Goal: Task Accomplishment & Management: Complete application form

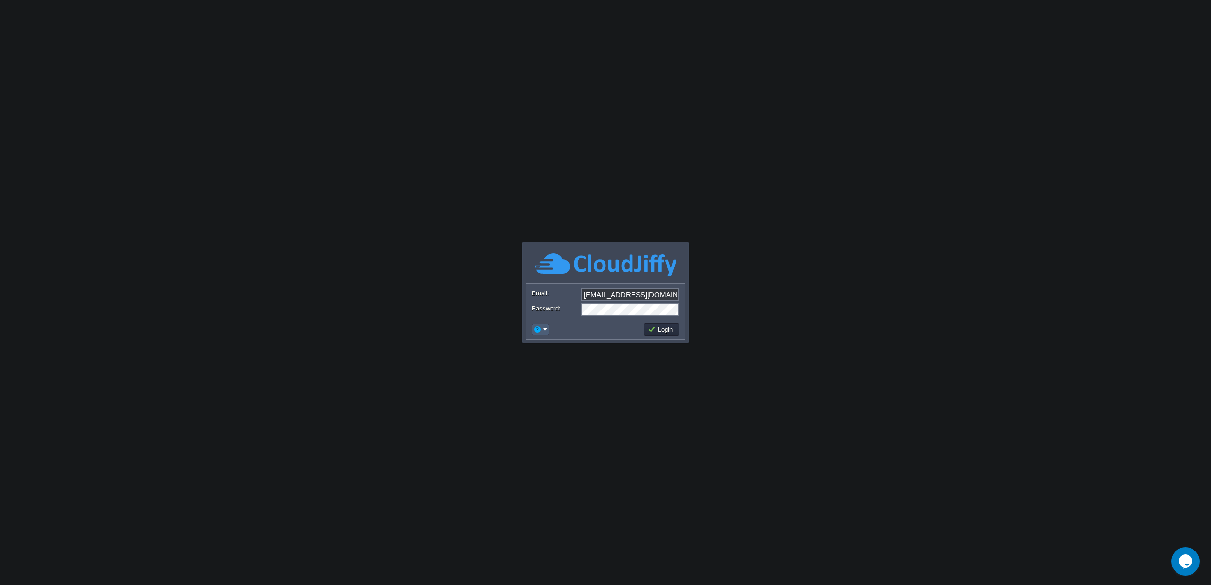
click at [540, 331] on button "button" at bounding box center [537, 329] width 9 height 9
click at [553, 364] on span "Signup" at bounding box center [555, 364] width 19 height 7
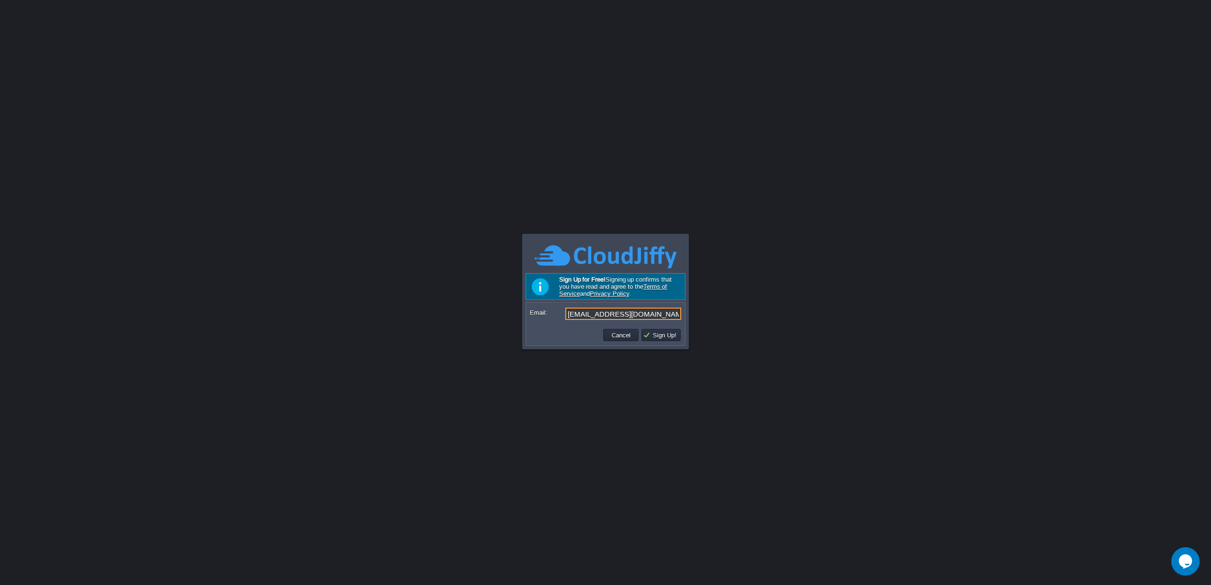
drag, startPoint x: 646, startPoint y: 314, endPoint x: 472, endPoint y: 306, distance: 175.2
click at [472, 306] on body "Application Platform v.8.10.2 Email: [EMAIL_ADDRESS][DOMAIN_NAME] Password: Log…" at bounding box center [605, 292] width 1211 height 585
type input "[PERSON_NAME][EMAIL_ADDRESS][DOMAIN_NAME]"
click at [664, 335] on button "Sign Up!" at bounding box center [661, 335] width 36 height 9
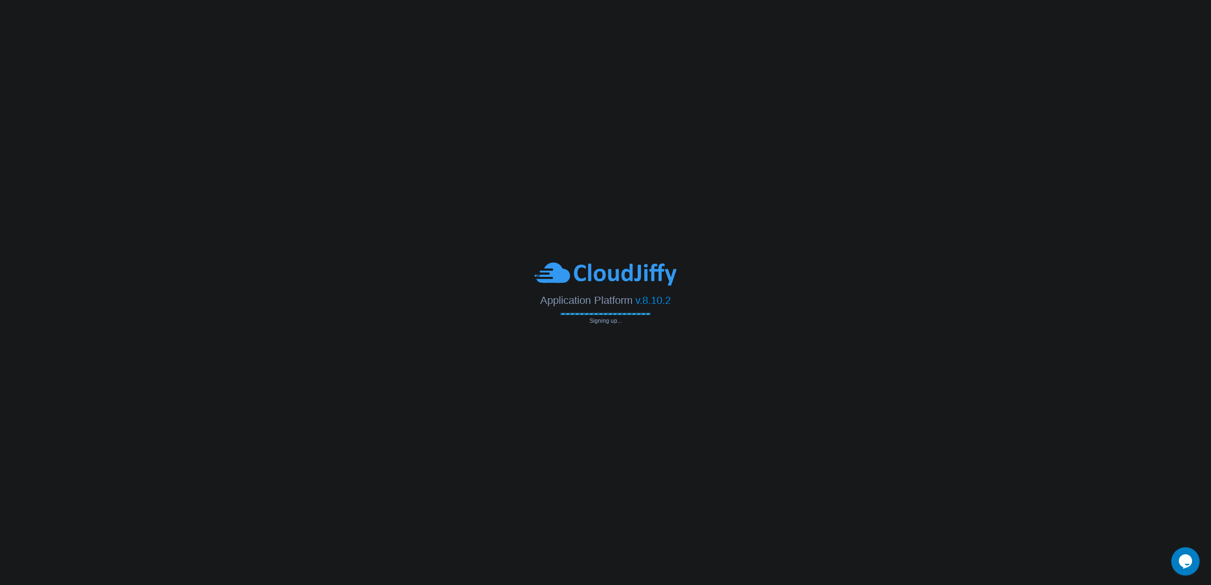
type input "[PERSON_NAME][EMAIL_ADDRESS][DOMAIN_NAME]"
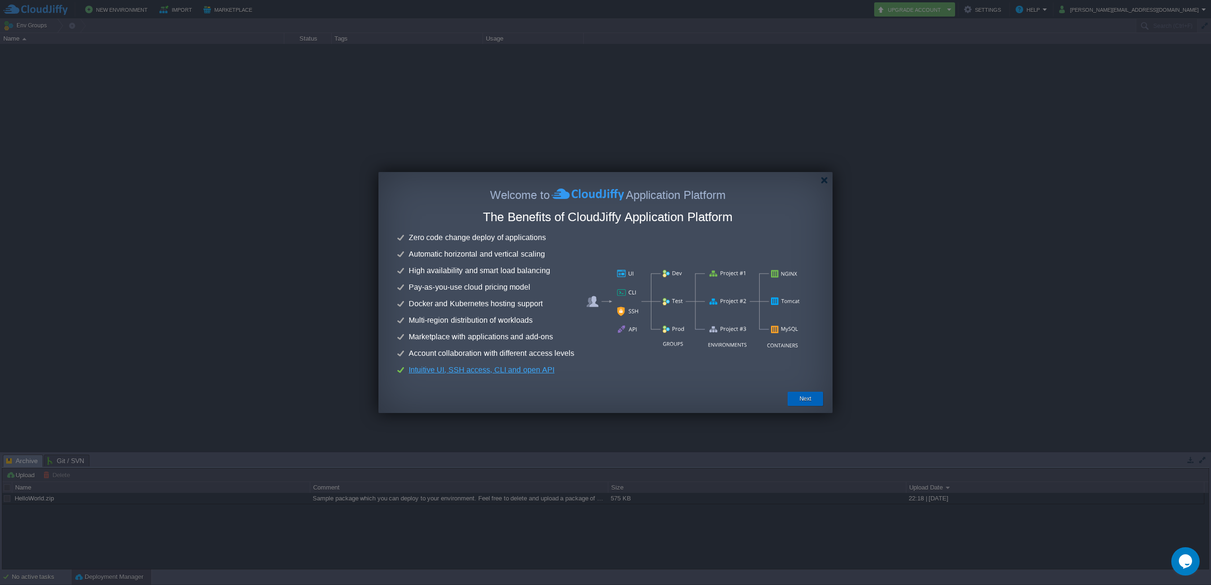
click at [810, 400] on button "Next" at bounding box center [805, 398] width 12 height 9
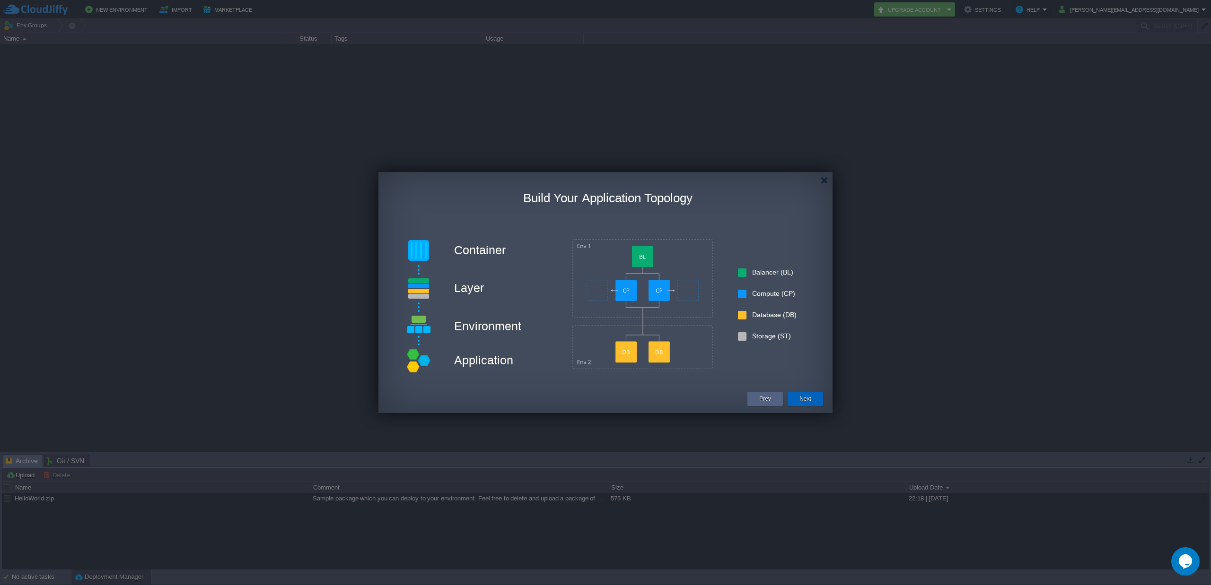
click at [810, 400] on button "Next" at bounding box center [805, 398] width 12 height 9
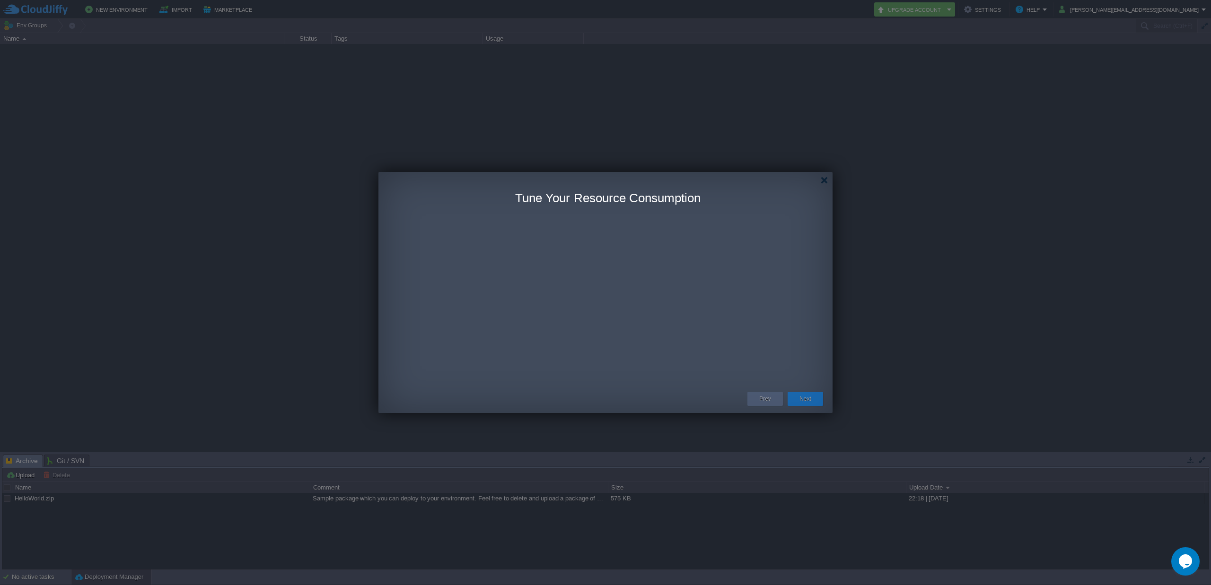
click at [810, 400] on button "Next" at bounding box center [805, 398] width 12 height 9
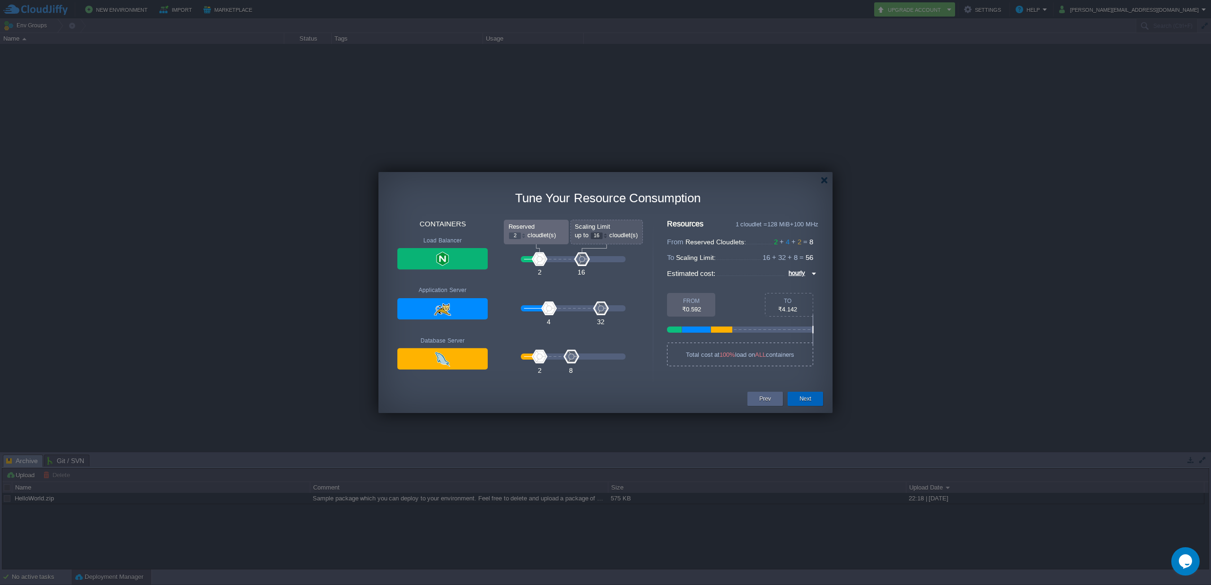
click at [808, 399] on button "Next" at bounding box center [805, 398] width 12 height 9
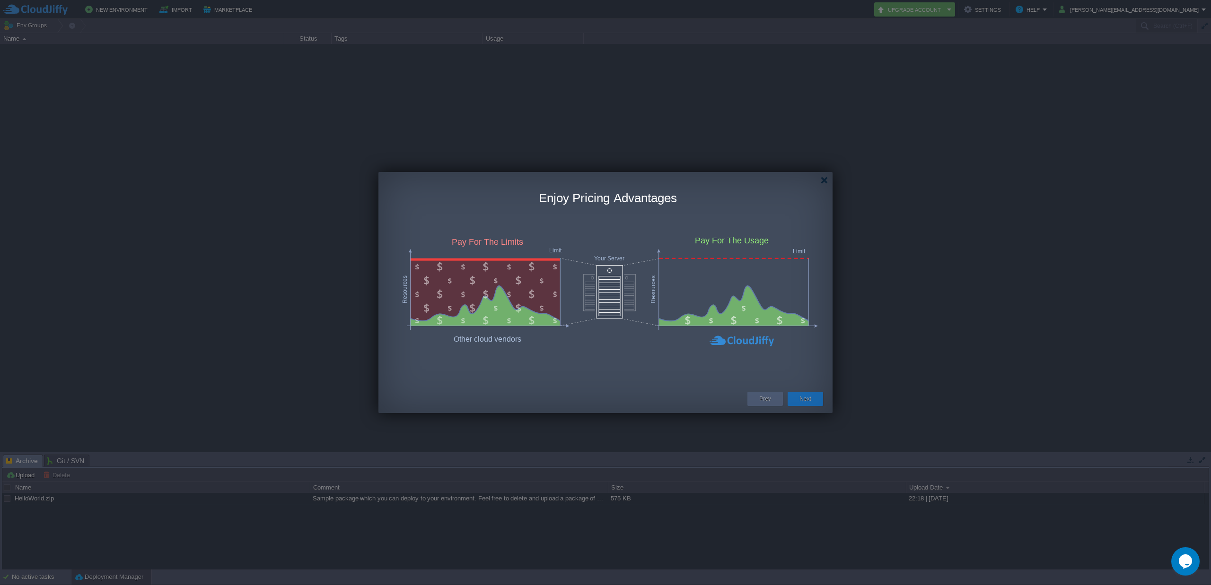
click at [808, 399] on button "Next" at bounding box center [805, 398] width 12 height 9
click at [815, 398] on div "Next" at bounding box center [805, 399] width 21 height 14
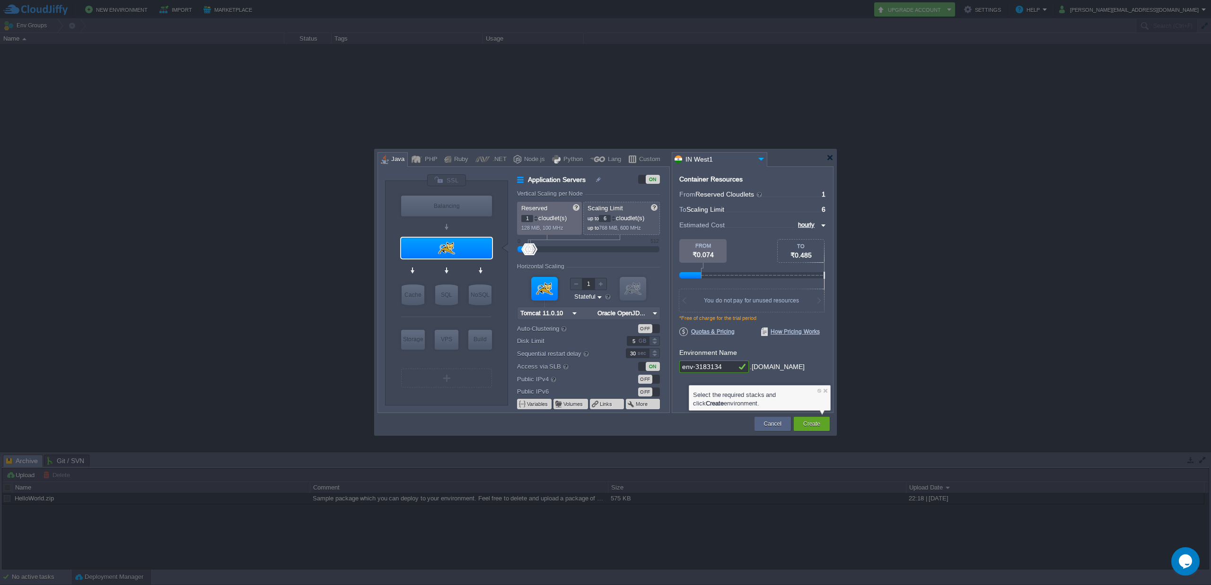
drag, startPoint x: 731, startPoint y: 369, endPoint x: 643, endPoint y: 374, distance: 87.6
click at [643, 374] on div "VM Balancing VM Application Servers VM Cache VM SQL VM NoSQL VM Storage VM VPS …" at bounding box center [605, 289] width 456 height 247
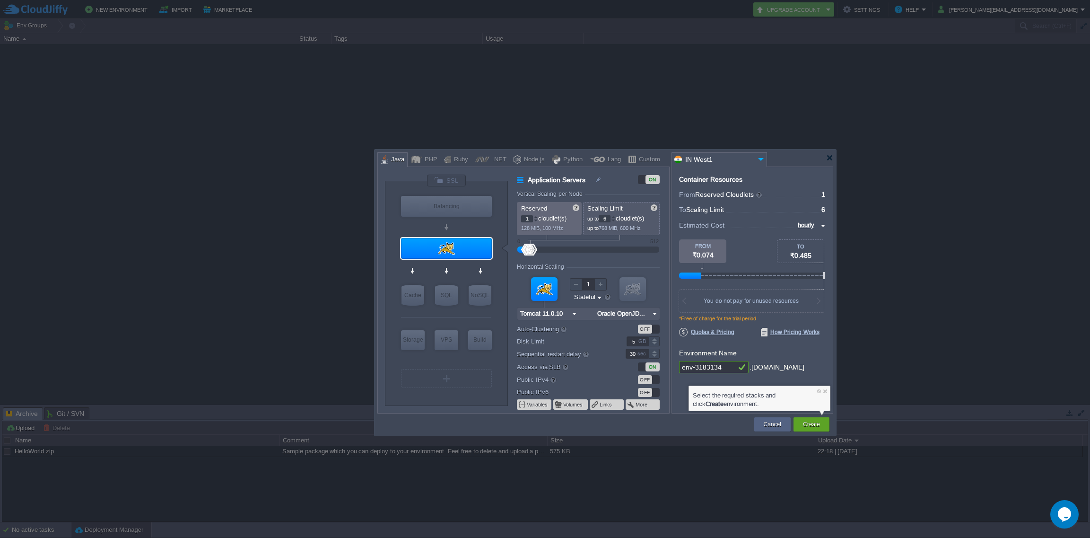
type input "NGINX 1.28.0"
click at [422, 157] on div "PHP" at bounding box center [430, 160] width 16 height 14
type input "Application Servers"
type input "4"
type input "Apache 2.4.65"
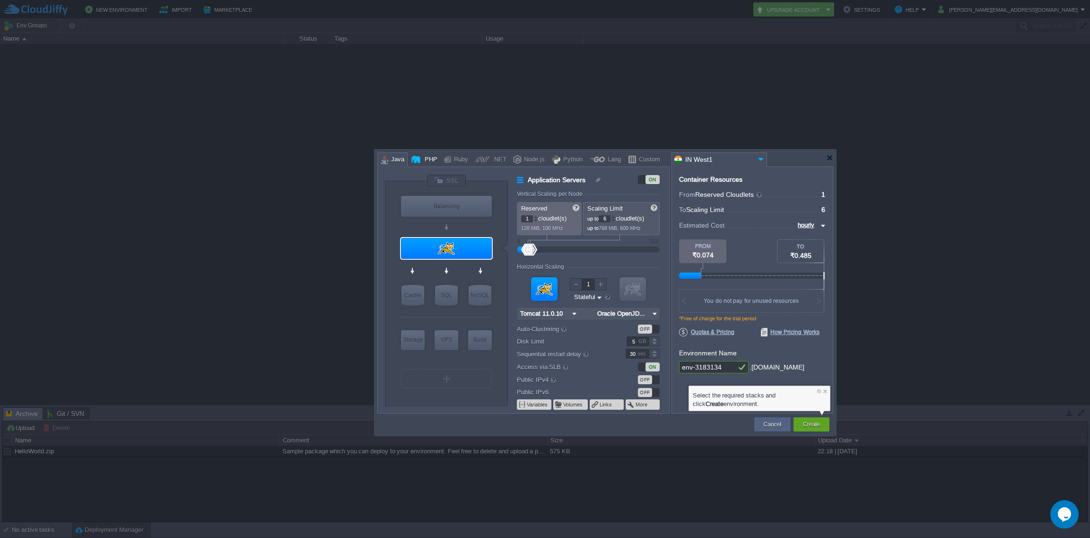
type input "PHP 8.4.11"
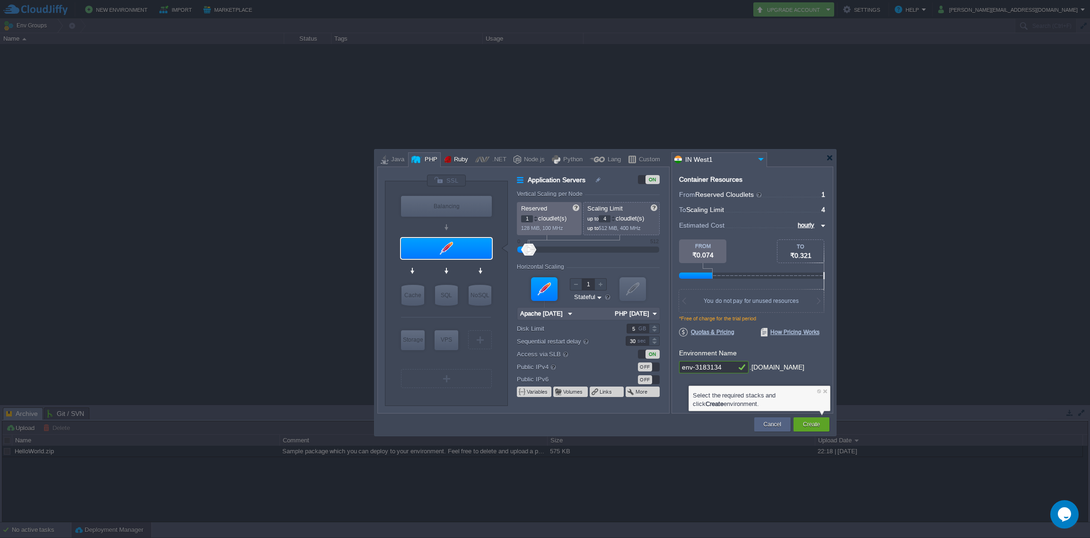
click at [447, 157] on div at bounding box center [448, 159] width 7 height 14
type input "Application Servers"
type input "8"
type input "Apache Ruby 2..."
type input "Ruby 3.4.5"
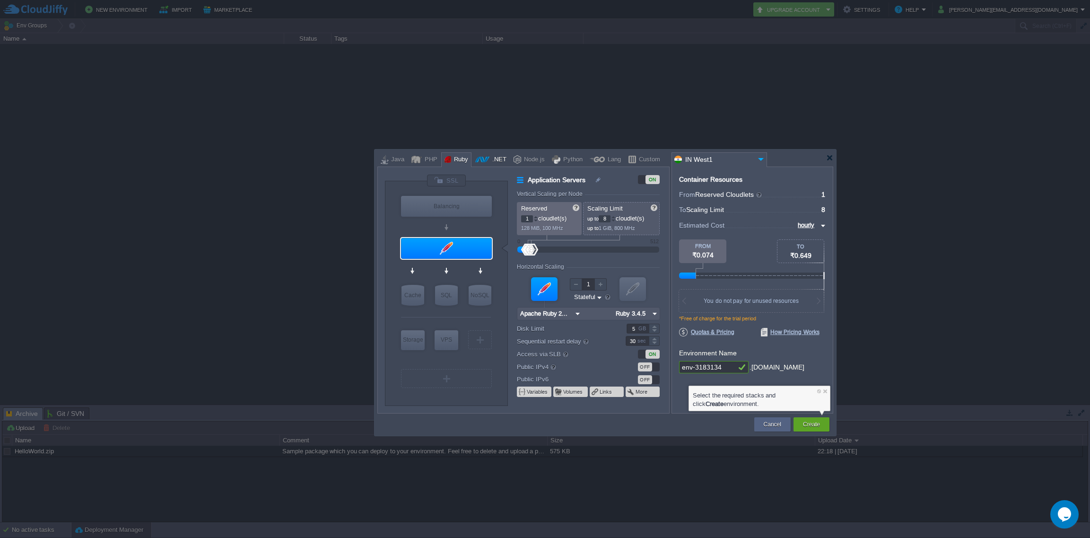
drag, startPoint x: 481, startPoint y: 157, endPoint x: 509, endPoint y: 157, distance: 28.4
click at [481, 157] on div at bounding box center [482, 159] width 14 height 14
type input "Application Servers"
type input "6"
type input ".NET Core 9.0.301"
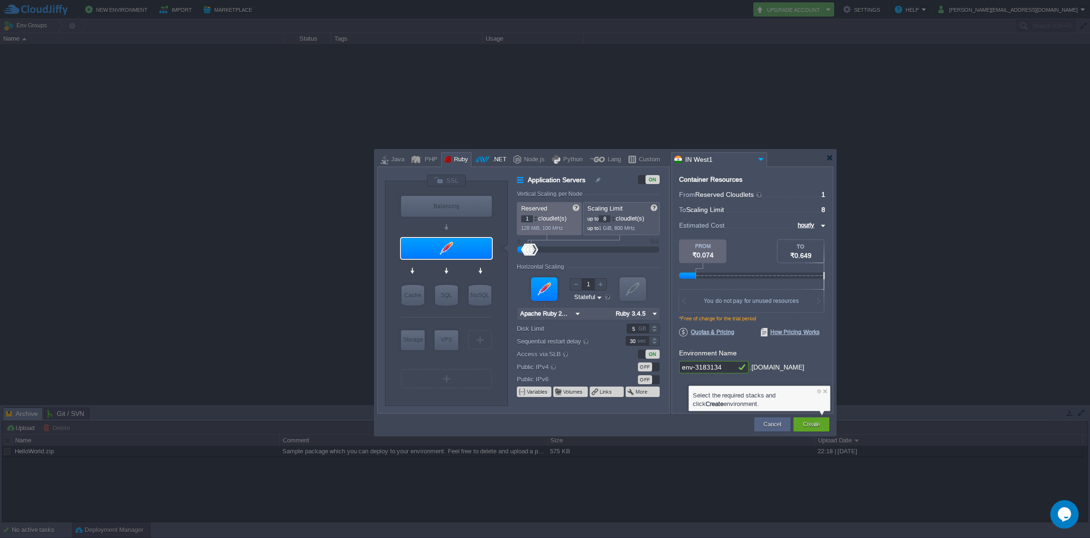
type input ".NET 9.0.301"
drag, startPoint x: 528, startPoint y: 157, endPoint x: 536, endPoint y: 157, distance: 7.6
click at [528, 157] on div "Node.js" at bounding box center [533, 160] width 24 height 14
type input "Application Servers"
type input "4"
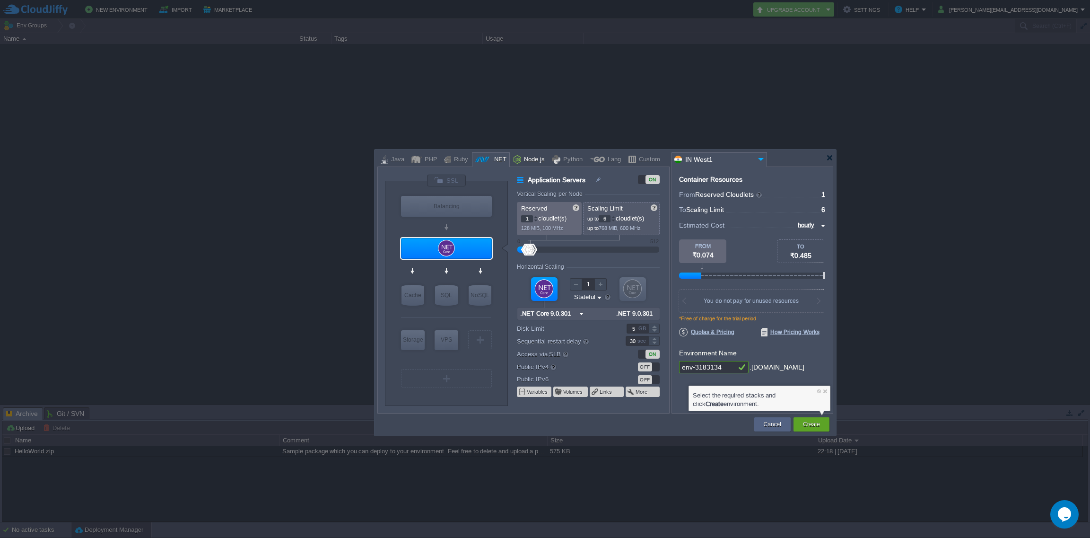
type input "8"
type input "Node.js 24.7.0 LTS"
type input "24.7.0-pm2"
drag, startPoint x: 563, startPoint y: 154, endPoint x: 574, endPoint y: 148, distance: 12.5
click at [563, 154] on div "Python" at bounding box center [571, 160] width 22 height 14
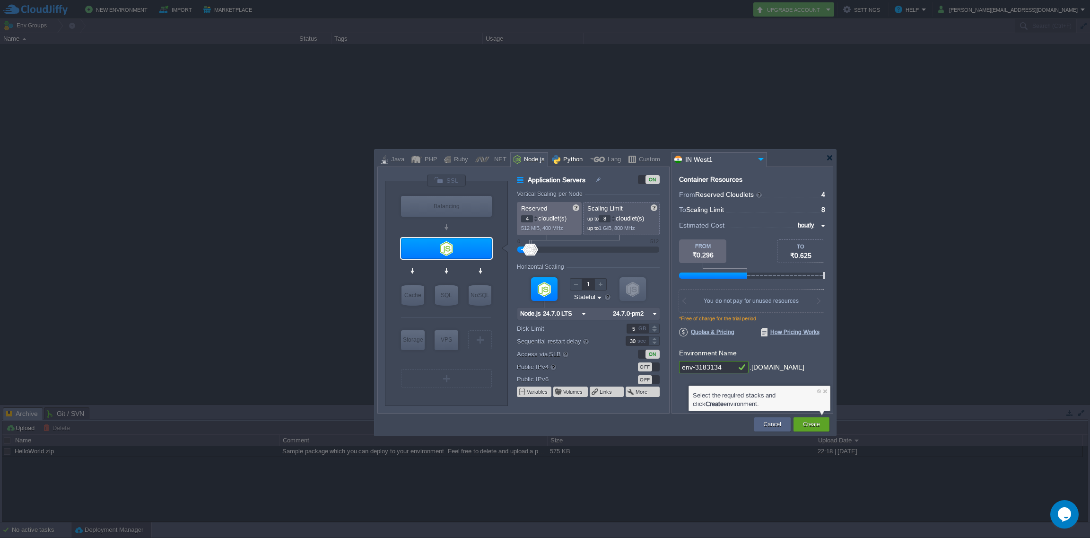
type input "Application Servers"
type input "1"
type input "4"
type input "Apache Python..."
type input "Python 3.13.7"
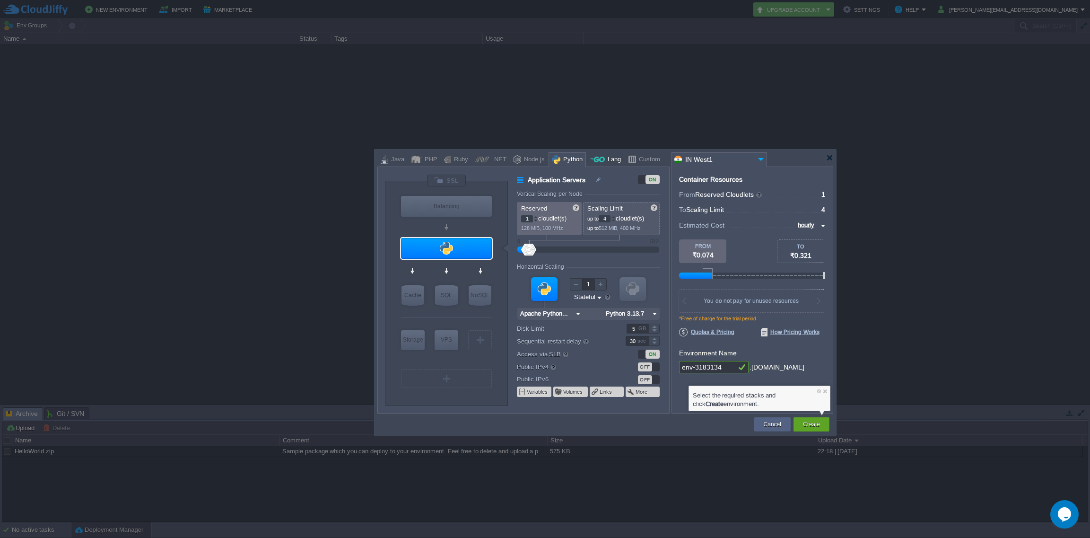
click at [609, 157] on div "Lang" at bounding box center [613, 160] width 16 height 14
type input "Application Servers"
type input "6"
type input "Golang 1.25.0"
type input "1.25.0"
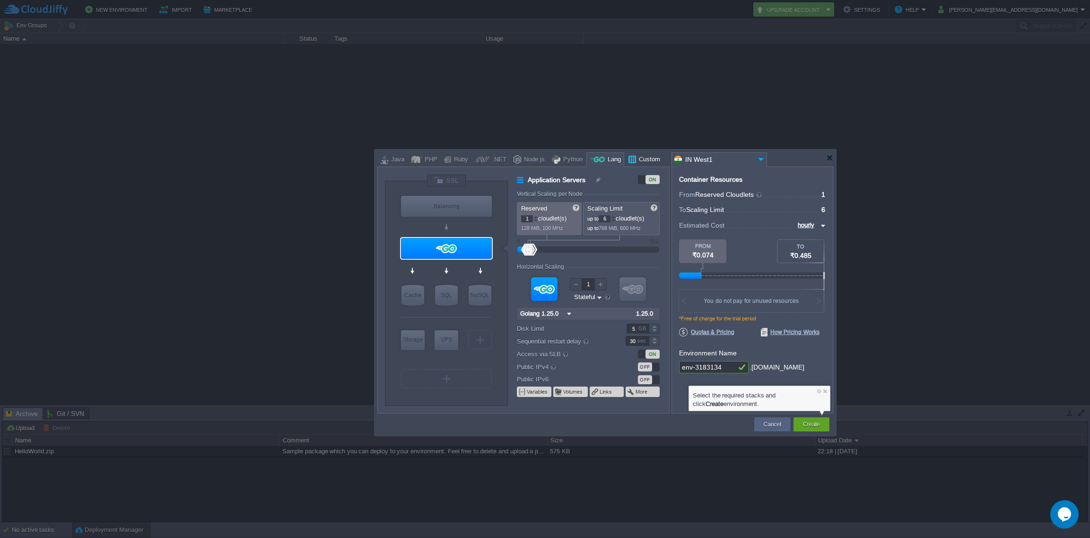
click at [636, 157] on div "Custom" at bounding box center [648, 160] width 24 height 14
type input "Application Servers"
type input "1.25.0"
type input "null"
type input "1.25.0-almalinux-9"
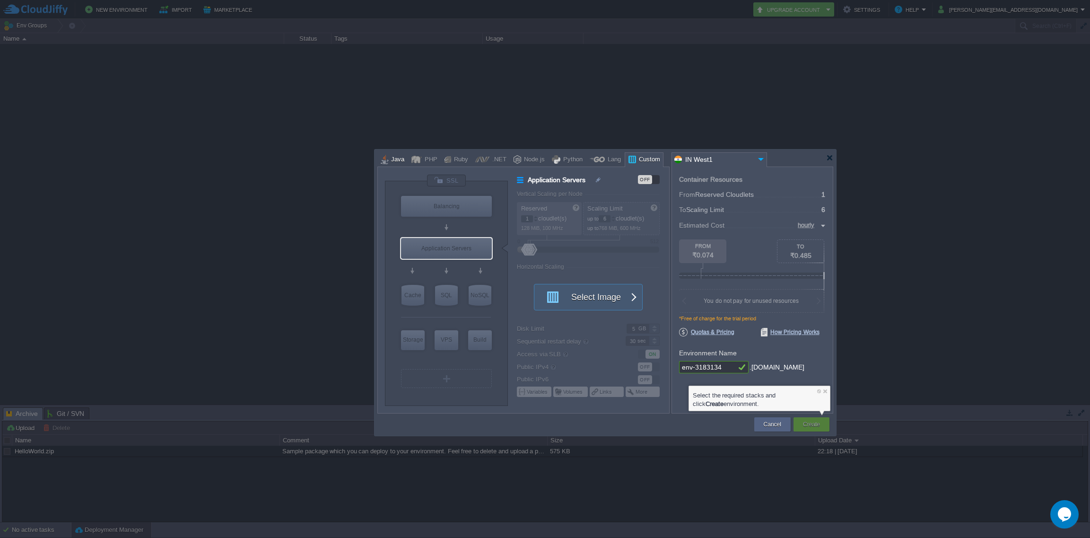
click at [393, 160] on div "Java" at bounding box center [396, 160] width 16 height 14
type input "Application Servers"
type input "Tomcat 11.0.10"
type input "Oracle OpenJD..."
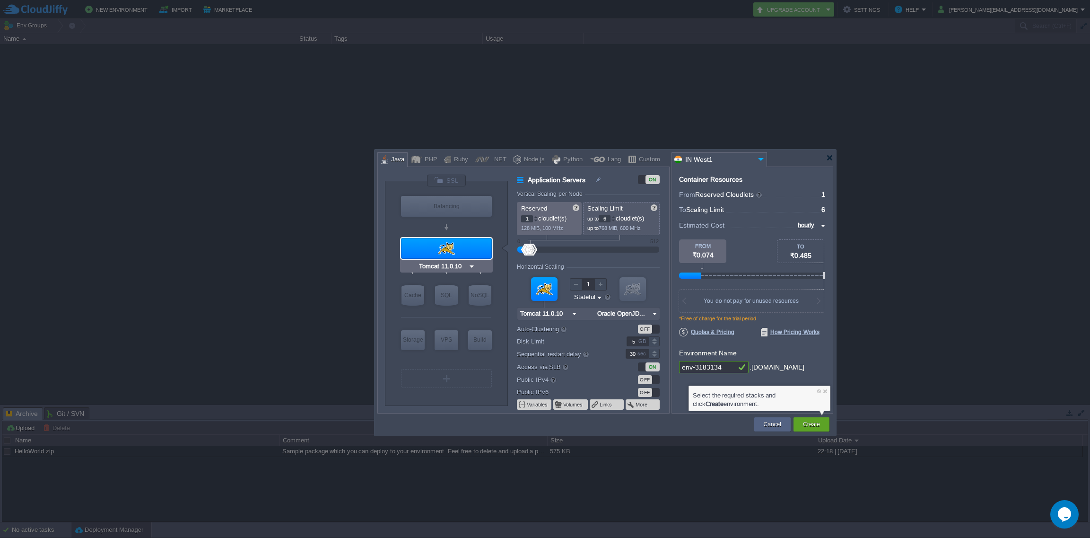
type input "NGINX 1.28.0"
click at [639, 165] on div "Custom" at bounding box center [648, 160] width 24 height 14
type input "Application Servers"
type input "11.0.10"
type input "null"
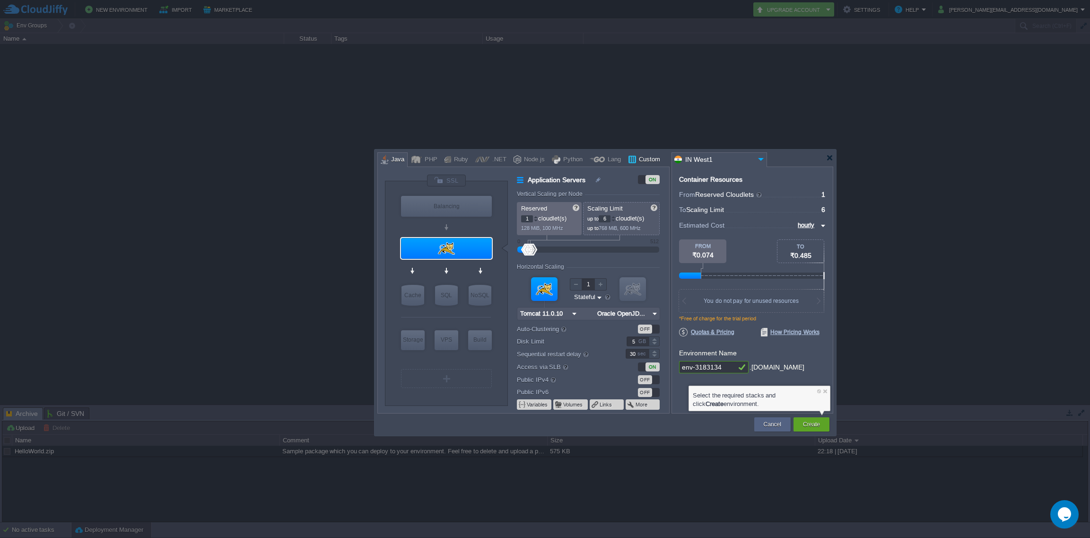
type input "1.25.0-almalin..."
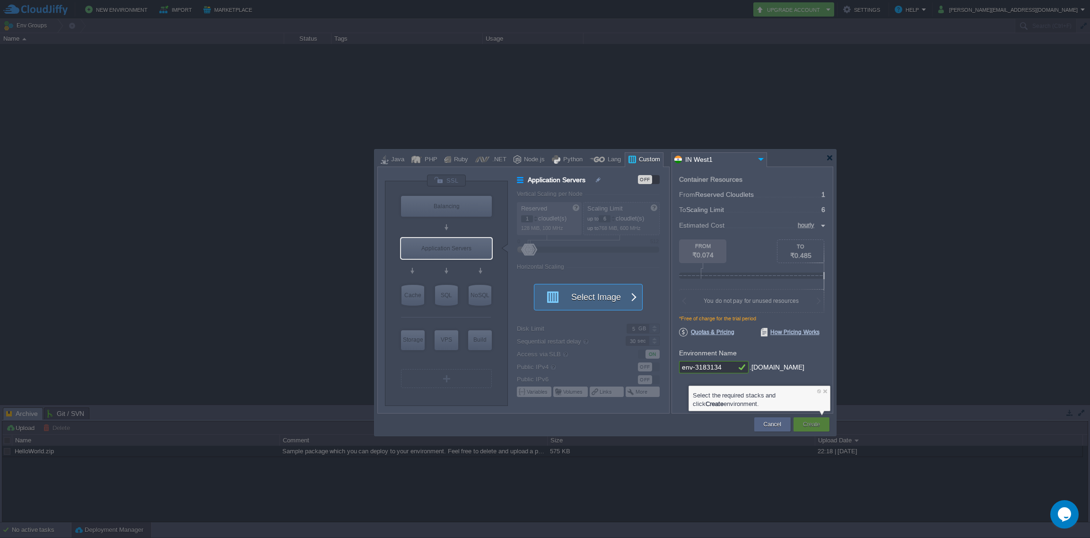
click at [631, 296] on span "button" at bounding box center [633, 297] width 8 height 26
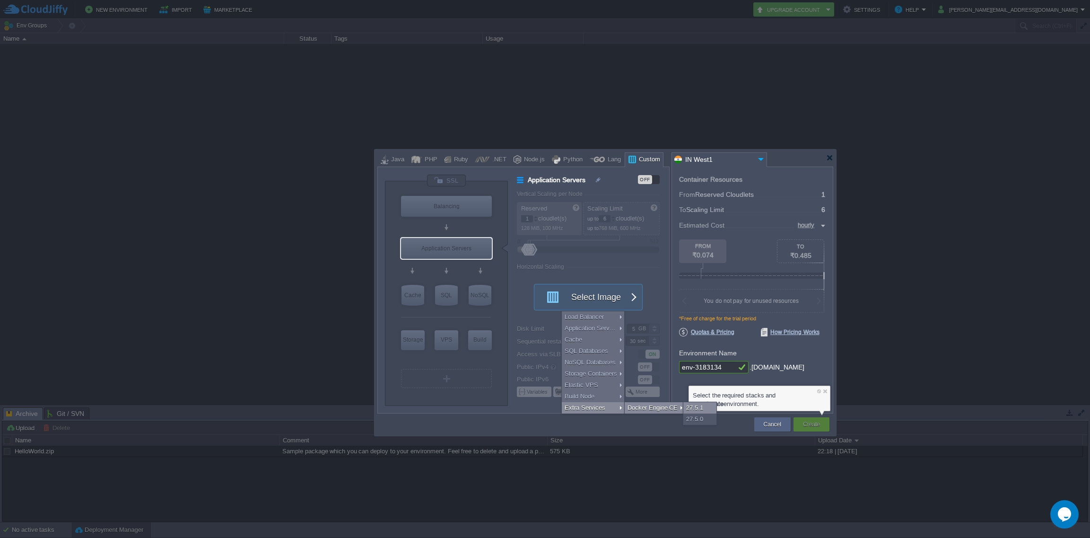
click at [696, 406] on div "27.5.1" at bounding box center [699, 407] width 33 height 11
type input "Extra Services"
type input "Docker Engine CE 27.5.1"
type input "27.5.1-almalin..."
type input "Stateless"
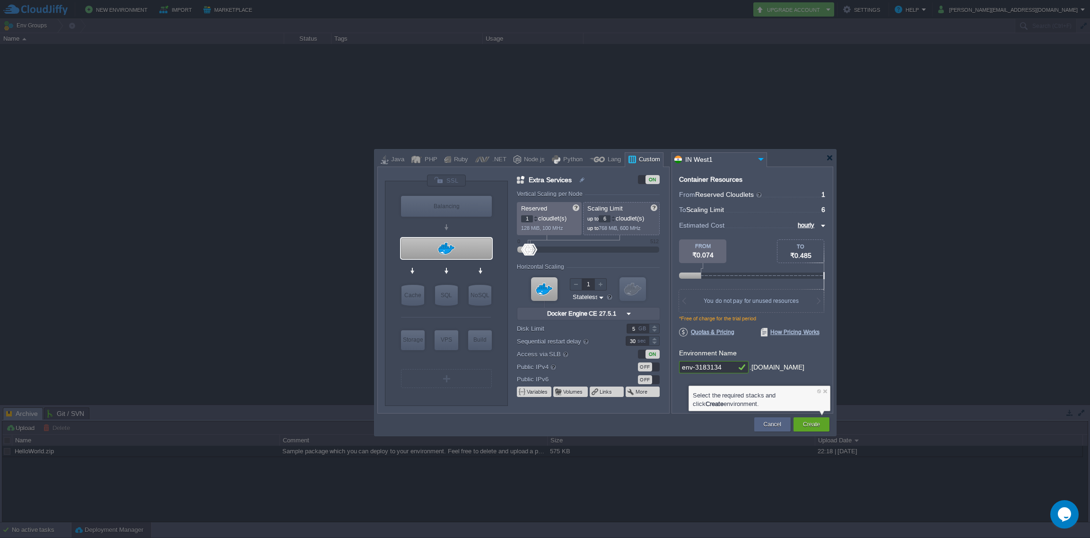
click at [822, 196] on span "1" at bounding box center [823, 195] width 4 height 8
click at [824, 193] on span "1" at bounding box center [823, 195] width 4 height 8
click at [742, 193] on span "Reserved Cloudlets" at bounding box center [729, 195] width 68 height 8
click at [601, 285] on div at bounding box center [600, 284] width 12 height 12
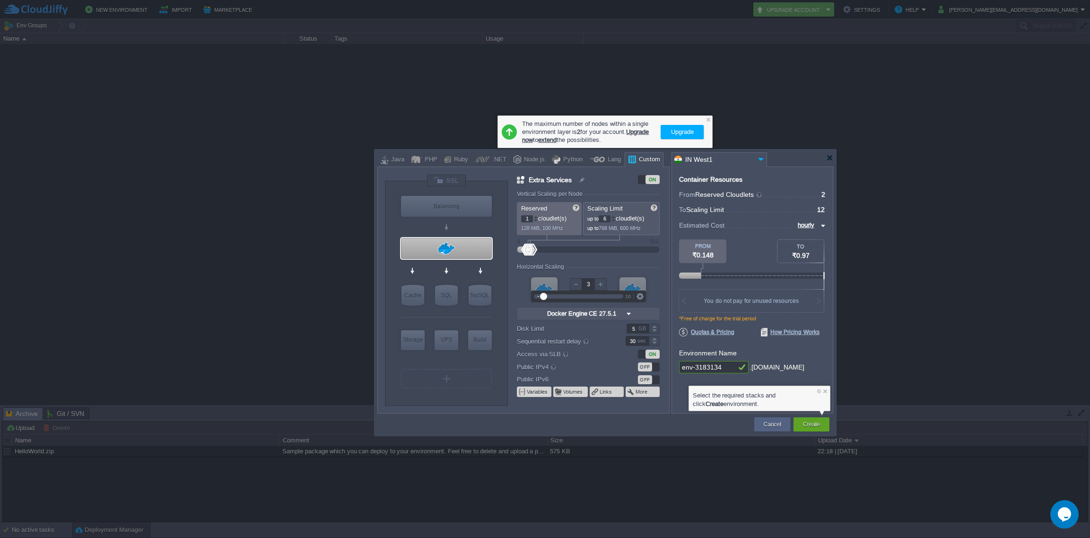
click at [601, 285] on div at bounding box center [600, 284] width 12 height 12
type input "2"
click at [677, 126] on button "Upgrade" at bounding box center [682, 131] width 28 height 11
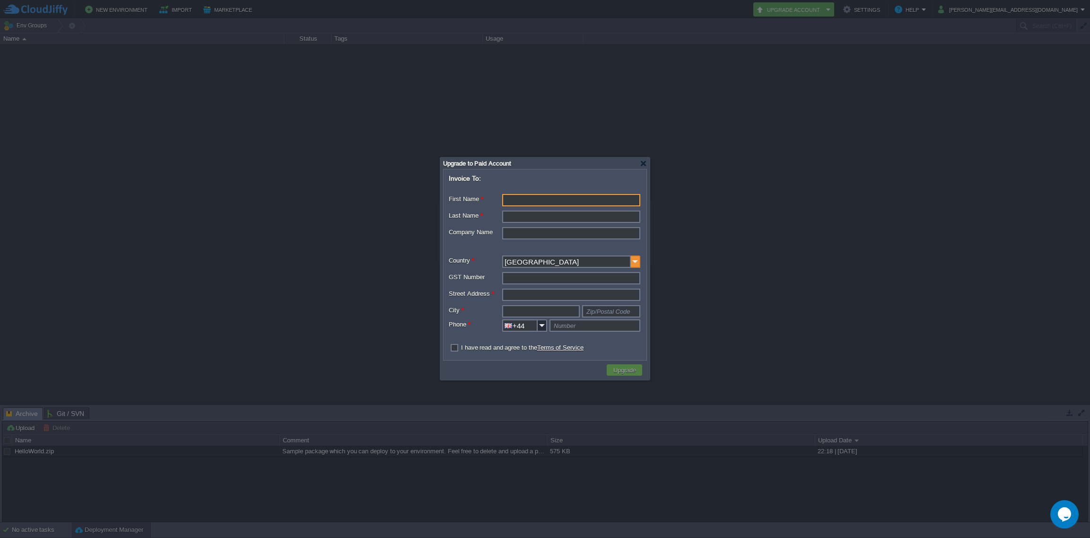
click at [639, 262] on img at bounding box center [635, 261] width 9 height 12
type input "India"
type input "+91"
type input "India"
click at [546, 201] on input "First Name *" at bounding box center [571, 200] width 138 height 12
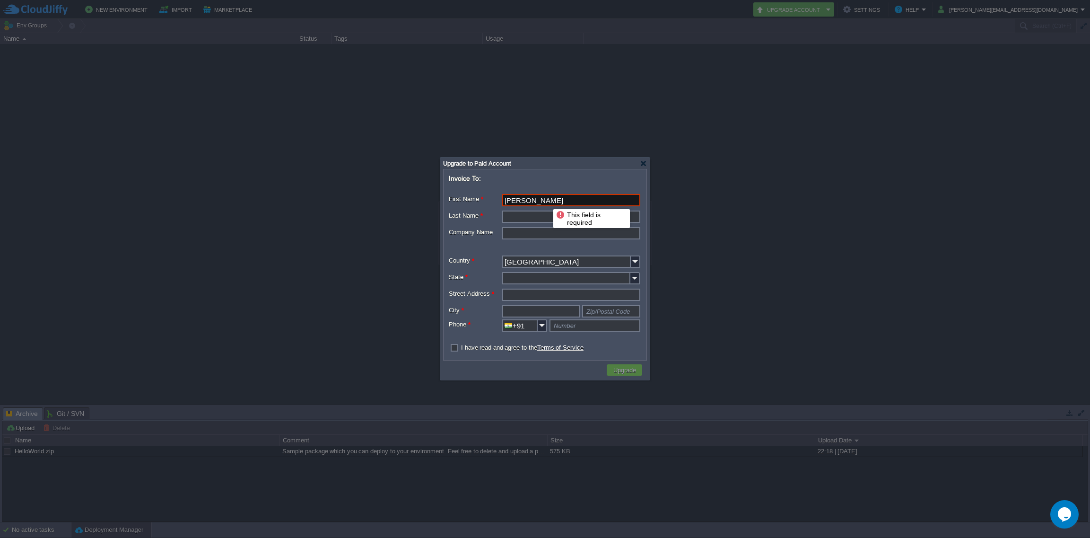
type input "Abhijeet"
type input "Badmanji"
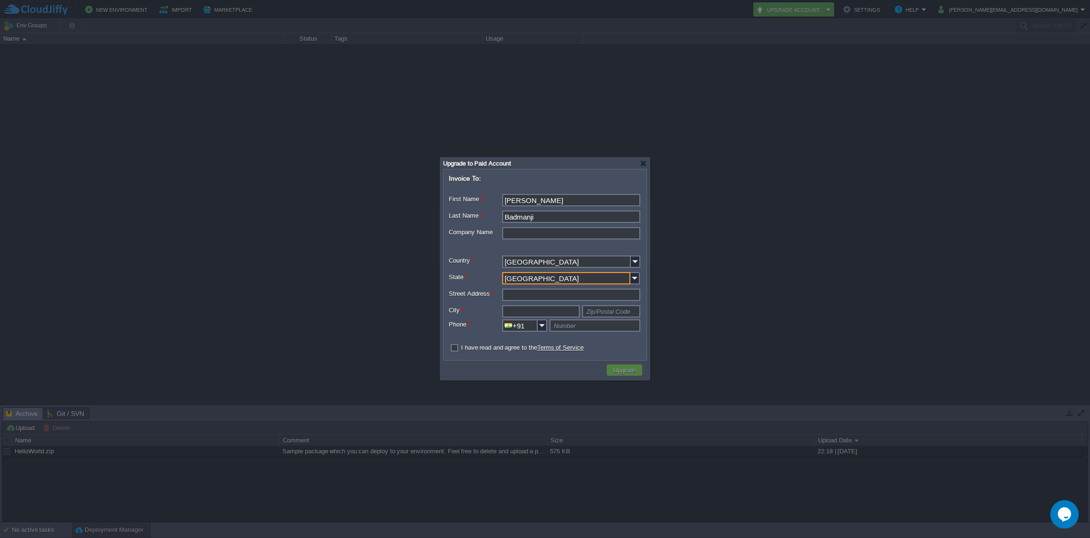
type input "Karnataka"
type input "Vijaynagar"
type input "Be"
type input "Belgaum"
type input "Zip/Postal Code"
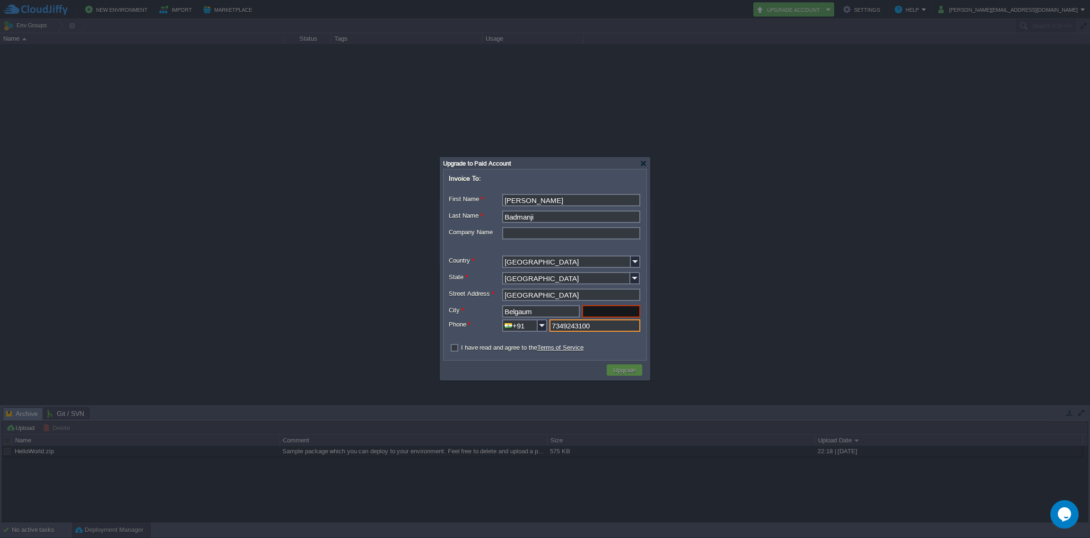
type input "7349243100"
drag, startPoint x: 456, startPoint y: 348, endPoint x: 471, endPoint y: 348, distance: 14.2
click at [461, 348] on label "I have read and agree to the Terms of Service" at bounding box center [522, 347] width 122 height 7
click at [455, 348] on input "checkbox" at bounding box center [452, 348] width 6 height 6
checkbox input "true"
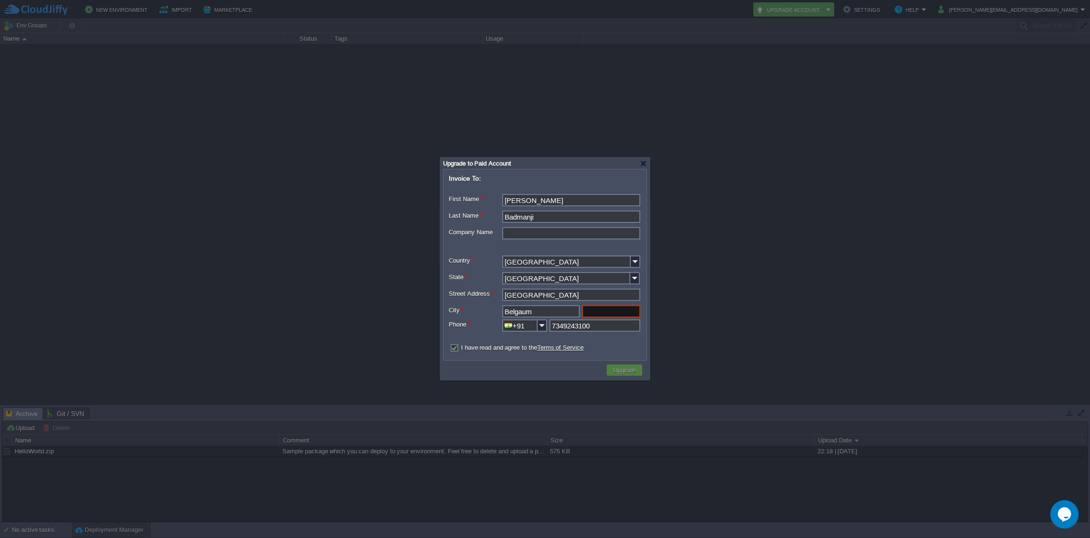
click at [620, 337] on div at bounding box center [545, 338] width 192 height 5
drag, startPoint x: 612, startPoint y: 316, endPoint x: 622, endPoint y: 317, distance: 9.6
click at [612, 316] on input "text" at bounding box center [611, 311] width 58 height 12
type input "Zip/Postal Code"
click at [550, 314] on input "Belgaum" at bounding box center [541, 311] width 78 height 12
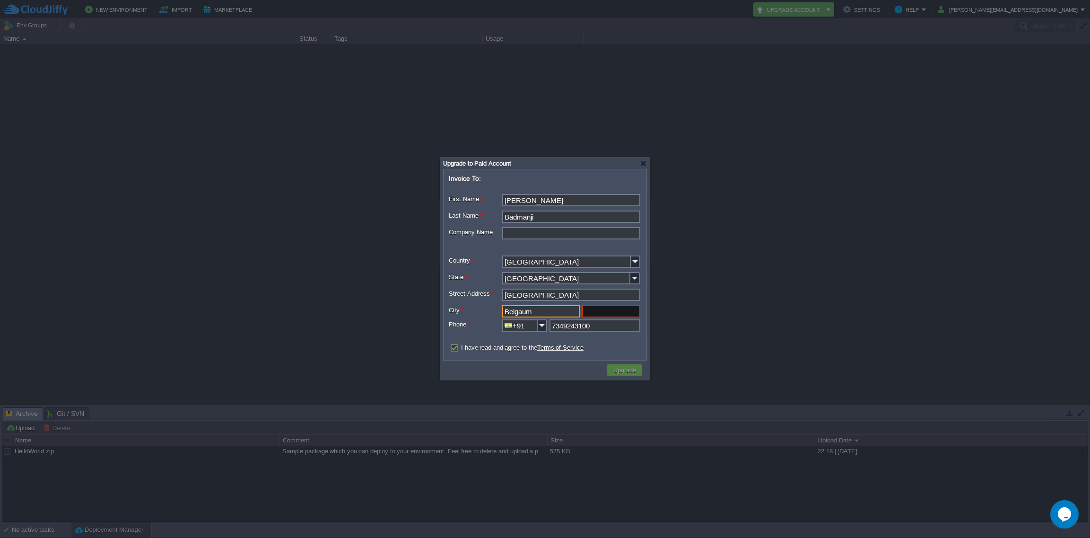
drag, startPoint x: 537, startPoint y: 309, endPoint x: 448, endPoint y: 305, distance: 88.6
click at [448, 305] on form "Invoice To: First Name * Abhijeet Middle Name Last Name * Badmanji Company Name…" at bounding box center [545, 264] width 202 height 189
click at [545, 308] on input "text" at bounding box center [541, 311] width 78 height 12
paste input "Belgaum"
type input "Belgaum"
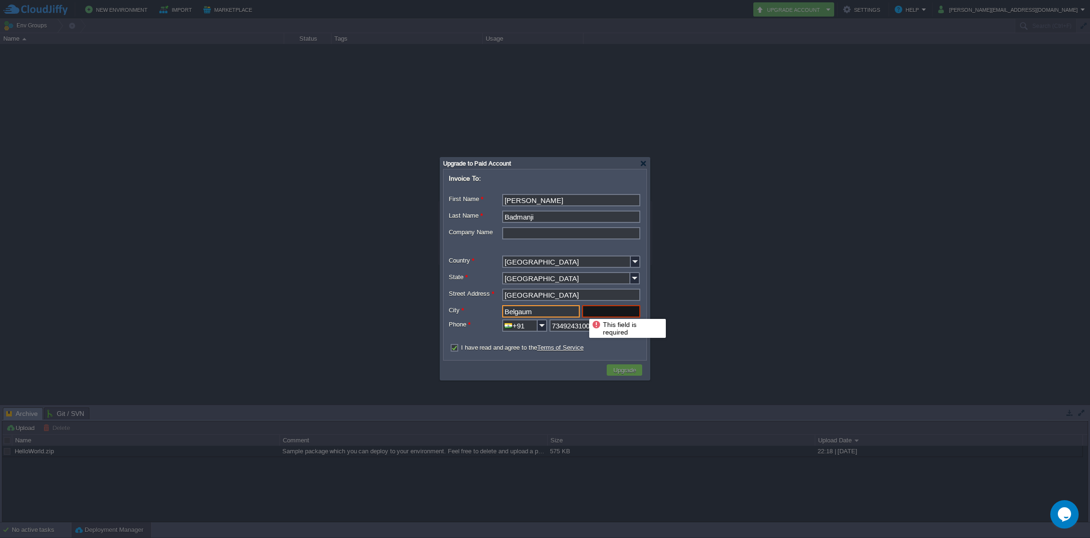
click at [596, 309] on input "text" at bounding box center [611, 311] width 58 height 12
type input "590011"
click at [618, 367] on button "Upgrade" at bounding box center [625, 370] width 28 height 9
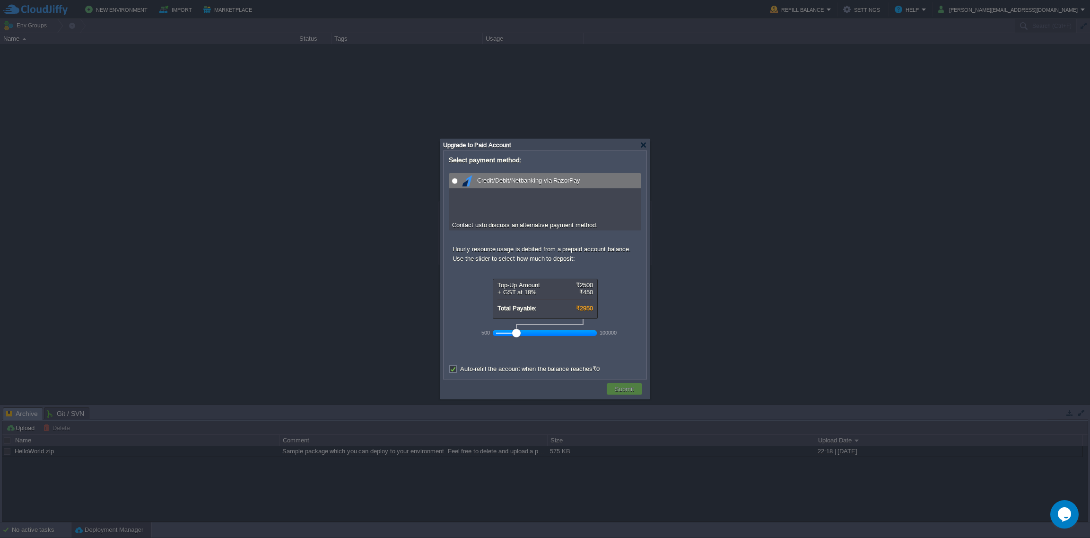
radio input "true"
click at [454, 180] on input "radio" at bounding box center [455, 181] width 6 height 6
click at [614, 386] on button "Submit" at bounding box center [624, 388] width 25 height 9
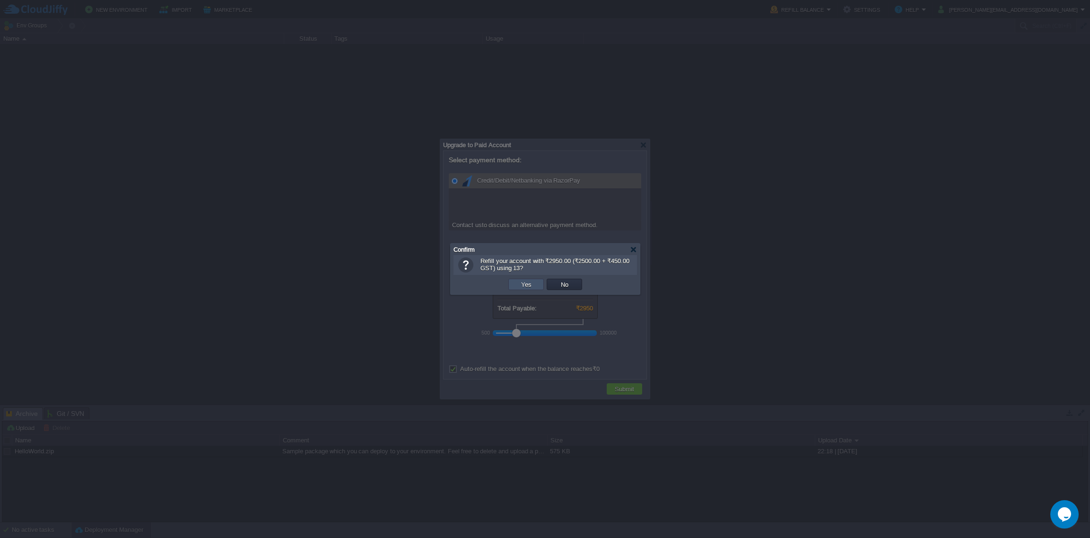
click at [532, 286] on button "Yes" at bounding box center [526, 284] width 16 height 9
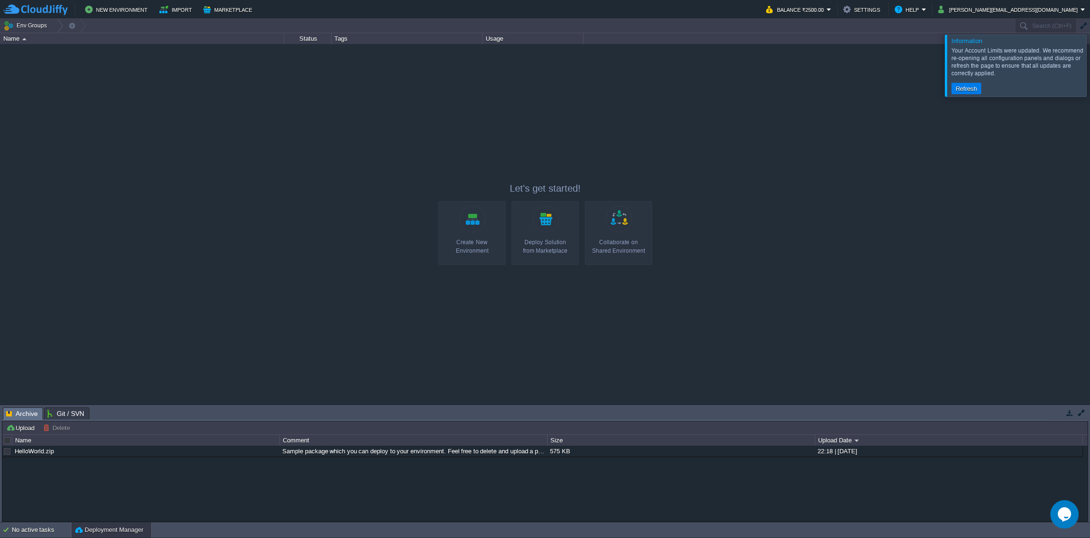
drag, startPoint x: 961, startPoint y: 83, endPoint x: 968, endPoint y: 87, distance: 7.9
click at [961, 83] on div "Your Account Limits were updated. We recommend re-opening all configuration pan…" at bounding box center [1019, 69] width 134 height 51
click at [973, 91] on button "Refresh" at bounding box center [966, 88] width 27 height 9
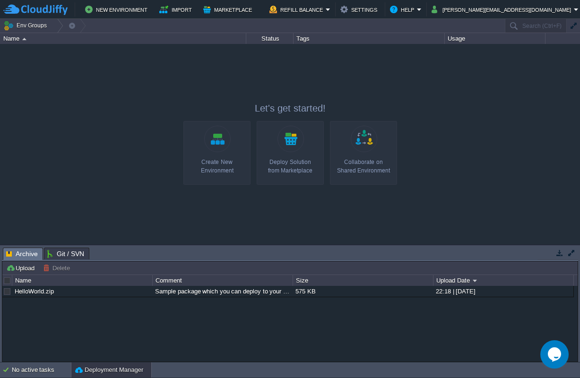
click at [237, 160] on div "Create New Environment" at bounding box center [216, 166] width 61 height 17
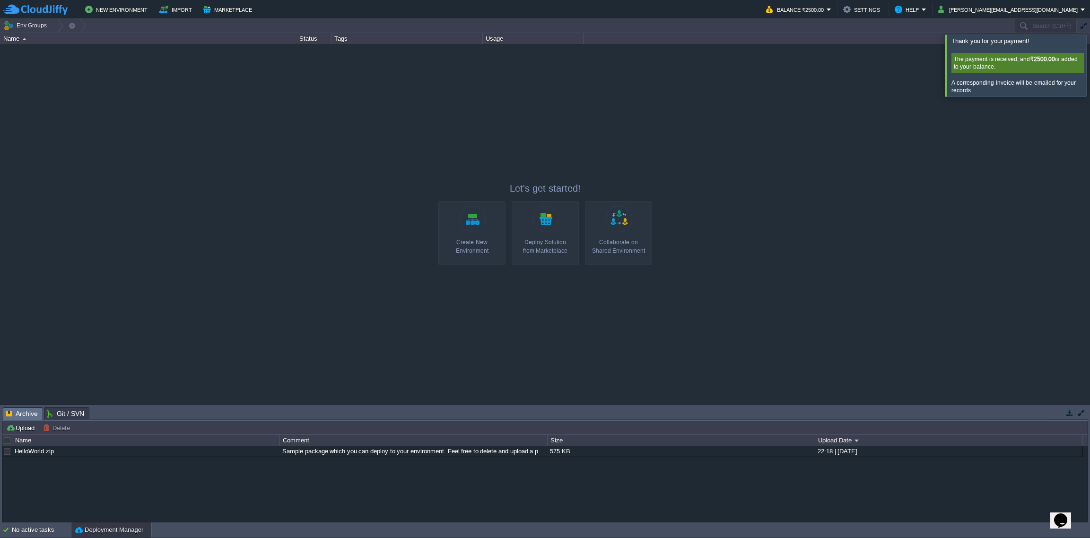
click at [473, 229] on link "Create New Environment" at bounding box center [471, 233] width 67 height 64
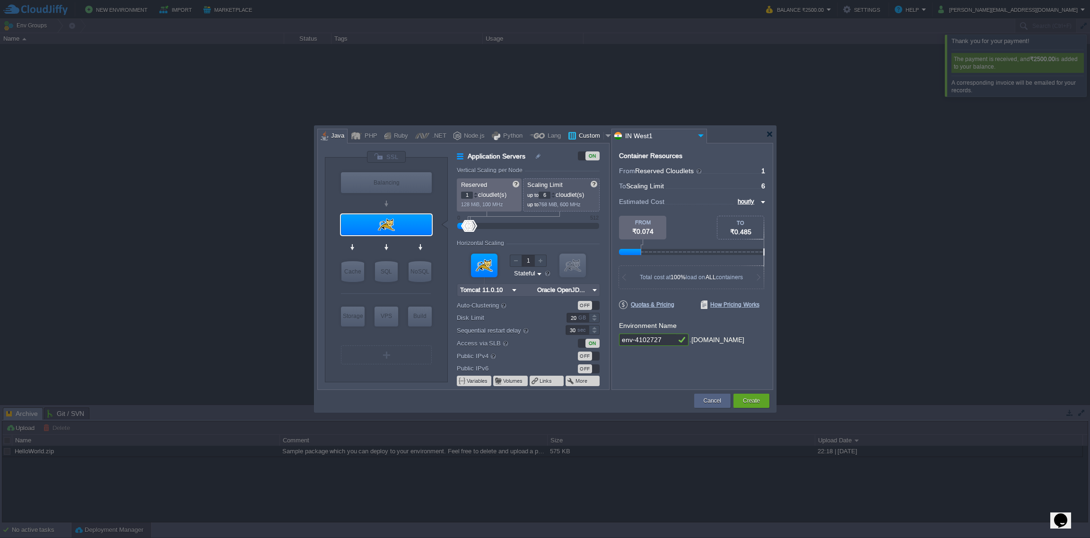
click at [577, 131] on div "Custom" at bounding box center [589, 136] width 27 height 14
type input "Application Servers"
type input "16"
type input "Docker Image"
type input "Stateless"
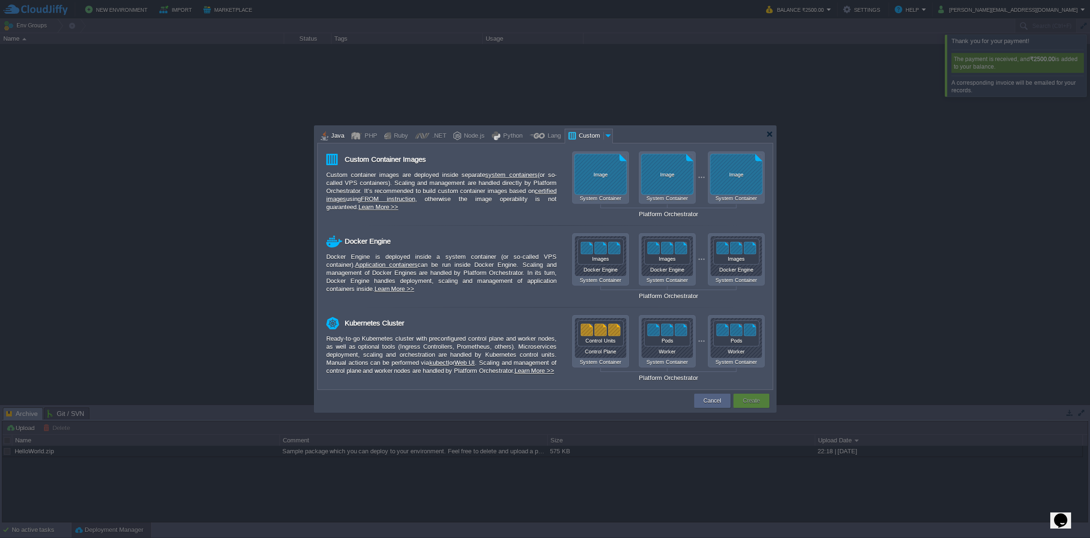
click at [328, 131] on div "Java" at bounding box center [336, 136] width 16 height 14
type input "Application Servers"
type input "6"
type input "Tomcat 11.0.10"
type input "Oracle OpenJD..."
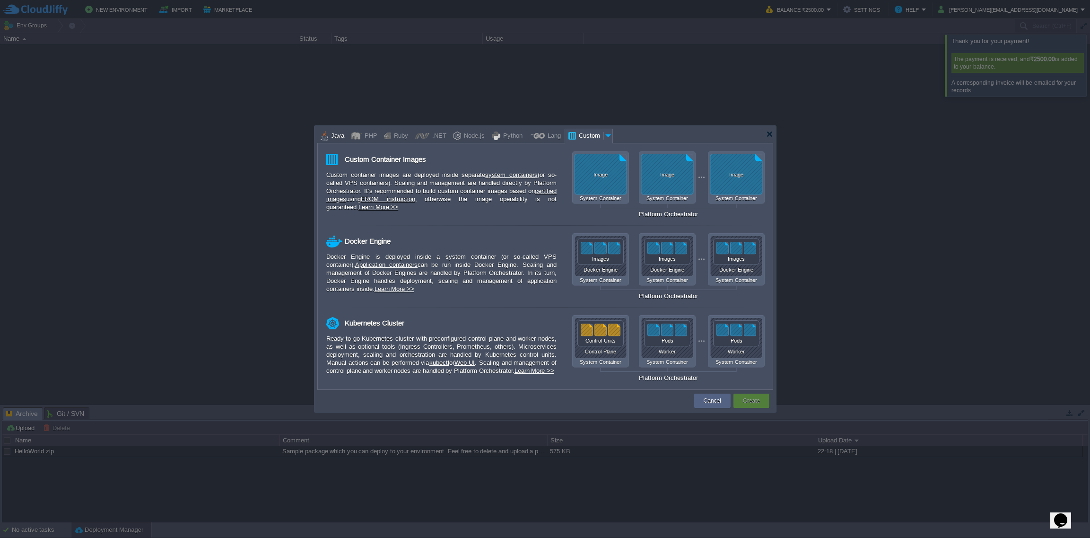
type input "Stateful"
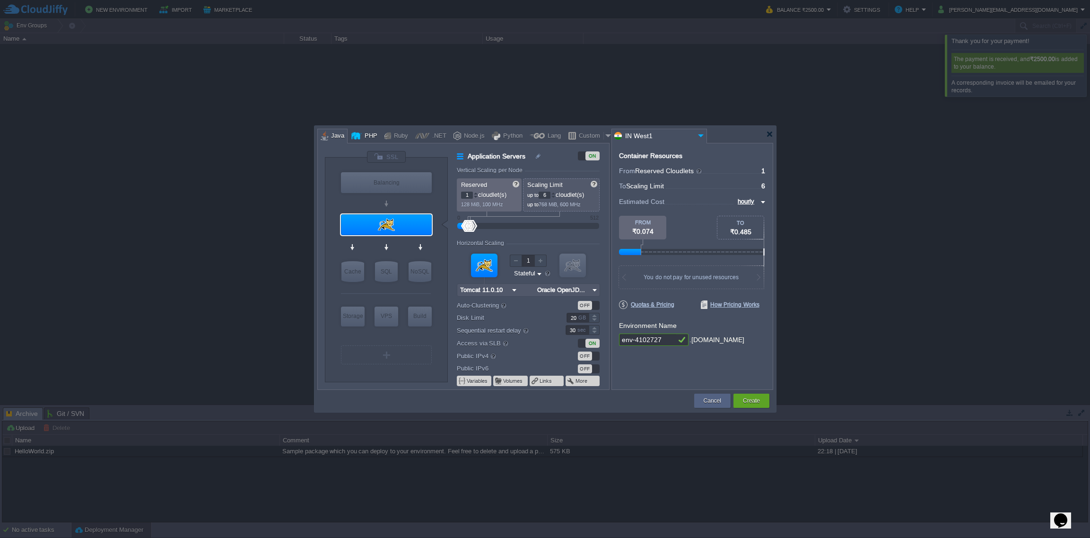
drag, startPoint x: 362, startPoint y: 134, endPoint x: 371, endPoint y: 134, distance: 8.5
click at [362, 134] on div "PHP" at bounding box center [370, 136] width 16 height 14
type input "Application Servers"
type input "4"
type input "Apache 2.4.65"
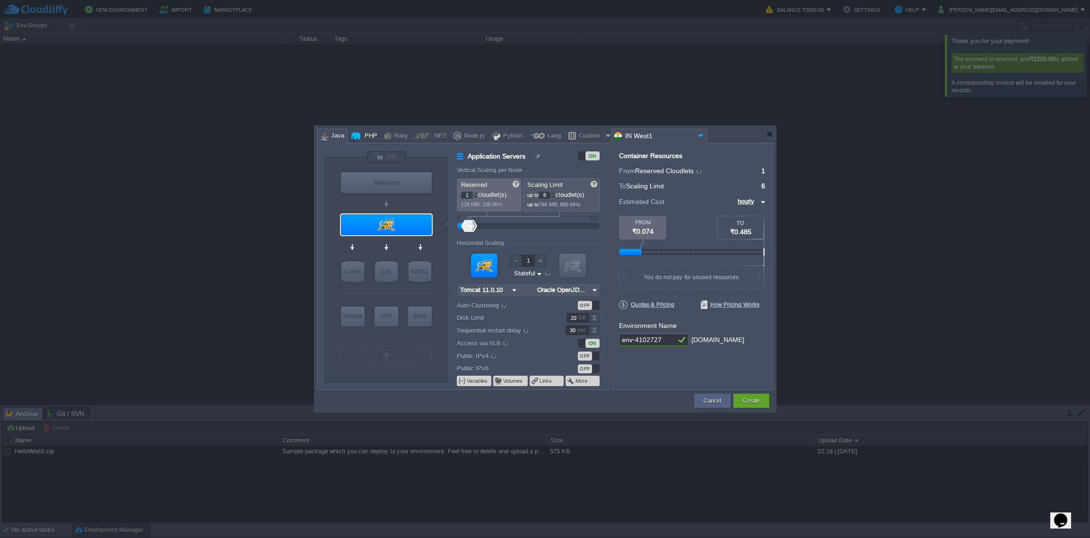
type input "PHP 8.4.11"
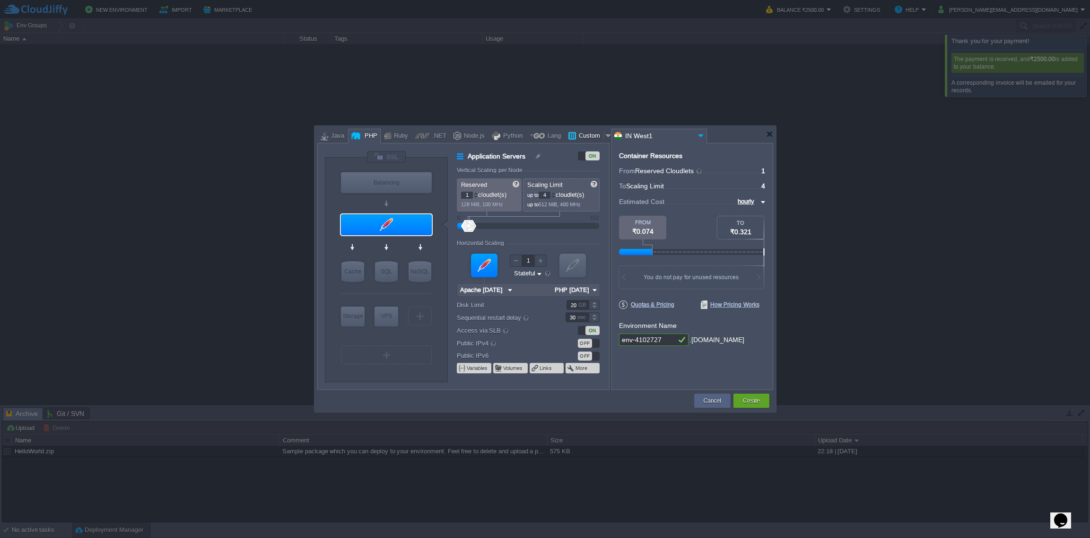
click at [578, 136] on div "Custom" at bounding box center [589, 136] width 27 height 14
type input "Application Servers"
type input "16"
type input "Docker Image"
type input "Stateless"
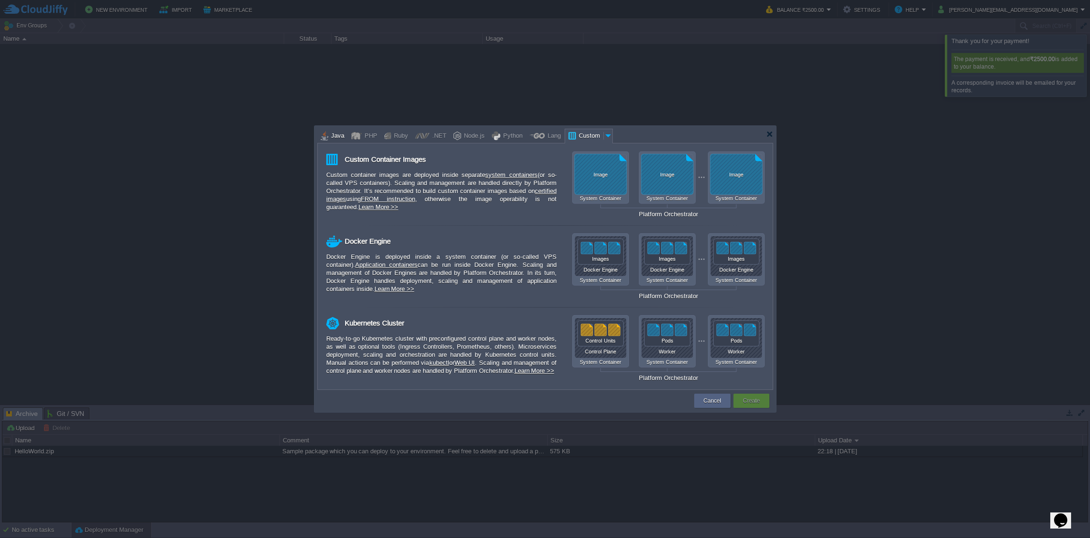
drag, startPoint x: 323, startPoint y: 136, endPoint x: 366, endPoint y: 143, distance: 43.2
click at [323, 136] on div at bounding box center [325, 136] width 8 height 14
type input "Application Servers"
type input "6"
type input "Tomcat 11.0.10"
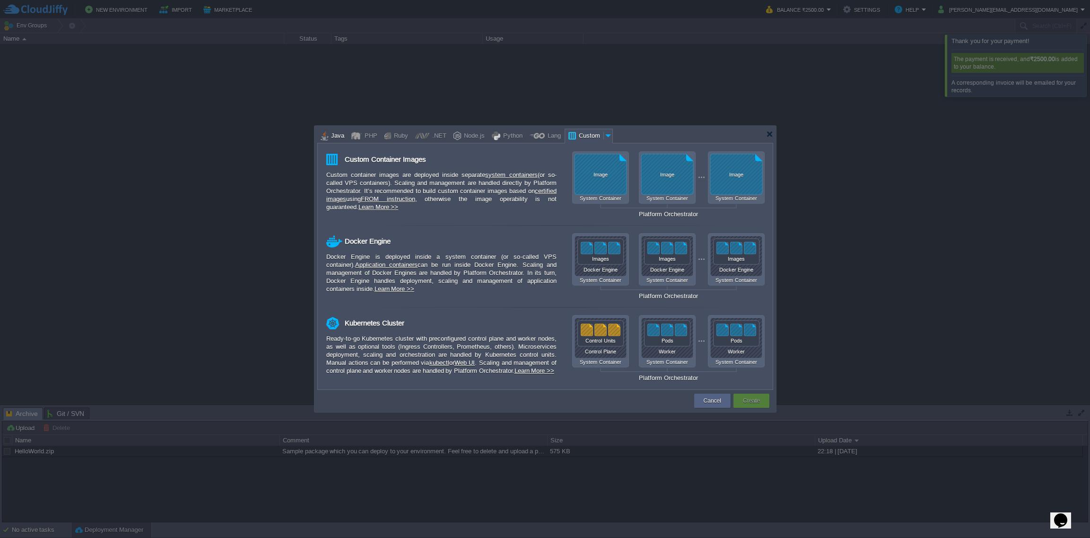
type input "Oracle OpenJD..."
type input "Stateful"
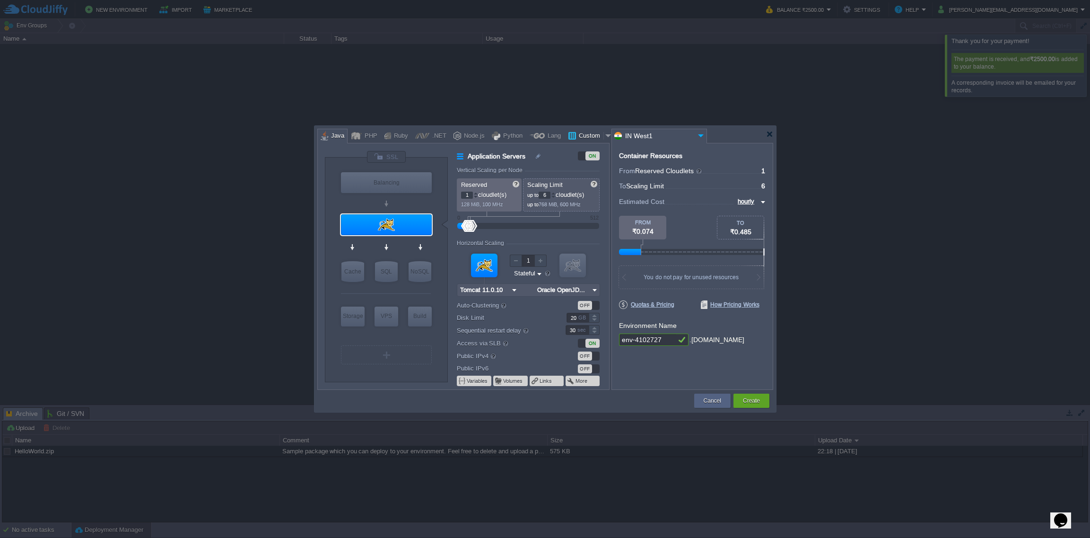
click at [604, 136] on div at bounding box center [608, 136] width 9 height 14
type input "Application Servers"
type input "16"
type input "Docker Image"
type input "Stateless"
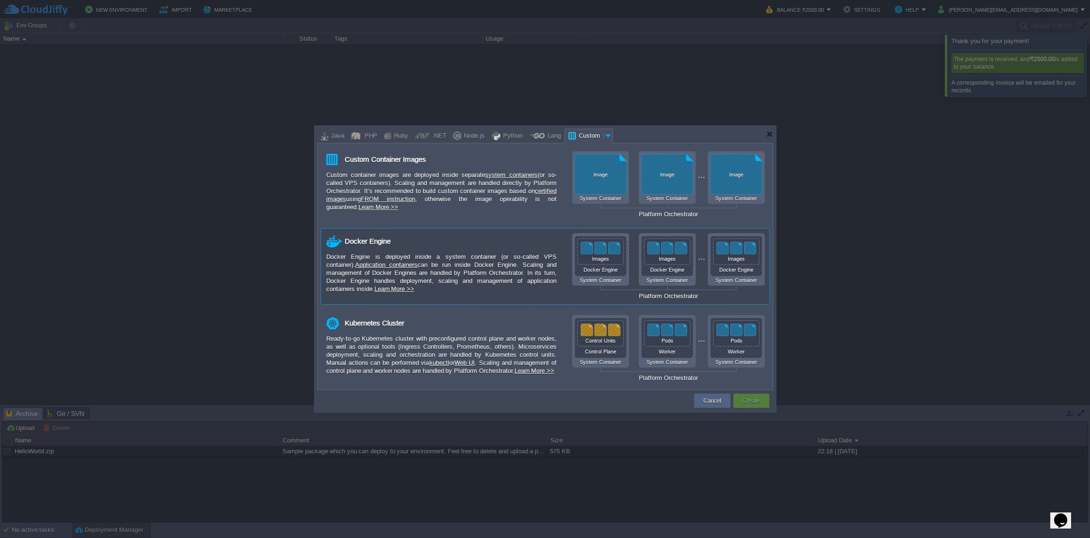
click at [605, 251] on div "Docker Engine System Container Docker Engine System Container Docker Engine Sys…" at bounding box center [668, 266] width 192 height 66
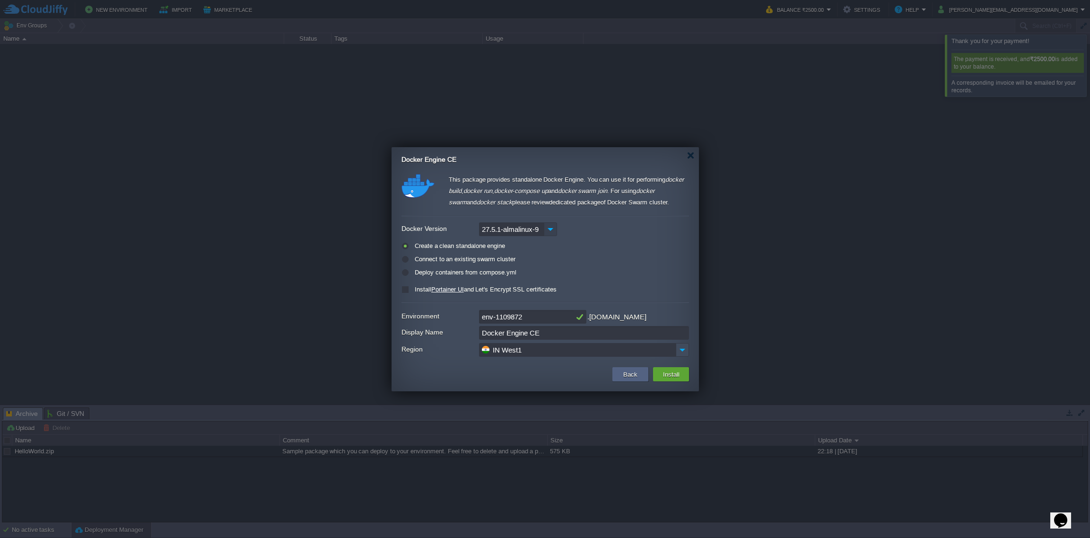
click at [550, 225] on img at bounding box center [550, 229] width 13 height 14
click at [600, 239] on div "Create a clean standalone engine Connect to an existing swarm cluster Deploy co…" at bounding box center [546, 259] width 288 height 42
drag, startPoint x: 527, startPoint y: 321, endPoint x: 457, endPoint y: 322, distance: 69.5
click at [457, 322] on div "Environment env-1109872 .cloudjiffy.net" at bounding box center [546, 317] width 288 height 14
type input "virtualecu-portal"
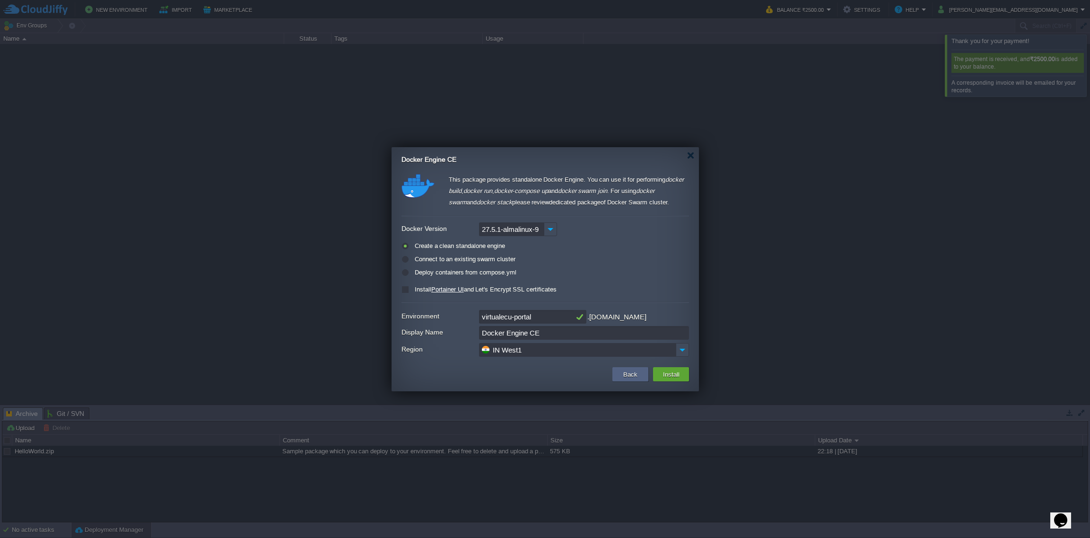
click at [442, 272] on label "Deploy containers from compose.yml" at bounding box center [464, 272] width 104 height 7
click at [408, 272] on input "radio" at bounding box center [405, 274] width 6 height 6
radio input "true"
drag, startPoint x: 677, startPoint y: 291, endPoint x: 462, endPoint y: 284, distance: 214.8
click at [462, 284] on div "Compose Repo https://github.com/virtuozzo/docker-compose-demo.git" at bounding box center [546, 290] width 288 height 14
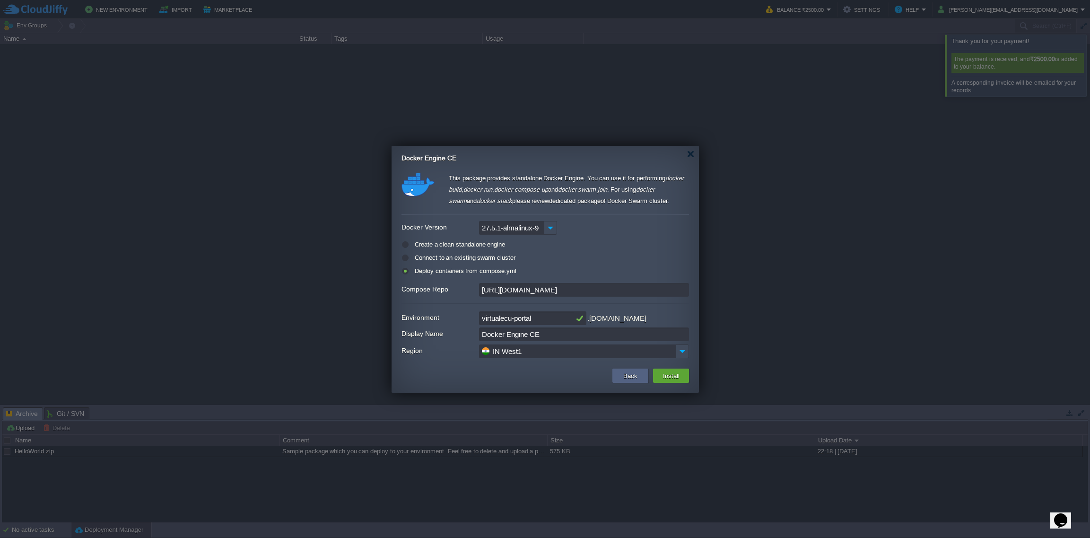
click at [451, 242] on label "Create a clean standalone engine" at bounding box center [458, 244] width 93 height 7
click at [408, 244] on input "radio" at bounding box center [405, 247] width 6 height 6
radio input "true"
click at [412, 287] on label "Install Portainer UI and Let's Encrypt SSL certificates" at bounding box center [484, 289] width 144 height 7
click at [403, 288] on input "checkbox" at bounding box center [405, 291] width 6 height 6
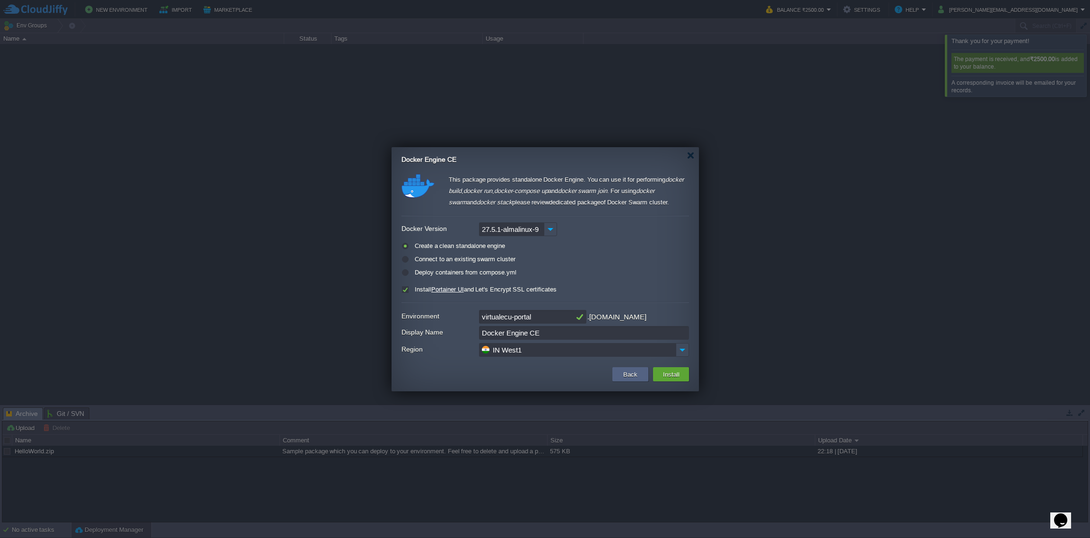
click at [412, 290] on label "Install Portainer UI and Let's Encrypt SSL certificates" at bounding box center [484, 289] width 144 height 7
click at [404, 290] on input "checkbox" at bounding box center [405, 291] width 6 height 6
checkbox input "false"
click at [680, 376] on button "Install" at bounding box center [671, 373] width 22 height 11
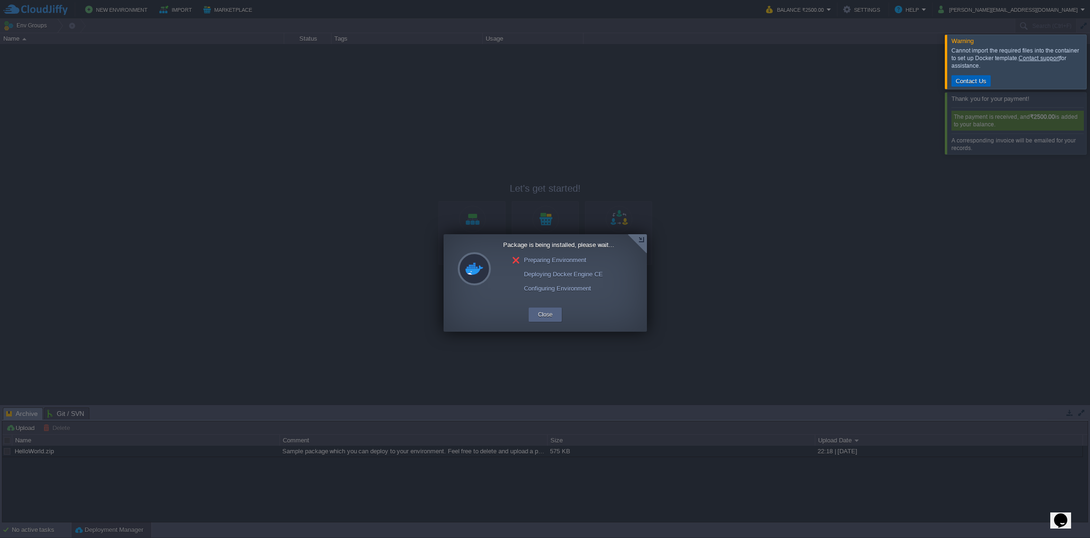
drag, startPoint x: 982, startPoint y: 83, endPoint x: 956, endPoint y: 81, distance: 25.6
click at [956, 81] on button "Contact Us" at bounding box center [971, 81] width 36 height 9
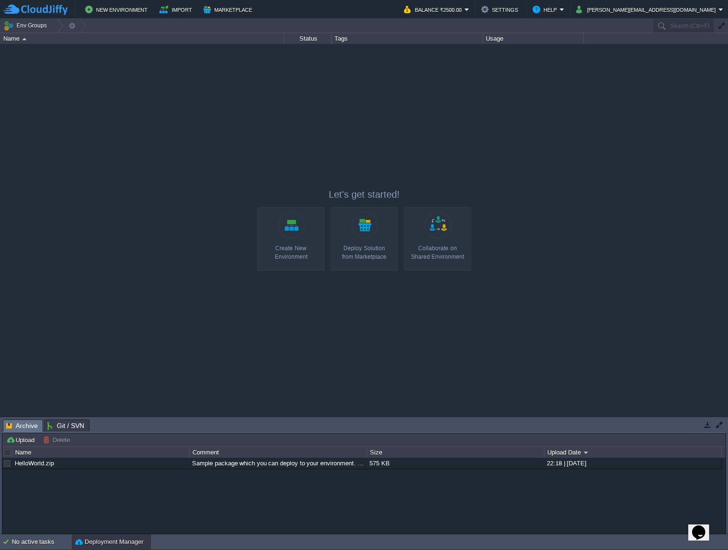
click at [305, 238] on link "Create New Environment" at bounding box center [290, 239] width 67 height 64
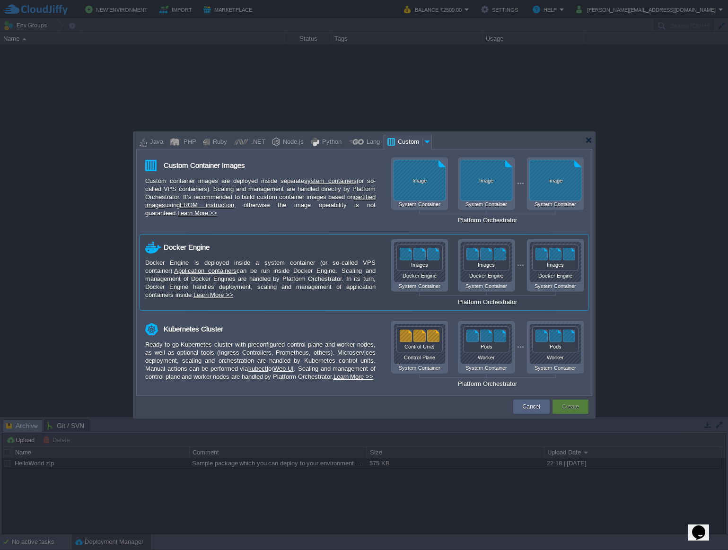
click at [429, 283] on div "Docker Engine System Container Docker Engine System Container Docker Engine Sys…" at bounding box center [487, 272] width 192 height 66
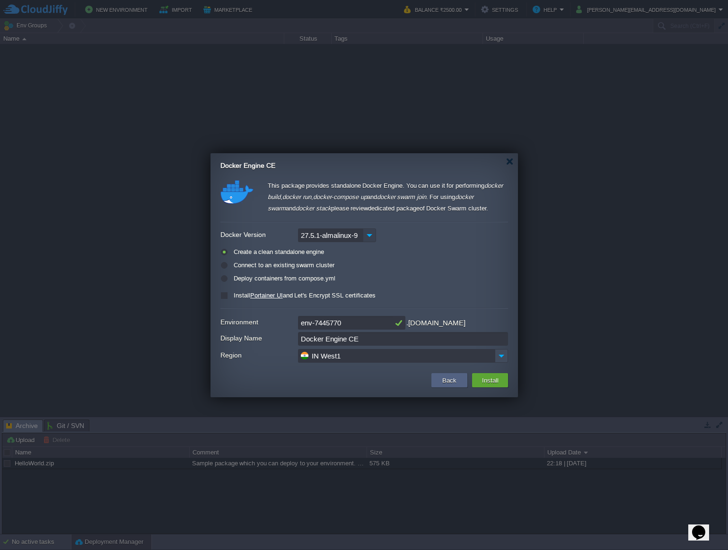
click at [373, 233] on img at bounding box center [369, 235] width 13 height 14
click at [360, 267] on div "27.5.0-almalinux-9" at bounding box center [336, 267] width 77 height 16
type input "27.5.0-almalinux-9"
drag, startPoint x: 348, startPoint y: 324, endPoint x: 274, endPoint y: 319, distance: 74.0
click at [274, 319] on div "Environment env-7445770 .[DOMAIN_NAME]" at bounding box center [364, 323] width 288 height 14
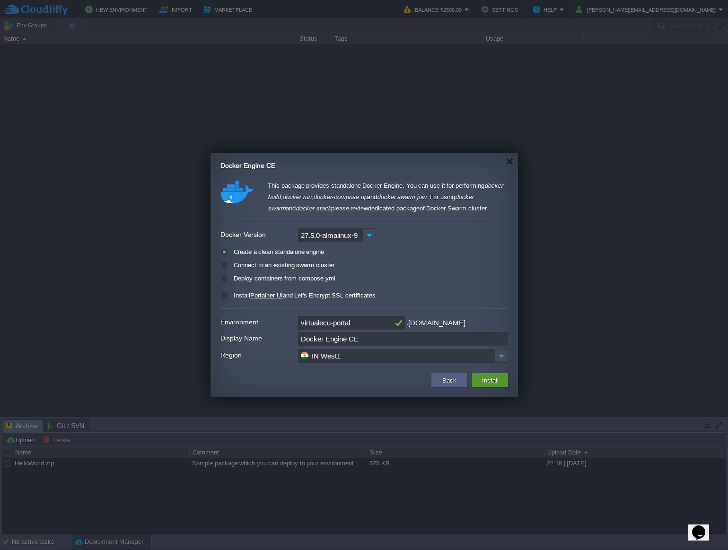
type input "virtualecu-portal"
click at [497, 382] on button "Install" at bounding box center [490, 380] width 22 height 11
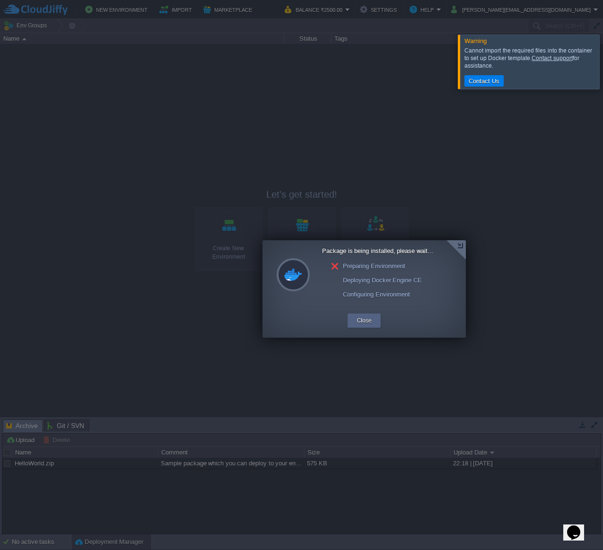
click at [572, 76] on td "Contact Us" at bounding box center [531, 80] width 134 height 11
click at [53, 105] on div at bounding box center [364, 275] width 728 height 550
click at [614, 63] on div at bounding box center [614, 62] width 0 height 54
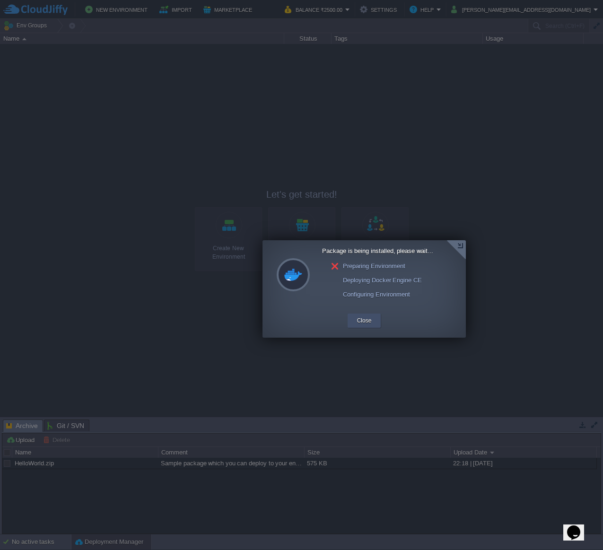
drag, startPoint x: 357, startPoint y: 317, endPoint x: 462, endPoint y: 270, distance: 115.6
click at [439, 288] on div "Package is being installed, please wait... Preparing Environment Deploying Dock…" at bounding box center [363, 288] width 203 height 97
click at [462, 248] on div at bounding box center [455, 249] width 19 height 19
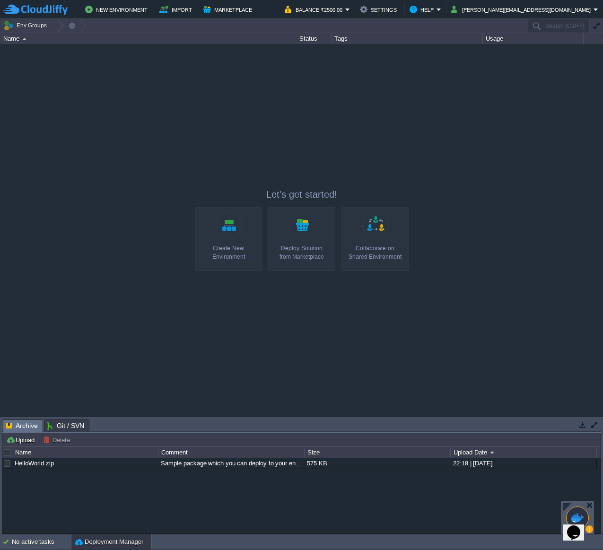
click at [242, 248] on div "Create New Environment" at bounding box center [228, 252] width 61 height 17
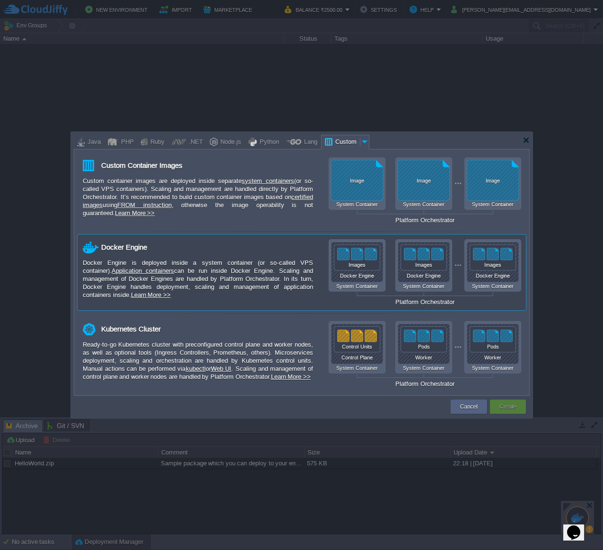
click at [422, 256] on div "Docker Engine System Container Docker Engine System Container Docker Engine Sys…" at bounding box center [425, 272] width 192 height 66
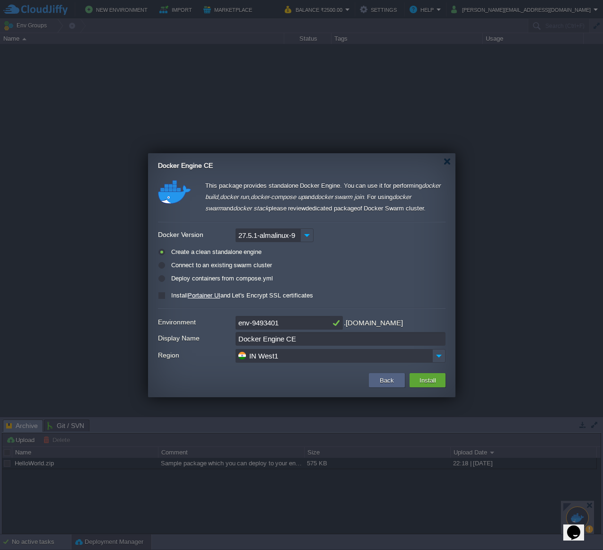
click at [294, 236] on input "27.5.1-almalinux-9" at bounding box center [268, 235] width 65 height 14
click at [301, 235] on img at bounding box center [306, 235] width 13 height 14
click at [279, 267] on div "27.5.0-almalinux-9" at bounding box center [274, 267] width 77 height 16
type input "27.5.0-almalinux-9"
drag, startPoint x: 296, startPoint y: 325, endPoint x: 198, endPoint y: 308, distance: 99.8
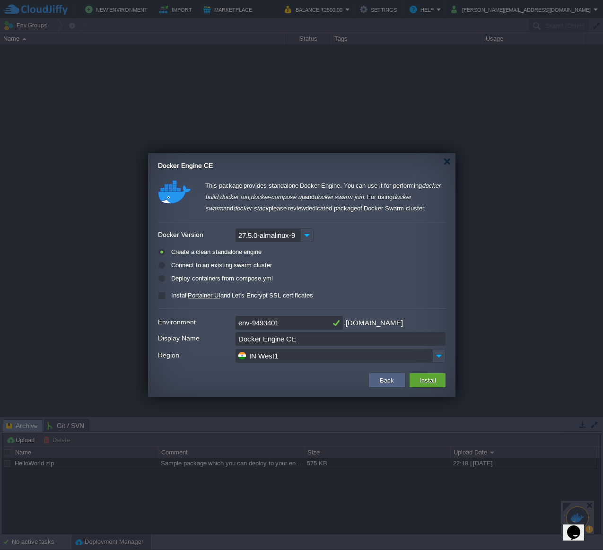
click at [198, 308] on div "This package provides standalone Docker Engine. You can use it for performing d…" at bounding box center [302, 272] width 288 height 184
click at [276, 321] on input "virtual" at bounding box center [283, 323] width 95 height 14
drag, startPoint x: 173, startPoint y: 304, endPoint x: 156, endPoint y: 304, distance: 17.5
click at [156, 304] on div "This package provides standalone Docker Engine. You can use it for performing d…" at bounding box center [301, 272] width 307 height 184
paste input "ecu-portal"
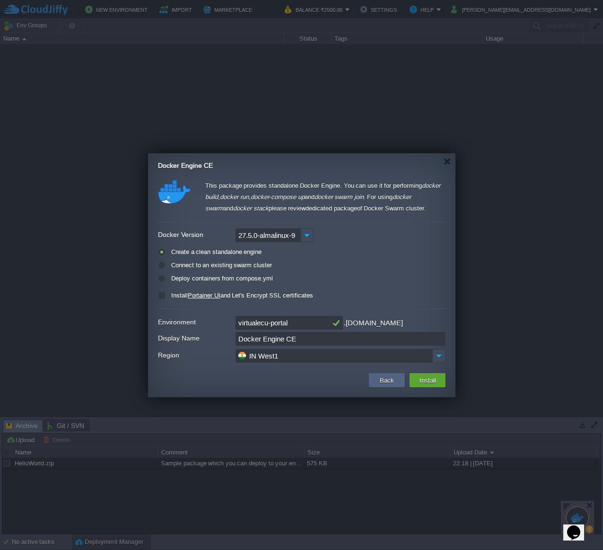
type input "virtualecu-portal"
click at [406, 340] on input "Docker Engine CE" at bounding box center [341, 339] width 210 height 14
drag, startPoint x: 299, startPoint y: 338, endPoint x: 218, endPoint y: 332, distance: 81.1
click at [218, 332] on div "Display Name Docker Engine CE" at bounding box center [302, 339] width 288 height 14
drag, startPoint x: 306, startPoint y: 346, endPoint x: 311, endPoint y: 342, distance: 6.6
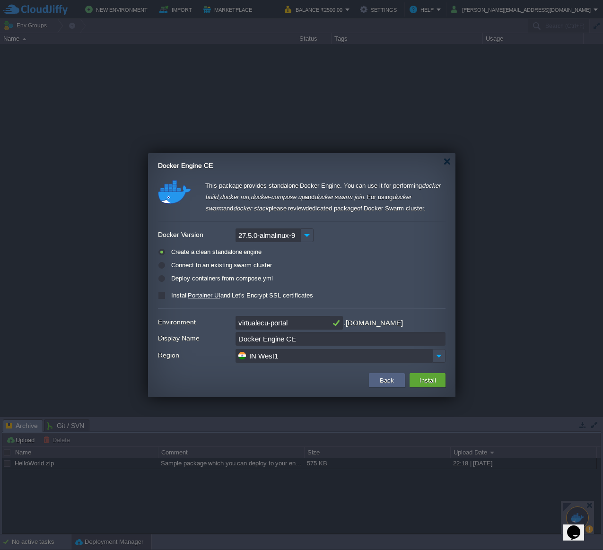
click at [306, 346] on form "Environment virtualecu-portal .[DOMAIN_NAME] Display Name Docker Engine CE Regi…" at bounding box center [302, 339] width 288 height 51
drag, startPoint x: 316, startPoint y: 339, endPoint x: 143, endPoint y: 329, distance: 172.9
click at [143, 329] on body "New Environment Import Marketplace Bonus ₹0.00 Upgrade Account Balance ₹2500.00…" at bounding box center [301, 275] width 603 height 550
type input "VirtualECU_Docker_Engine"
click at [439, 357] on img at bounding box center [438, 356] width 13 height 14
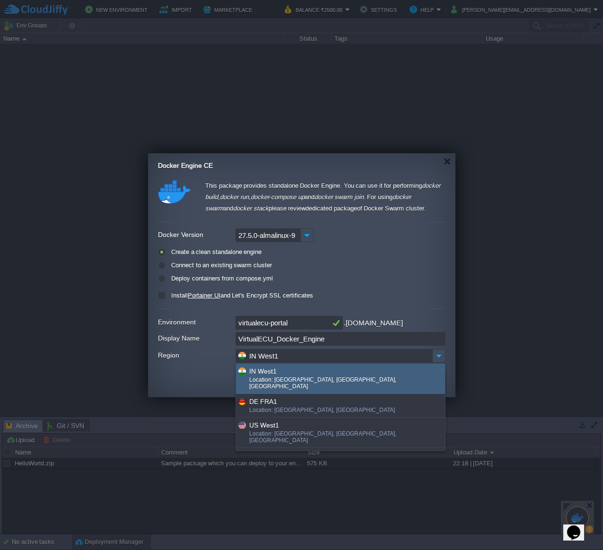
click at [380, 368] on div "IN West1" at bounding box center [346, 371] width 195 height 11
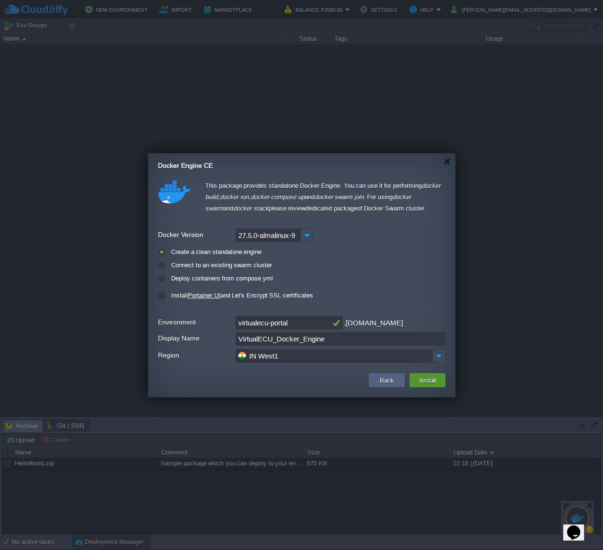
click at [434, 378] on button "Install" at bounding box center [428, 380] width 22 height 11
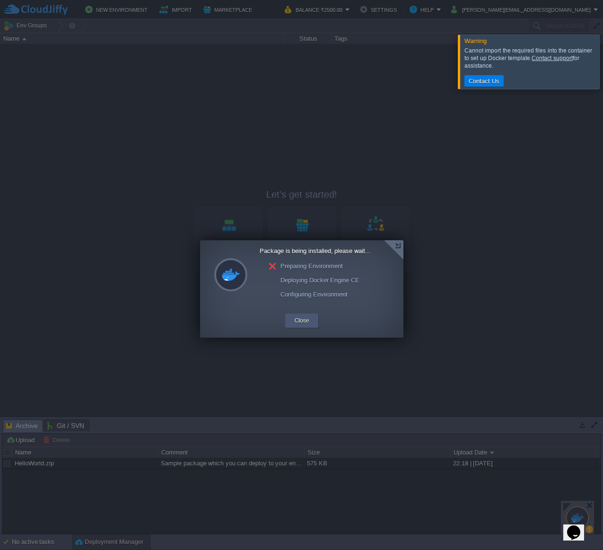
click at [296, 327] on div "Close" at bounding box center [301, 321] width 19 height 14
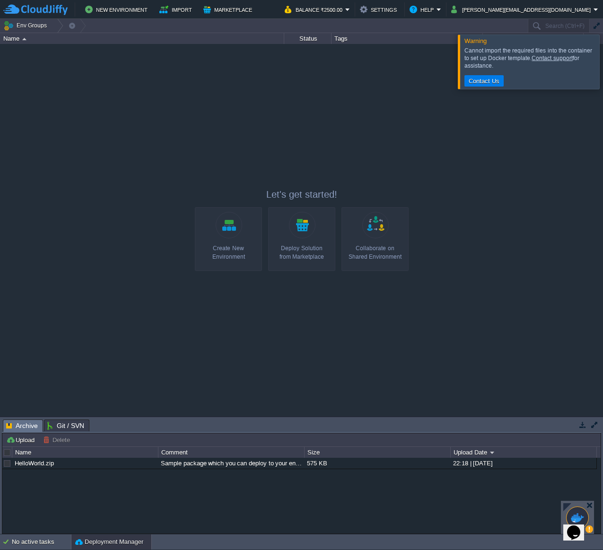
click at [303, 241] on link "Deploy Solution from Marketplace" at bounding box center [301, 239] width 67 height 64
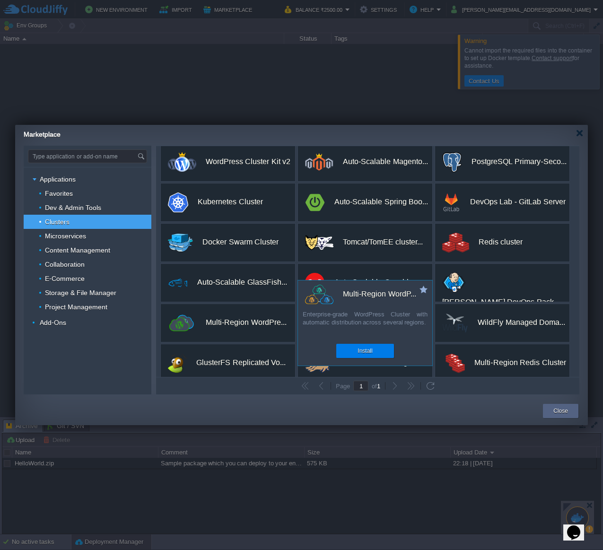
scroll to position [97, 0]
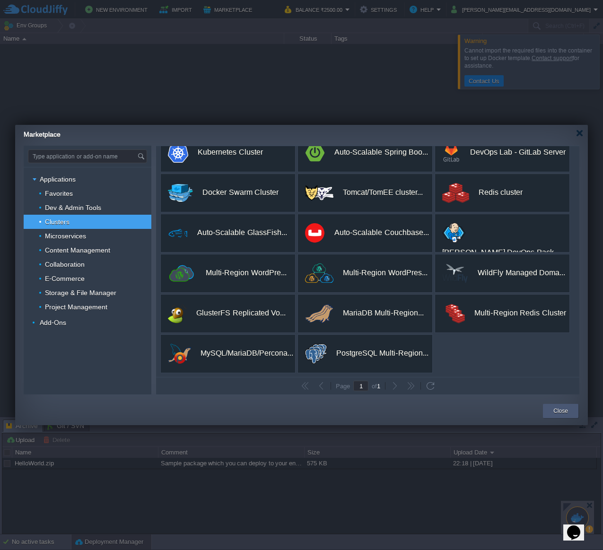
click at [561, 412] on button "Close" at bounding box center [560, 410] width 15 height 9
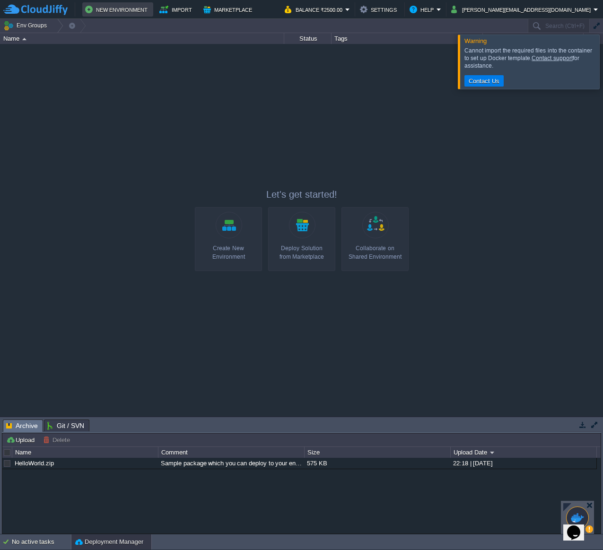
click at [118, 9] on button "New Environment" at bounding box center [117, 9] width 65 height 11
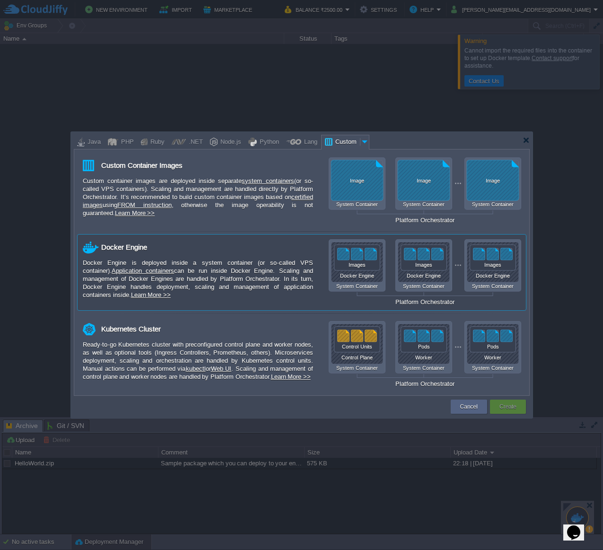
click at [431, 301] on div "Platform Orchestrator" at bounding box center [425, 301] width 192 height 7
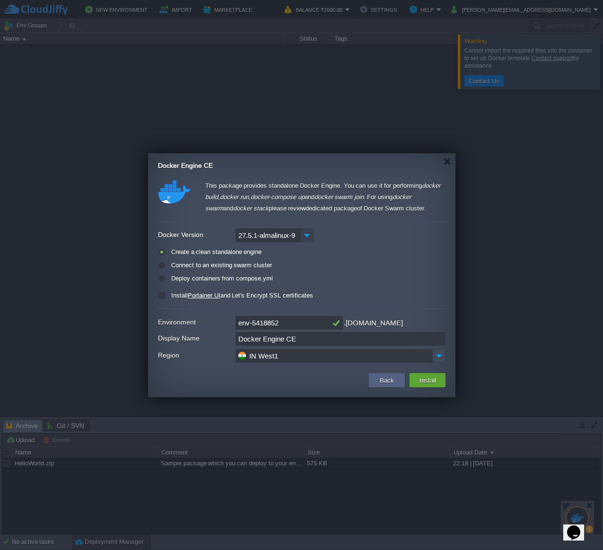
click at [304, 232] on img at bounding box center [306, 235] width 13 height 14
click at [347, 244] on form "Docker Version 27.5.1-almalinux-9 Create a clean standalone engine Connect to a…" at bounding box center [302, 264] width 288 height 77
click at [307, 233] on img at bounding box center [306, 235] width 13 height 14
click at [296, 269] on div "27.5.0-almalinux-9" at bounding box center [274, 267] width 77 height 16
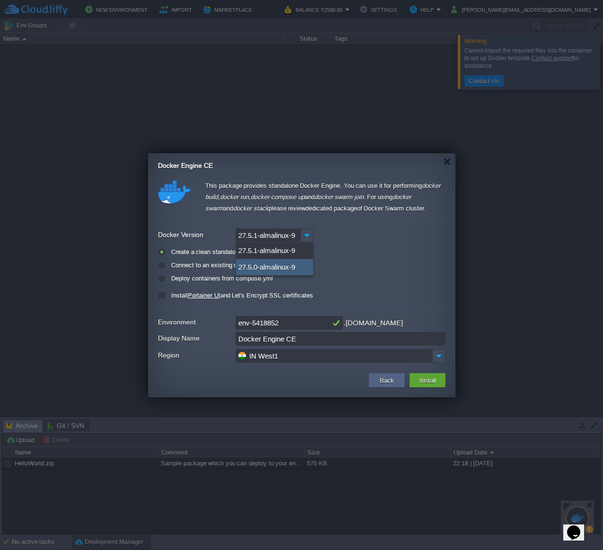
type input "27.5.0-almalinux-9"
click at [355, 266] on div "Connect to an existing swarm cluster" at bounding box center [302, 265] width 288 height 11
click at [390, 376] on button "Back" at bounding box center [387, 380] width 20 height 11
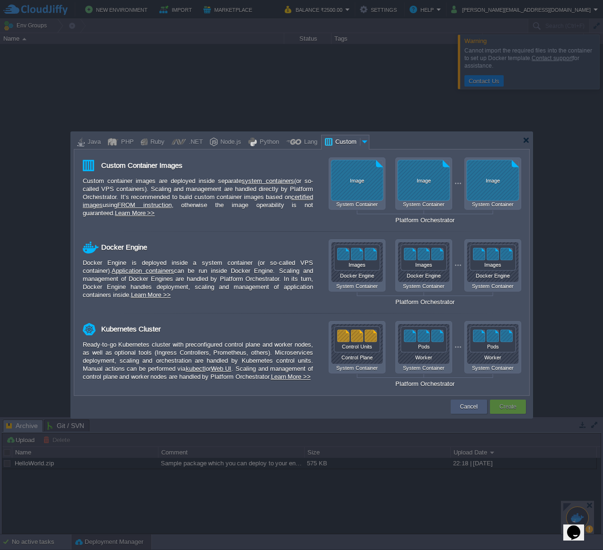
click at [478, 404] on div "Cancel" at bounding box center [469, 407] width 22 height 14
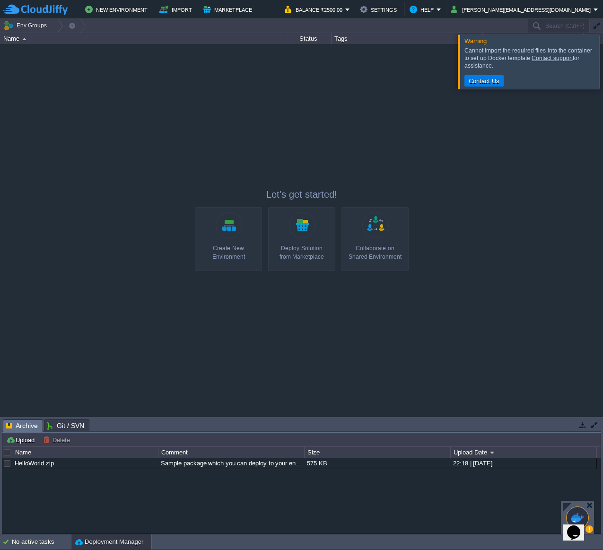
click at [253, 233] on link "Create New Environment" at bounding box center [228, 239] width 67 height 64
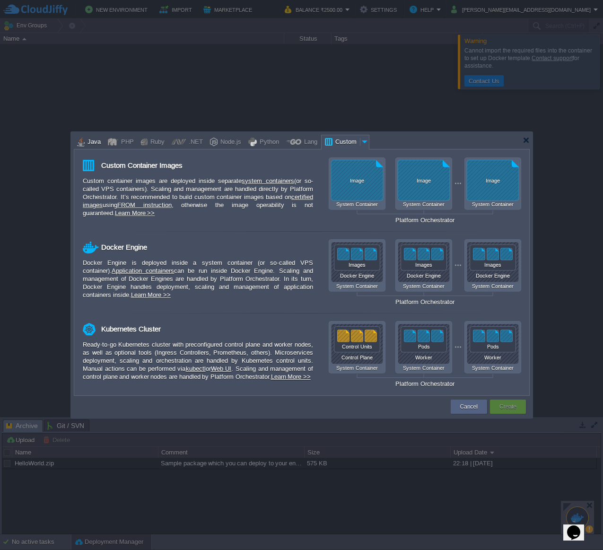
click at [87, 141] on div "Java" at bounding box center [93, 142] width 16 height 14
type input "Application Servers"
type input "6"
type input "Tomcat 11.0.10"
type input "Oracle OpenJD..."
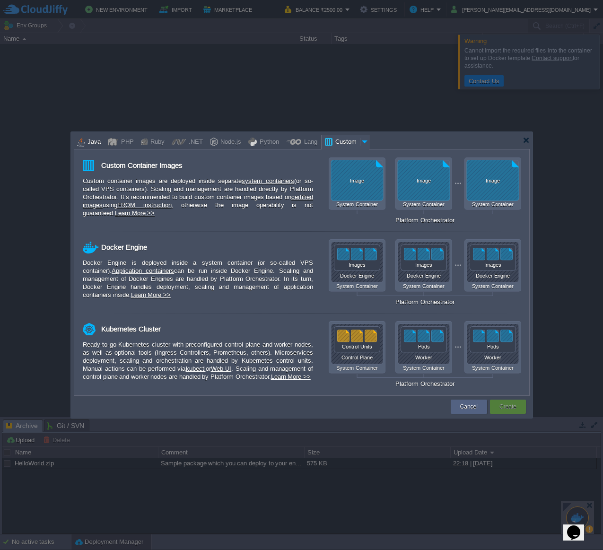
type input "Stateful"
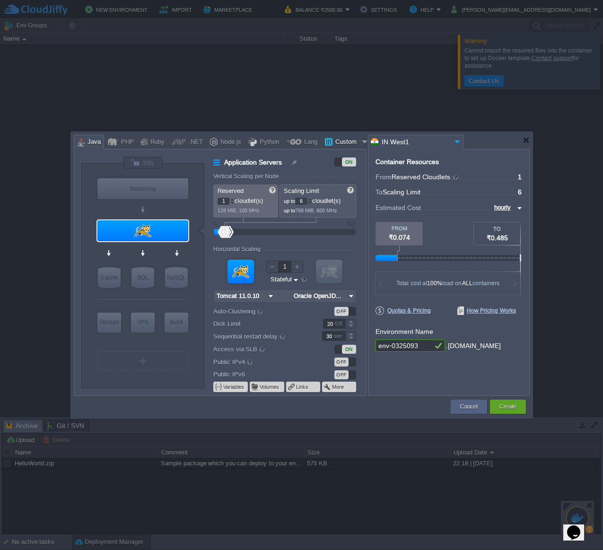
click at [332, 141] on div "Custom" at bounding box center [345, 142] width 27 height 14
type input "Application Servers"
type input "16"
type input "Docker Image"
type input "Stateless"
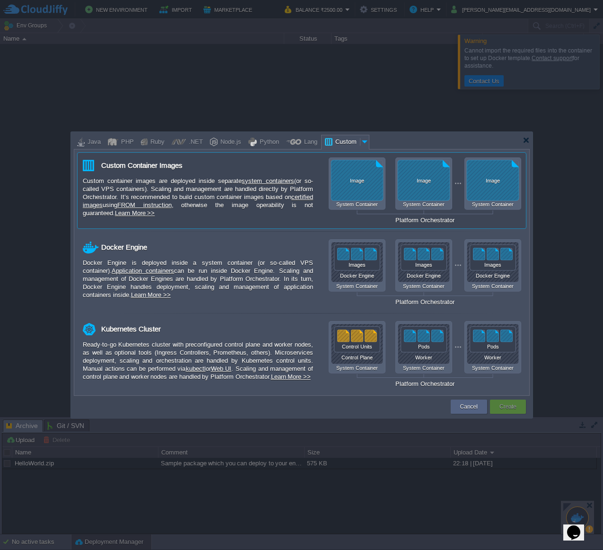
click at [371, 184] on div "Image System Container Image System Container Image System Container Platform O…" at bounding box center [425, 190] width 192 height 66
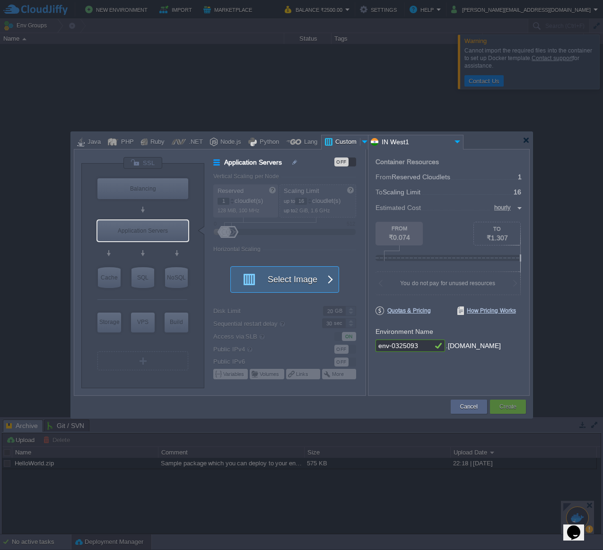
click at [332, 281] on span "button" at bounding box center [330, 280] width 8 height 26
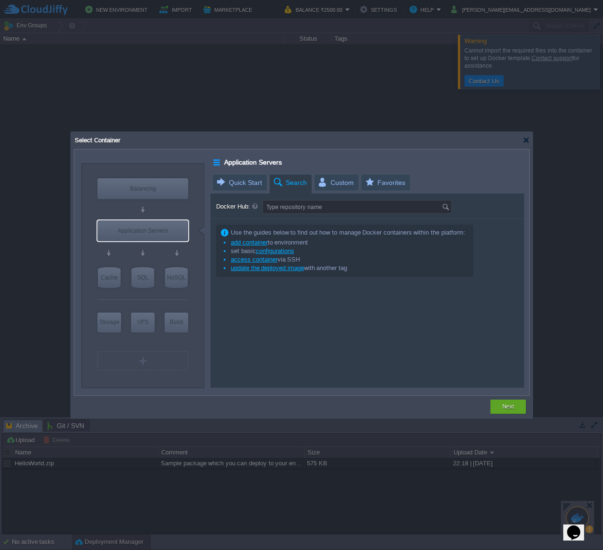
click at [284, 180] on span "Search" at bounding box center [289, 183] width 35 height 17
click at [313, 207] on input "Docker Hub:" at bounding box center [352, 207] width 179 height 13
click at [344, 178] on span "Custom" at bounding box center [335, 183] width 36 height 16
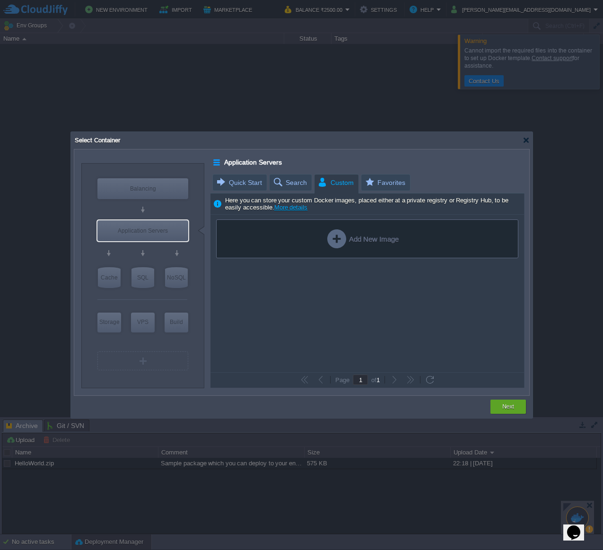
click at [341, 240] on div "Add New Image" at bounding box center [362, 238] width 71 height 19
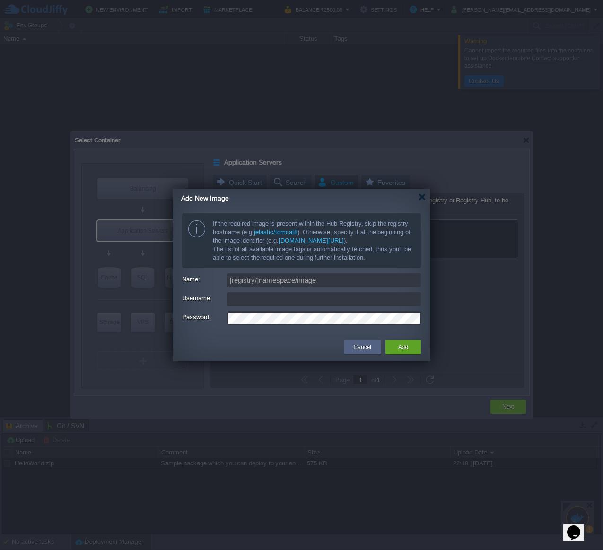
type input "[EMAIL_ADDRESS][DOMAIN_NAME]"
click at [350, 301] on input "[EMAIL_ADDRESS][DOMAIN_NAME]" at bounding box center [324, 299] width 194 height 14
click at [306, 297] on input "Username:" at bounding box center [324, 299] width 194 height 14
click at [313, 297] on input "Username:" at bounding box center [324, 299] width 194 height 14
click at [340, 278] on input "Name:" at bounding box center [324, 280] width 194 height 14
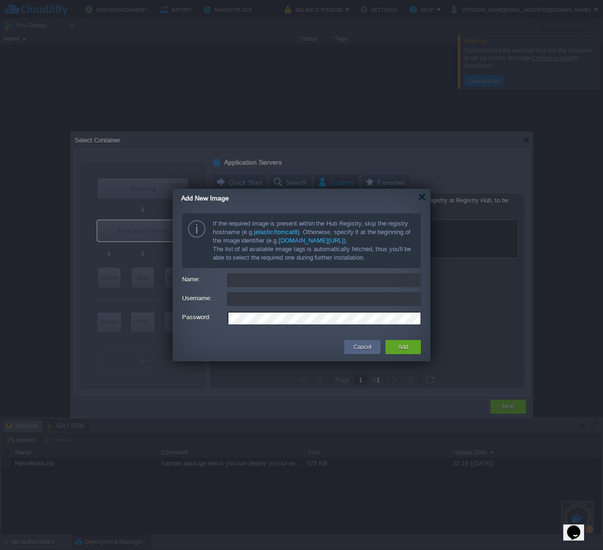
type input "[registry/]namespace/image"
click at [364, 343] on button "Cancel" at bounding box center [362, 346] width 17 height 9
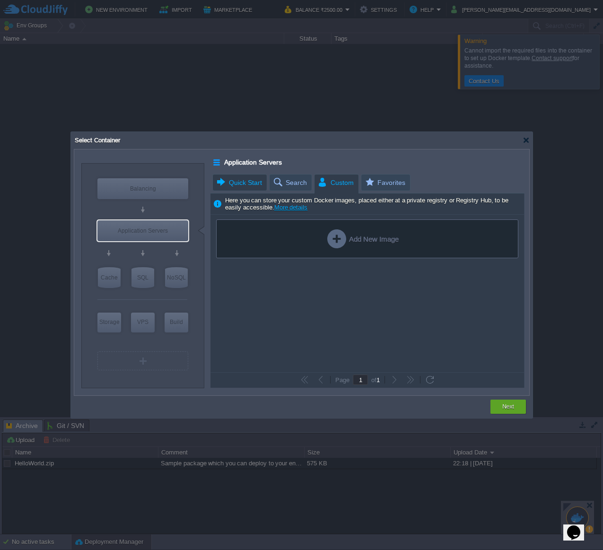
click at [250, 186] on span "Quick Start" at bounding box center [239, 183] width 46 height 16
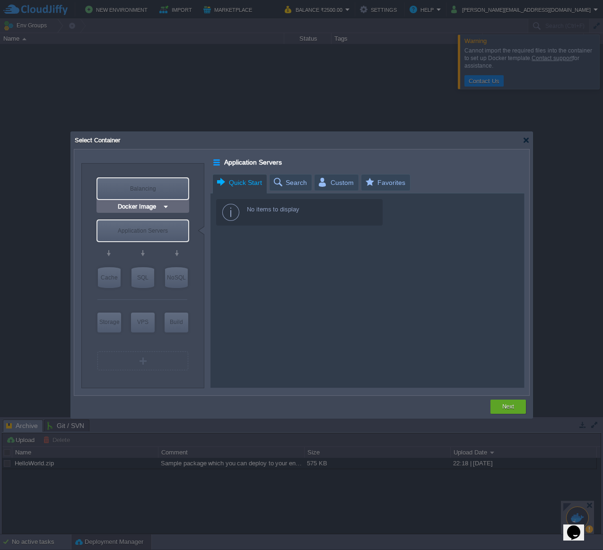
click at [155, 184] on div "Balancing" at bounding box center [142, 188] width 91 height 21
type input "Load Balancer"
click at [163, 206] on img at bounding box center [165, 206] width 7 height 9
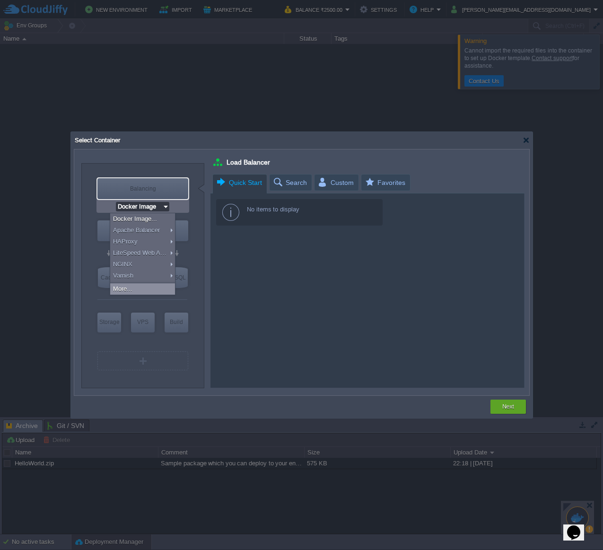
click at [307, 286] on div "No items to display" at bounding box center [367, 290] width 314 height 194
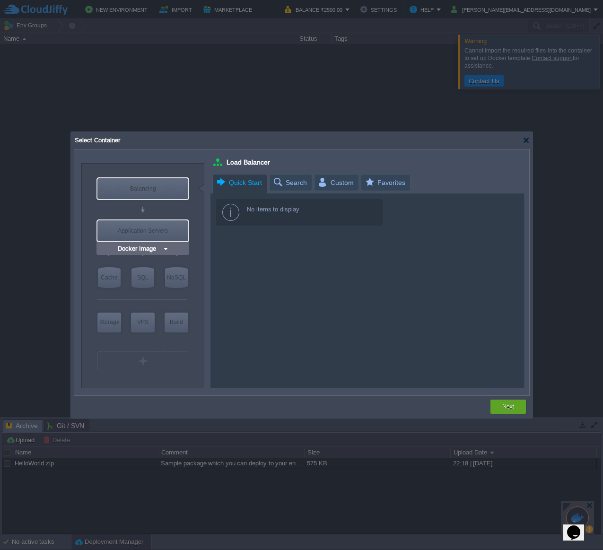
click at [168, 232] on div "Application Servers" at bounding box center [142, 230] width 91 height 21
type input "Application Servers"
click at [166, 247] on img at bounding box center [165, 248] width 7 height 9
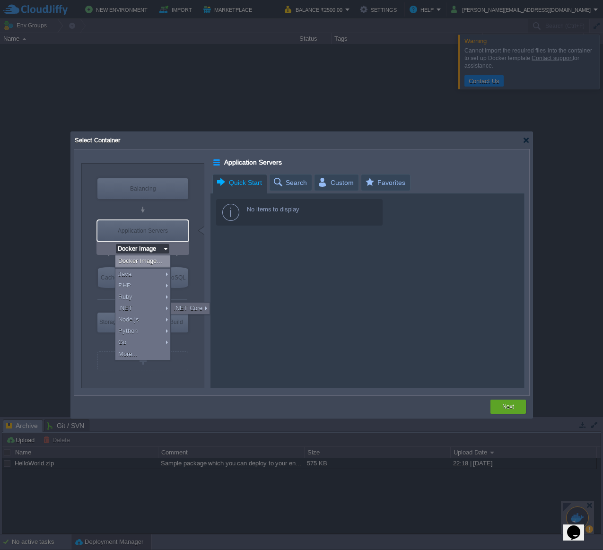
drag, startPoint x: 157, startPoint y: 355, endPoint x: 164, endPoint y: 262, distance: 92.9
click at [164, 262] on div "Docker Image... Java PHP Ruby .NET Node.js Python Go More... Load Balancer Cach…" at bounding box center [142, 307] width 55 height 105
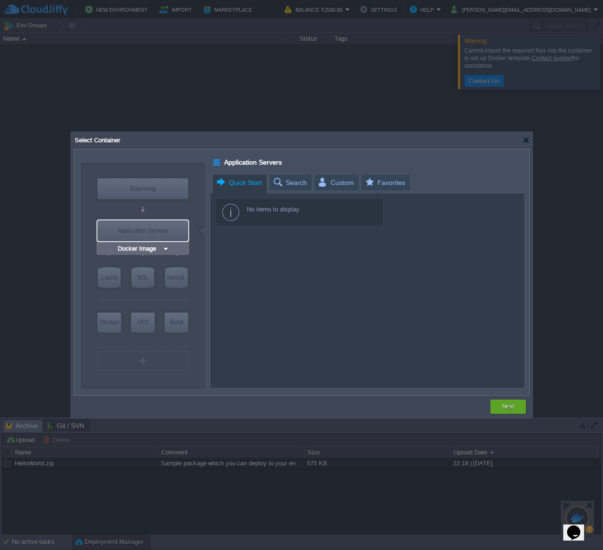
drag, startPoint x: 142, startPoint y: 227, endPoint x: 144, endPoint y: 239, distance: 12.8
click at [142, 227] on div "Application Servers" at bounding box center [142, 230] width 91 height 21
drag, startPoint x: 146, startPoint y: 250, endPoint x: 155, endPoint y: 250, distance: 9.0
click at [146, 250] on input "Docker Image" at bounding box center [139, 248] width 46 height 9
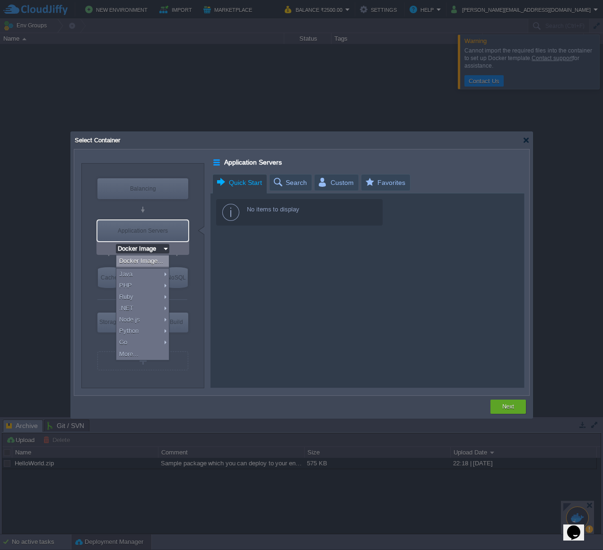
click at [149, 265] on div "Docker Image..." at bounding box center [142, 260] width 52 height 11
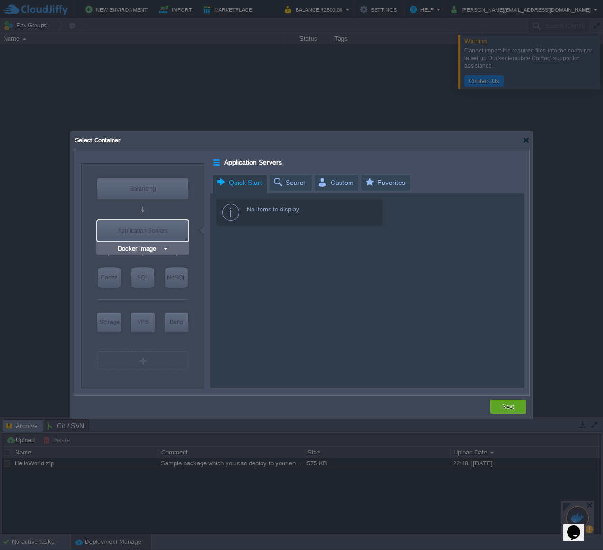
click at [159, 233] on div "Application Servers" at bounding box center [142, 230] width 91 height 21
click at [158, 245] on input "Docker Image" at bounding box center [139, 248] width 46 height 9
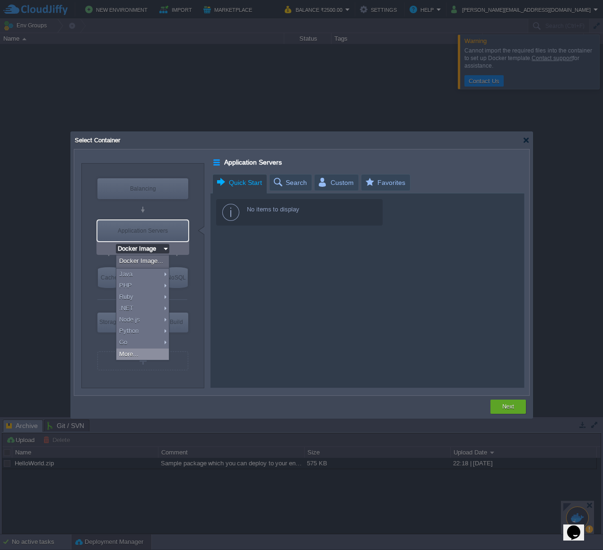
click at [157, 351] on div "More..." at bounding box center [142, 354] width 52 height 11
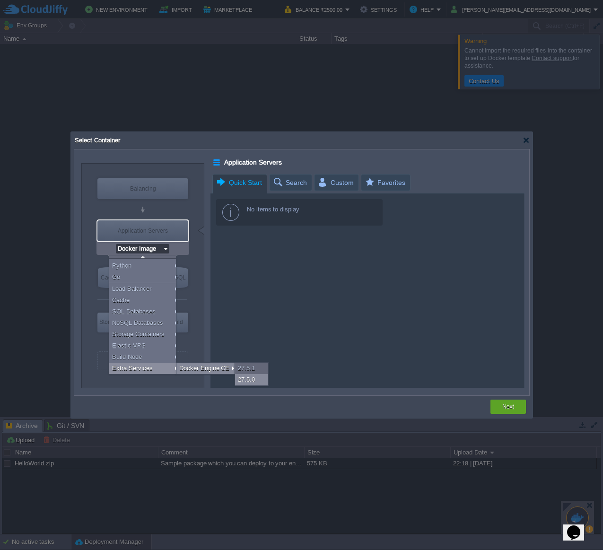
click at [260, 381] on div "27.5.0" at bounding box center [251, 379] width 33 height 11
type input "Extra Services"
type input "6"
type input "Docker Engine CE 27.5.0"
type input "27.5.0-almalin..."
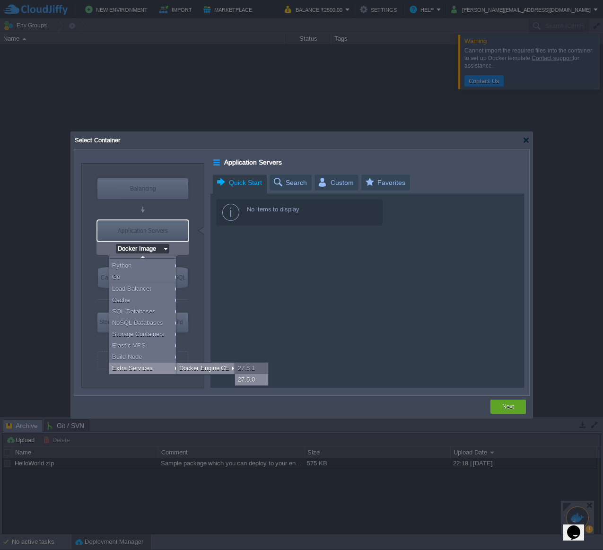
type input "Docker Engine CE 27.5.0"
type input "Extra Services"
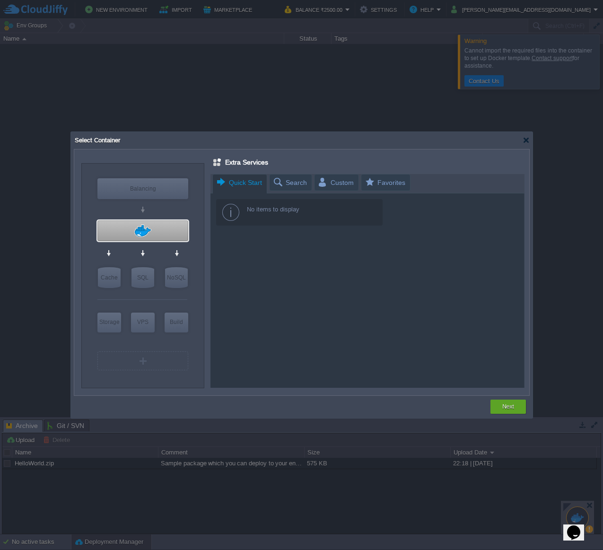
scroll to position [0, 0]
type input "Docker Image"
click at [522, 135] on div "Select Container" at bounding box center [302, 140] width 456 height 17
click at [521, 141] on div "Select Container" at bounding box center [302, 140] width 456 height 17
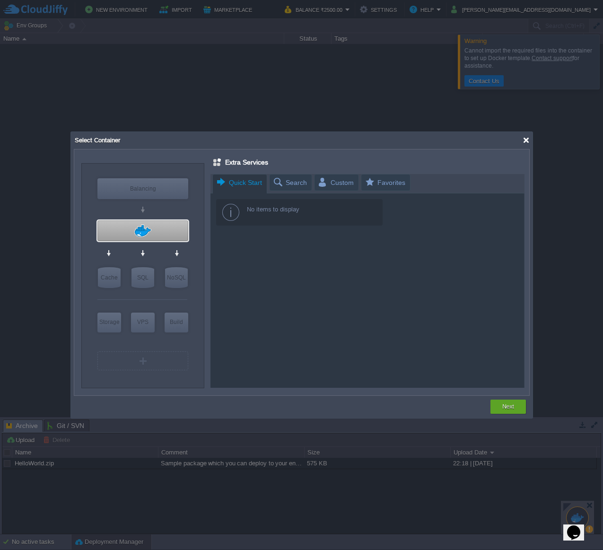
click at [529, 142] on div at bounding box center [526, 140] width 7 height 7
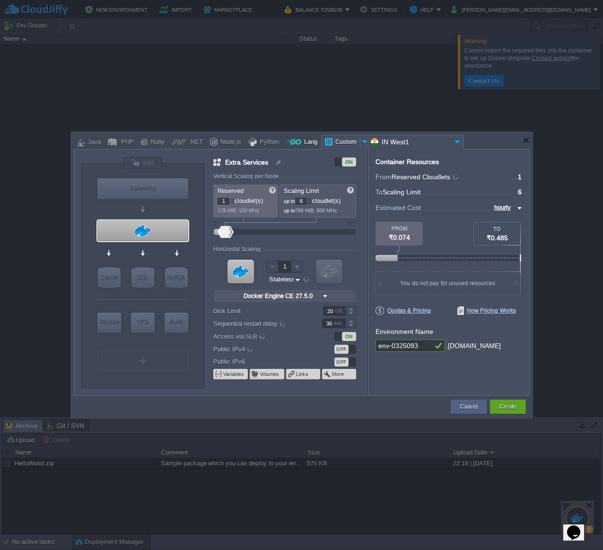
click at [310, 138] on div "Lang" at bounding box center [309, 142] width 16 height 14
type input "Application Servers"
type input "Golang 1.25.0"
type input "1.25.0"
type input "Stateful"
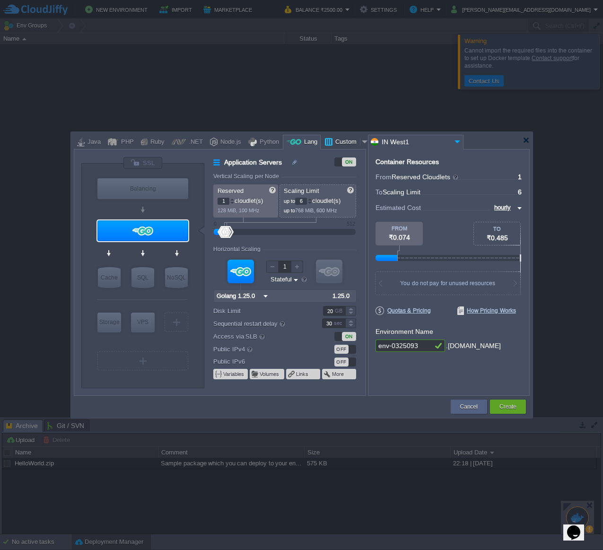
click at [348, 141] on div "Custom" at bounding box center [345, 142] width 27 height 14
type input "Extra Services"
type input "Docker Engine CE 27.5.0"
type input "27.5.0-almalinux-9"
type input "Stateless"
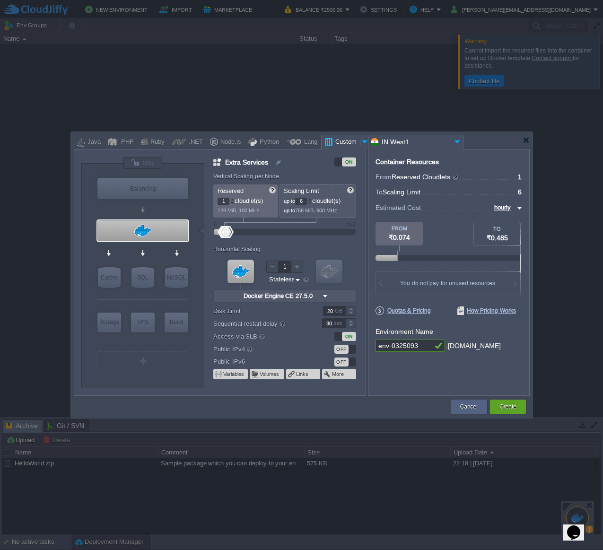
click at [360, 141] on div at bounding box center [364, 142] width 9 height 14
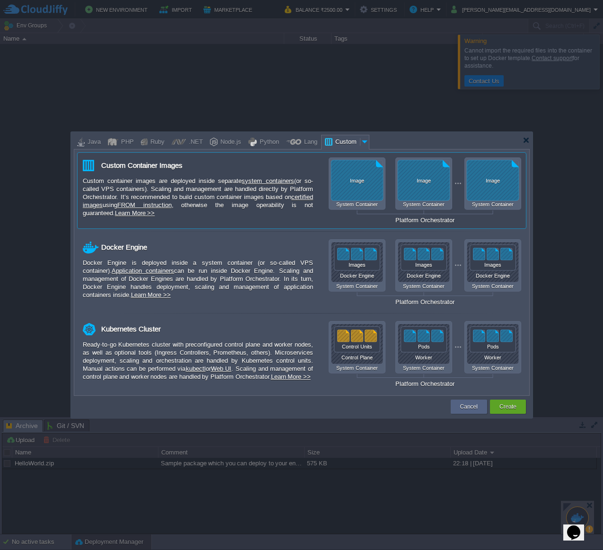
click at [399, 188] on div "Image System Container Image System Container Image System Container Platform O…" at bounding box center [425, 190] width 192 height 66
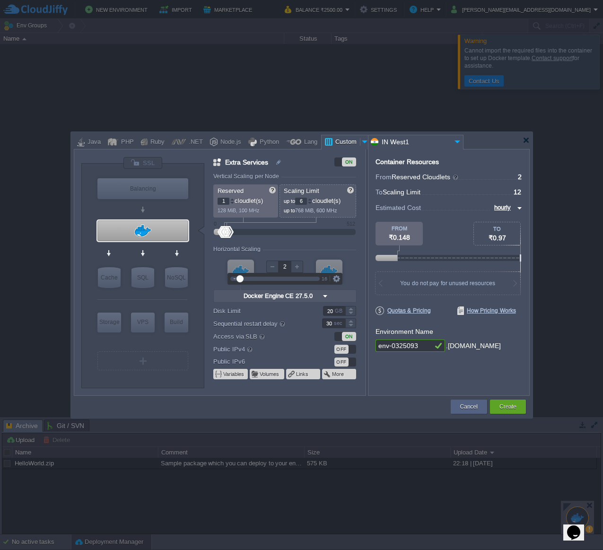
click at [302, 268] on div at bounding box center [297, 267] width 12 height 12
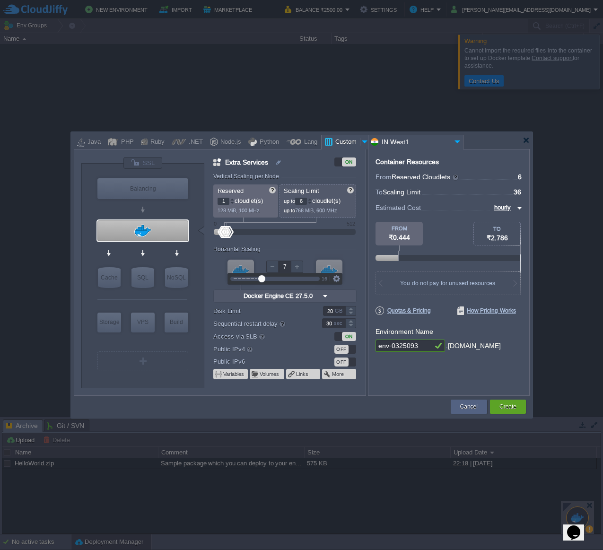
click at [302, 268] on div at bounding box center [297, 267] width 12 height 12
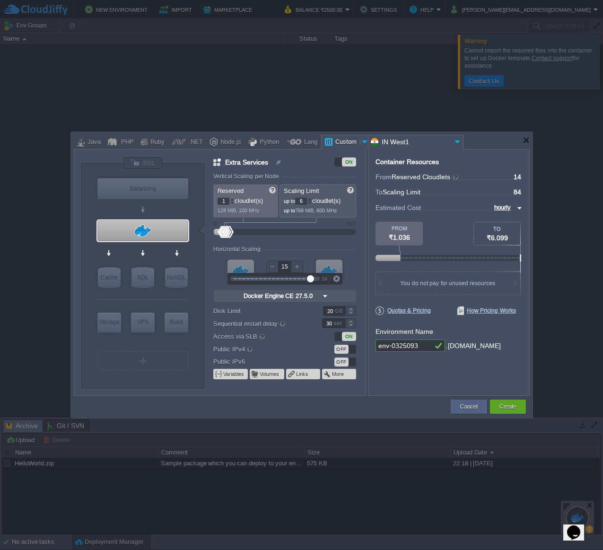
click at [302, 268] on div at bounding box center [297, 267] width 12 height 12
type input "16"
click at [302, 268] on div at bounding box center [297, 267] width 12 height 12
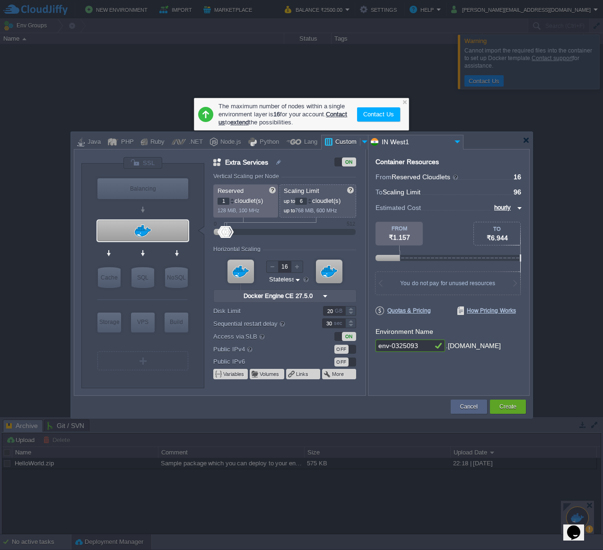
click at [385, 390] on div "Container Resources From Reserved Cloudlets ... = 16 not added To Scaling Limit…" at bounding box center [449, 272] width 162 height 247
click at [520, 206] on img at bounding box center [519, 207] width 8 height 11
click at [508, 222] on div "monthly" at bounding box center [505, 218] width 32 height 11
click at [517, 204] on img at bounding box center [519, 207] width 8 height 11
click at [504, 241] on div "hourly" at bounding box center [503, 241] width 35 height 11
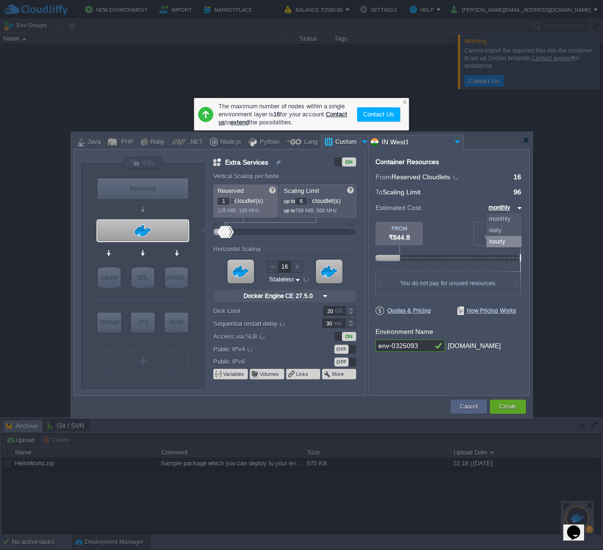
type input "hourly"
click at [338, 160] on div "ON" at bounding box center [345, 161] width 22 height 9
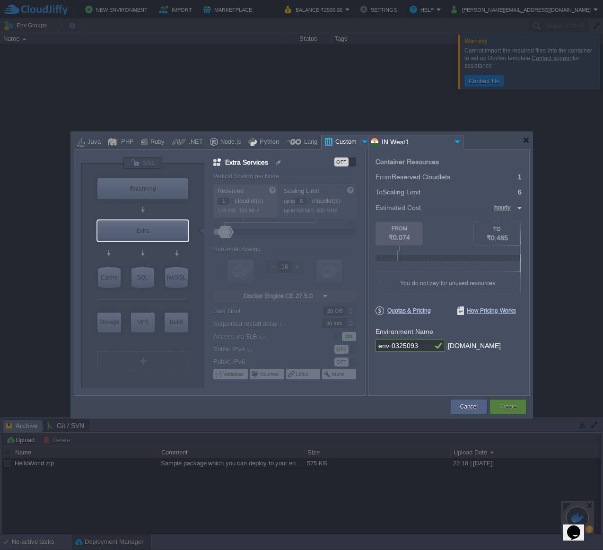
click at [354, 160] on div "OFF" at bounding box center [345, 161] width 22 height 9
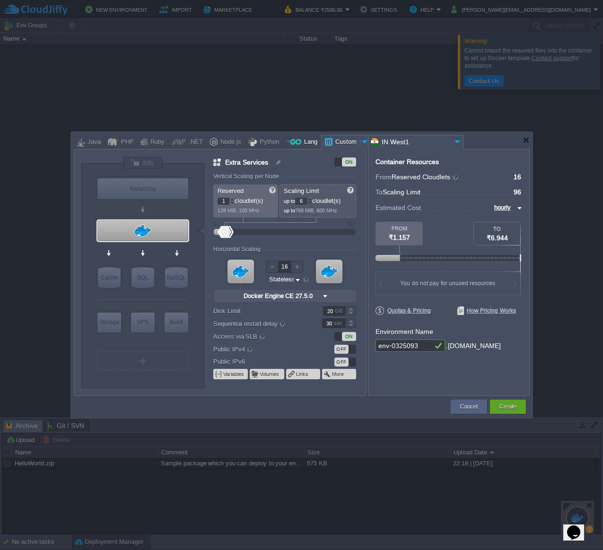
click at [308, 145] on div "Lang" at bounding box center [309, 142] width 16 height 14
type input "Application Servers"
type input "Golang 1.25.0"
type input "1.25.0"
type input "Stateful"
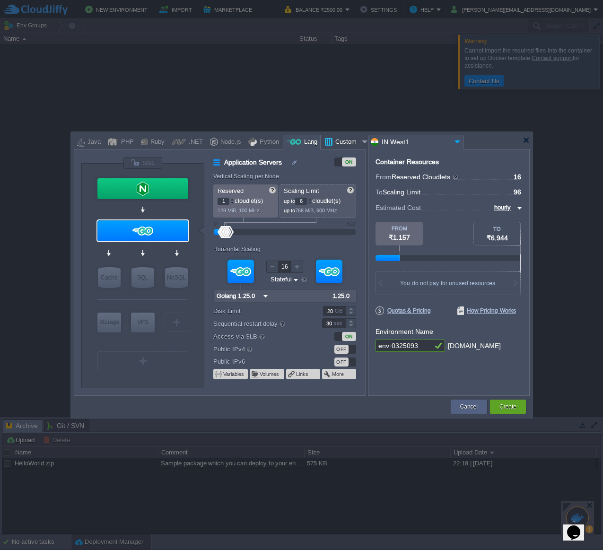
click at [348, 141] on div "Custom" at bounding box center [345, 142] width 27 height 14
type input "Extra Services"
type input "Docker Engine CE 27.5.0"
type input "27.5.0-almalinux-9"
type input "Stateless"
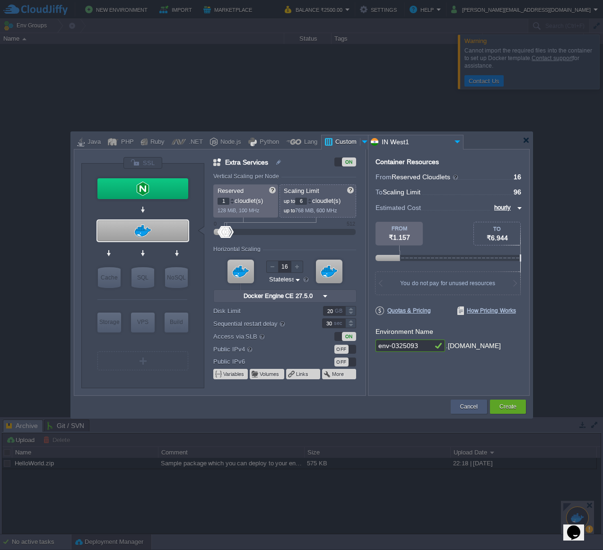
click at [466, 405] on button "Cancel" at bounding box center [468, 406] width 17 height 9
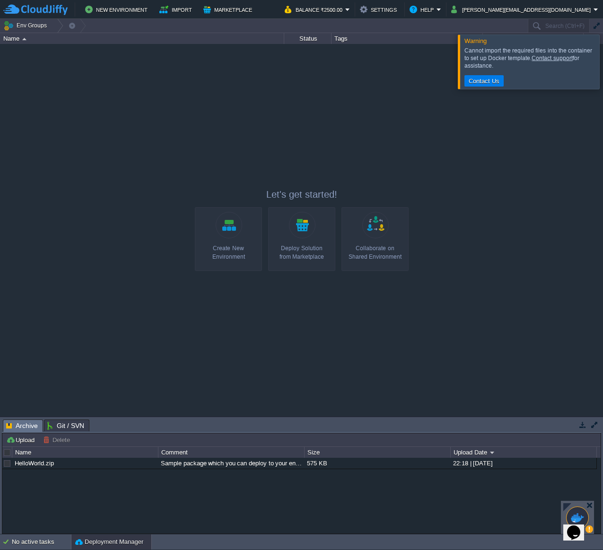
click at [245, 252] on div "Create New Environment" at bounding box center [228, 252] width 61 height 17
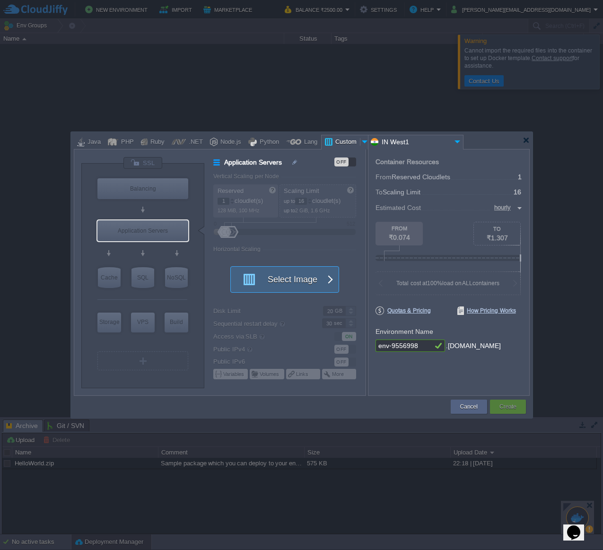
click at [326, 280] on span "button" at bounding box center [330, 280] width 8 height 26
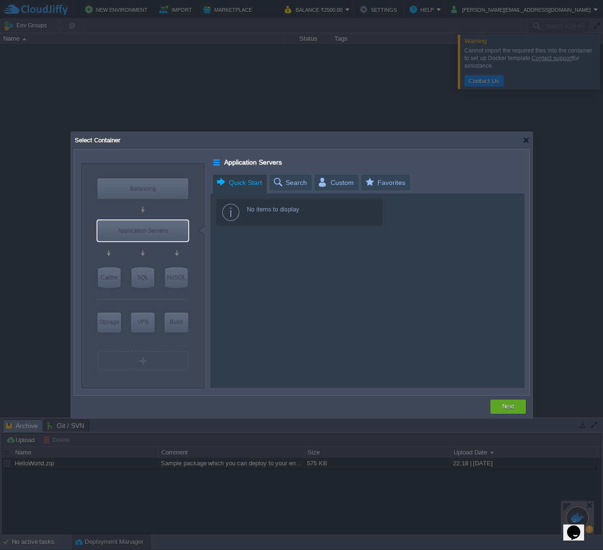
click at [280, 209] on div "No items to display" at bounding box center [299, 212] width 166 height 26
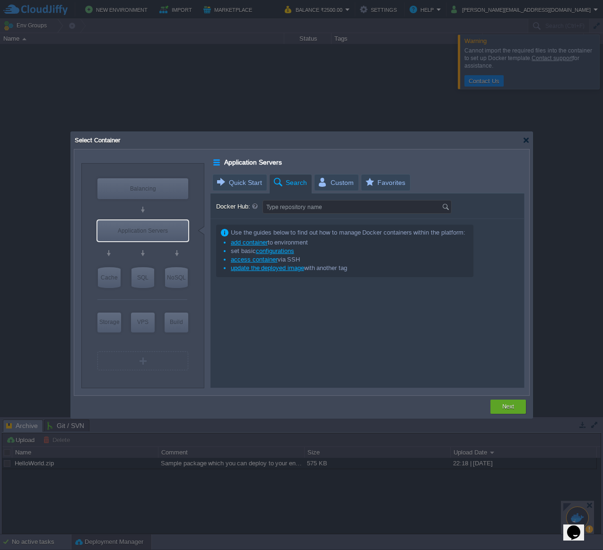
click at [294, 181] on span "Search" at bounding box center [289, 183] width 35 height 17
click at [306, 204] on input "Docker Hub:" at bounding box center [352, 207] width 179 height 13
click at [446, 203] on img at bounding box center [447, 207] width 10 height 13
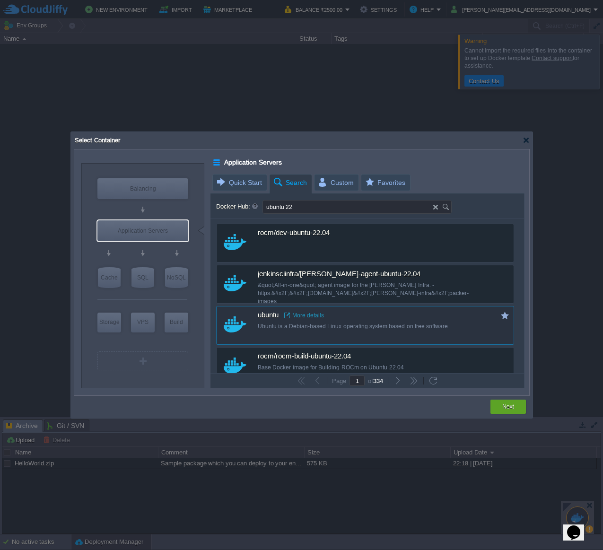
type input "ubuntu 22"
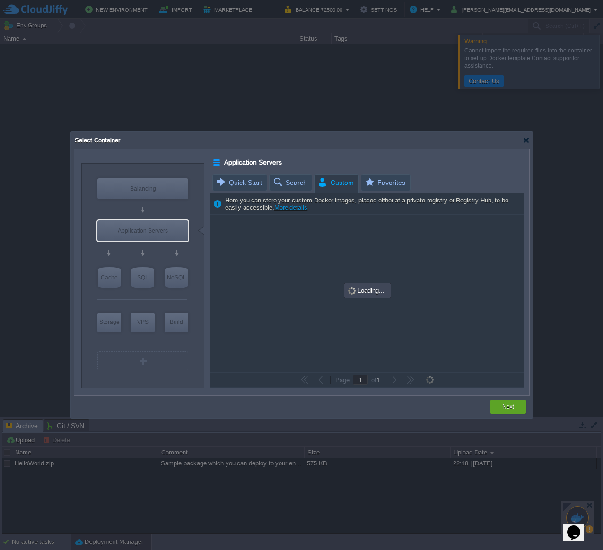
click at [323, 182] on span "Custom" at bounding box center [335, 183] width 36 height 17
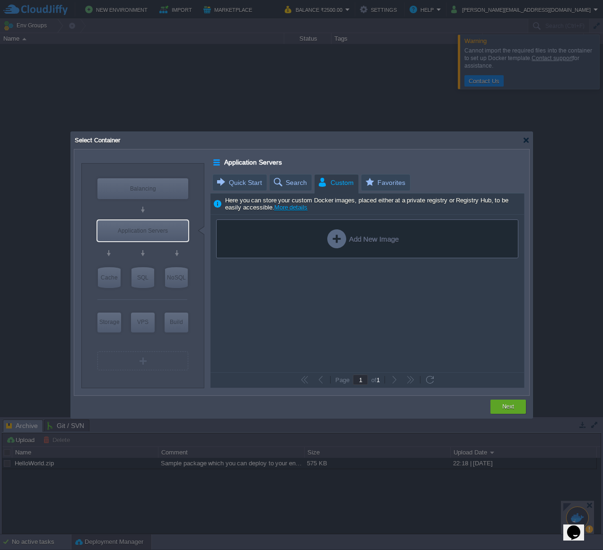
click at [361, 230] on div "Add New Image" at bounding box center [367, 238] width 302 height 39
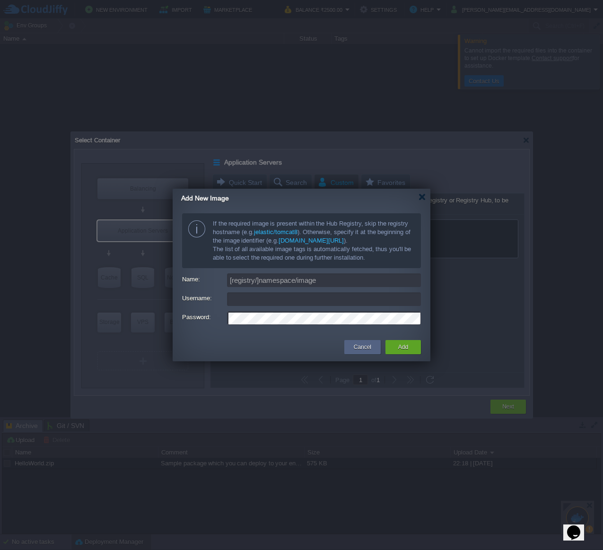
type input "[EMAIL_ADDRESS][DOMAIN_NAME]"
click at [356, 345] on button "Cancel" at bounding box center [362, 346] width 17 height 9
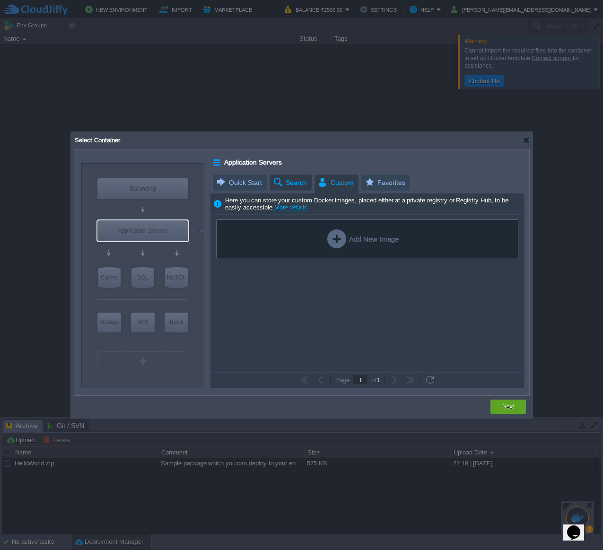
click at [291, 183] on span "Search" at bounding box center [289, 183] width 35 height 16
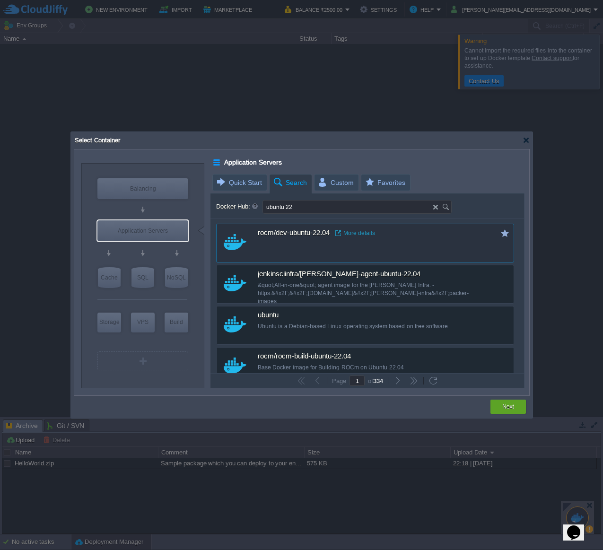
click at [355, 231] on link "More details" at bounding box center [355, 233] width 40 height 8
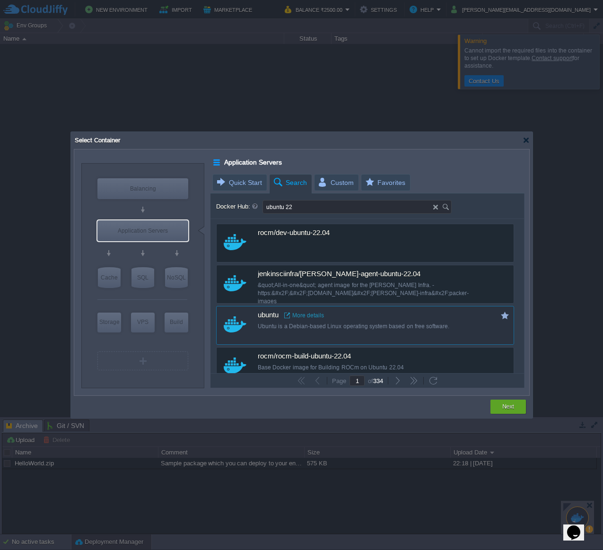
click at [422, 320] on div "ubuntu More details Ubuntu is a Debian-based Linux operating system based on fr…" at bounding box center [371, 320] width 227 height 28
type input "Ubuntu"
type input "latest"
type input "Ubuntu :"
type input "latest"
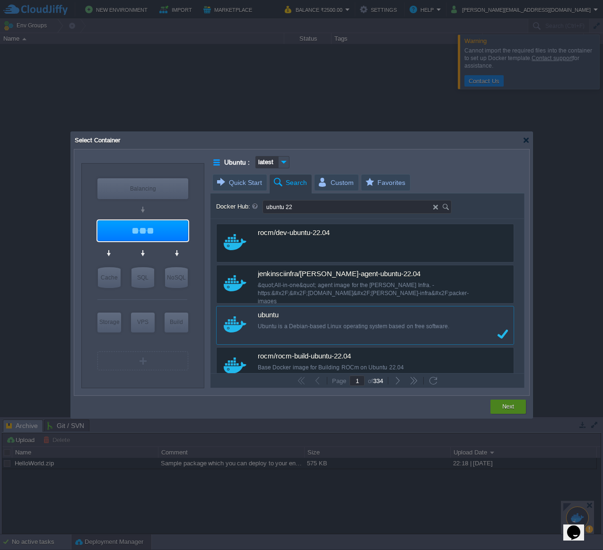
click at [503, 410] on button "Next" at bounding box center [508, 406] width 12 height 9
type input "latest"
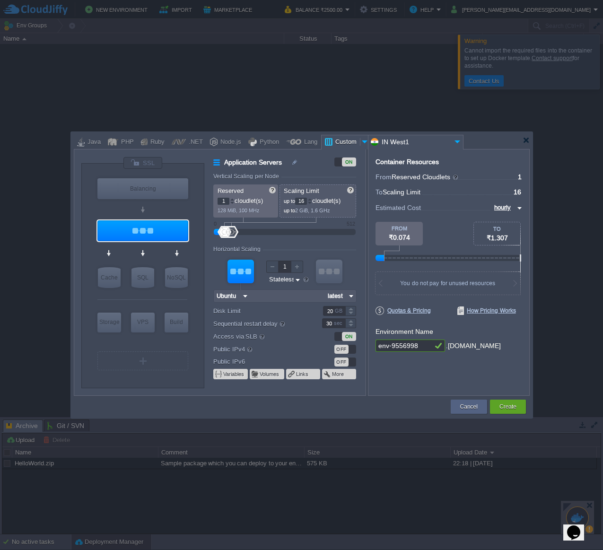
drag, startPoint x: 418, startPoint y: 345, endPoint x: 314, endPoint y: 340, distance: 104.2
click at [314, 340] on div "VM Balancing VM Application Servers VM Cache VM SQL VM NoSQL VM Storage VM VPS …" at bounding box center [302, 272] width 456 height 247
type input "virtualecu-portal"
click at [425, 382] on div "Container Resources From Reserved Cloudlets ... = 1 not added To Scaling Limit …" at bounding box center [449, 272] width 162 height 247
drag, startPoint x: 429, startPoint y: 345, endPoint x: 313, endPoint y: 345, distance: 116.8
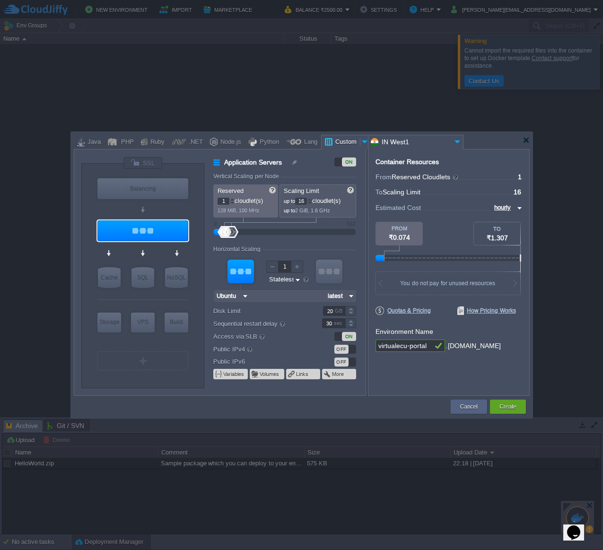
click at [313, 345] on div "VM Balancing VM Application Servers VM Cache VM SQL VM NoSQL VM Storage VM VPS …" at bounding box center [302, 272] width 456 height 247
click at [296, 267] on div at bounding box center [297, 267] width 12 height 12
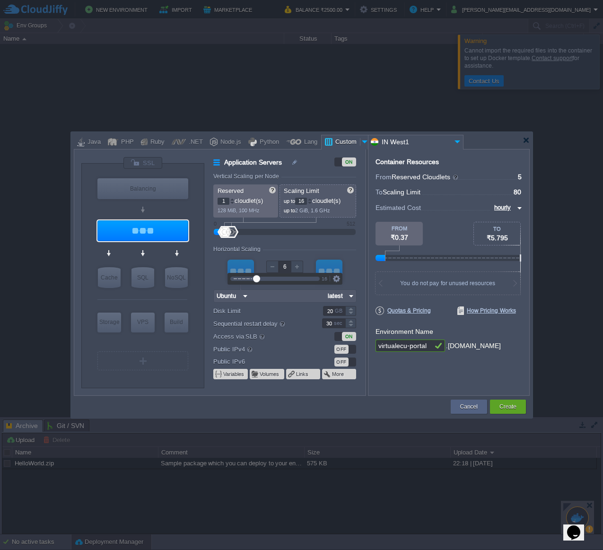
click at [296, 267] on div at bounding box center [297, 267] width 12 height 12
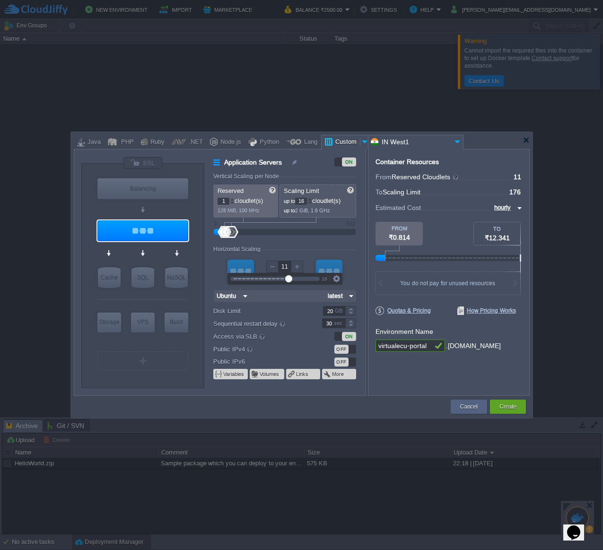
click at [296, 267] on div at bounding box center [297, 267] width 12 height 12
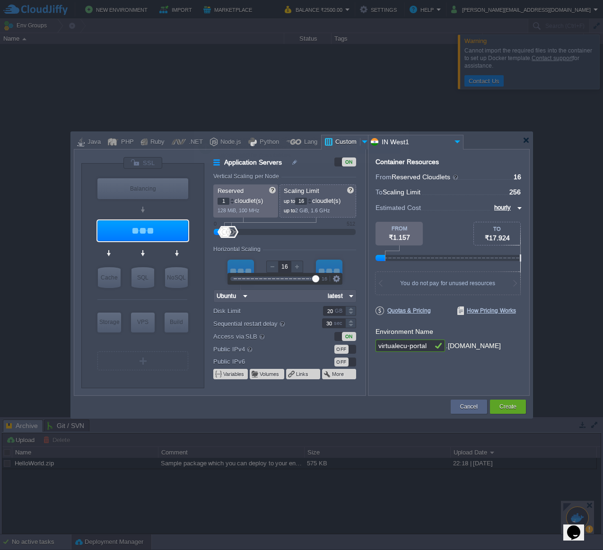
click at [296, 267] on div at bounding box center [297, 267] width 12 height 12
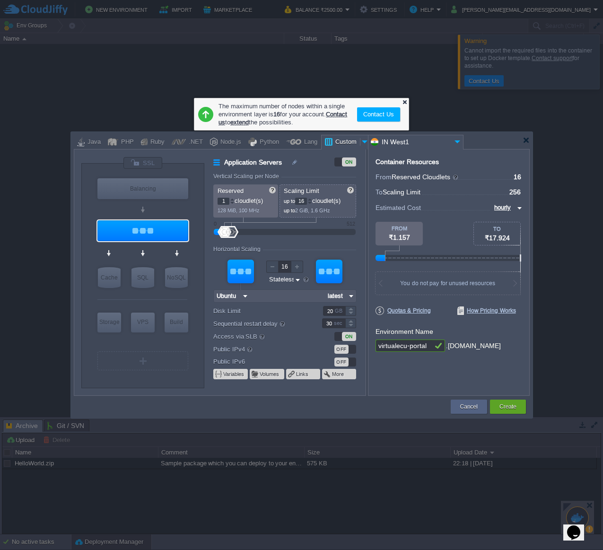
click at [402, 102] on div at bounding box center [405, 102] width 6 height 6
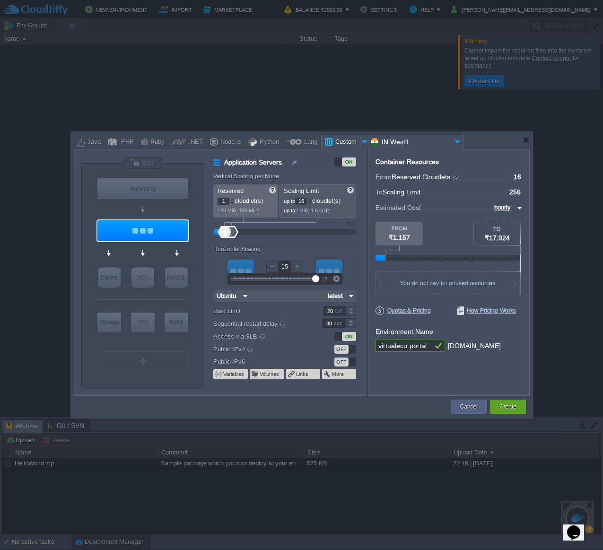
click at [272, 268] on div at bounding box center [272, 267] width 12 height 12
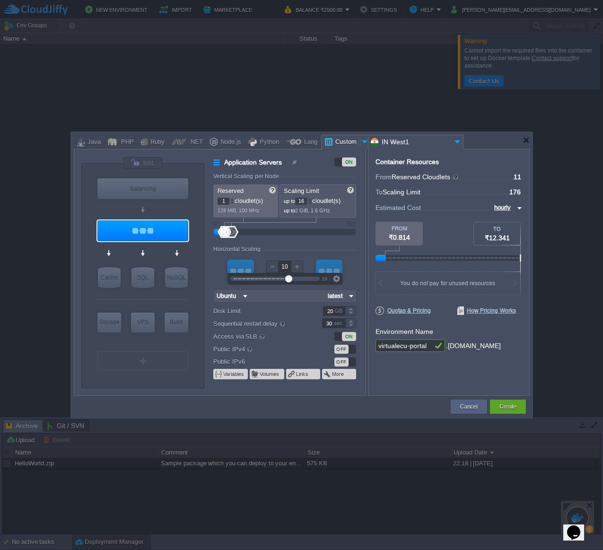
click at [272, 268] on div at bounding box center [272, 267] width 12 height 12
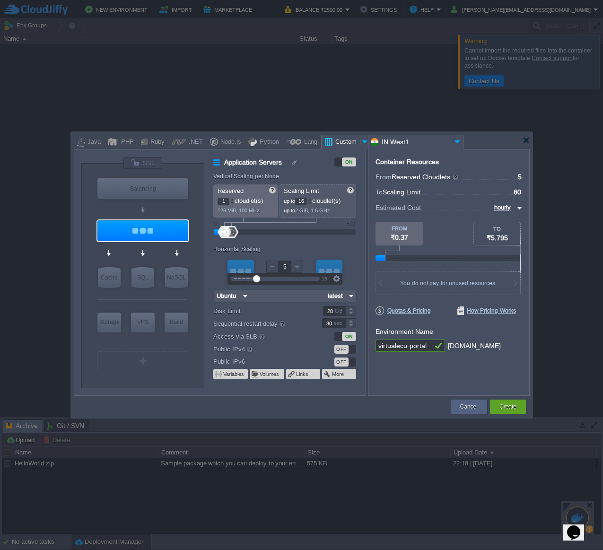
click at [272, 268] on div at bounding box center [272, 267] width 12 height 12
type input "1"
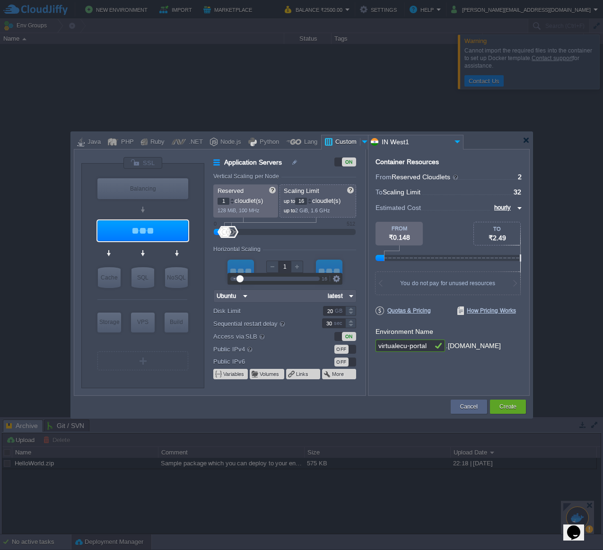
click at [272, 268] on div at bounding box center [272, 267] width 12 height 12
click at [558, 108] on div at bounding box center [301, 275] width 603 height 550
click at [544, 331] on div at bounding box center [301, 275] width 603 height 550
click at [515, 403] on button "Create" at bounding box center [507, 406] width 17 height 9
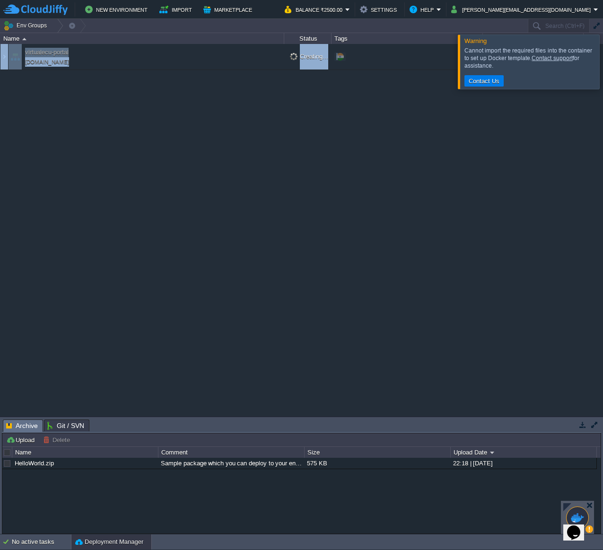
click at [515, 403] on div "virtualecu-portal [DOMAIN_NAME] Creating... + Add to Env Group" at bounding box center [301, 230] width 603 height 372
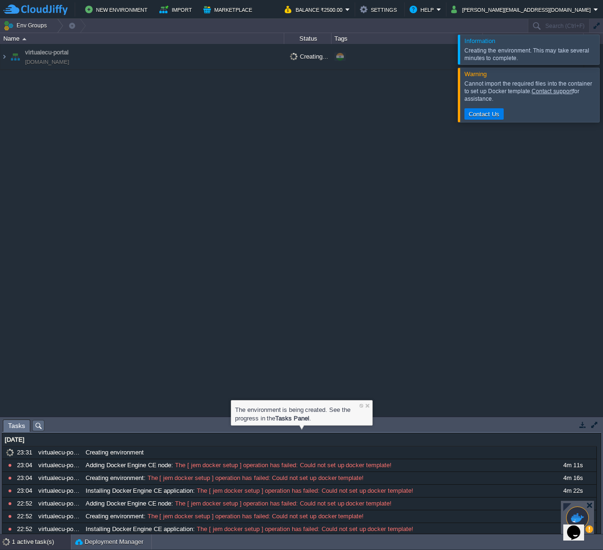
click at [614, 99] on div at bounding box center [614, 95] width 0 height 54
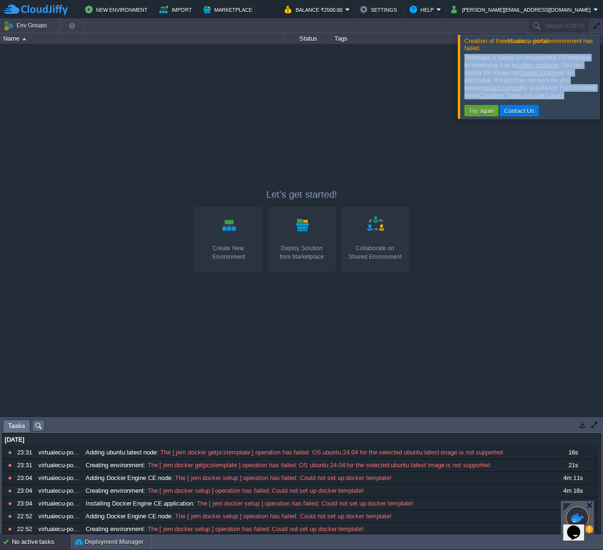
drag, startPoint x: 507, startPoint y: 96, endPoint x: 462, endPoint y: 38, distance: 72.5
click at [462, 38] on div "Creation of the virtualecu-portal environment has failed. The image is based on…" at bounding box center [529, 77] width 142 height 85
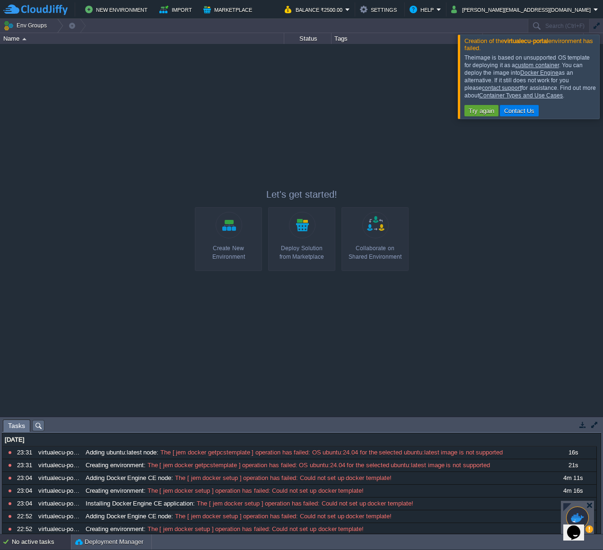
click at [562, 105] on div "The image is based on unsupported OS template for deploying it as a custom cont…" at bounding box center [531, 85] width 134 height 66
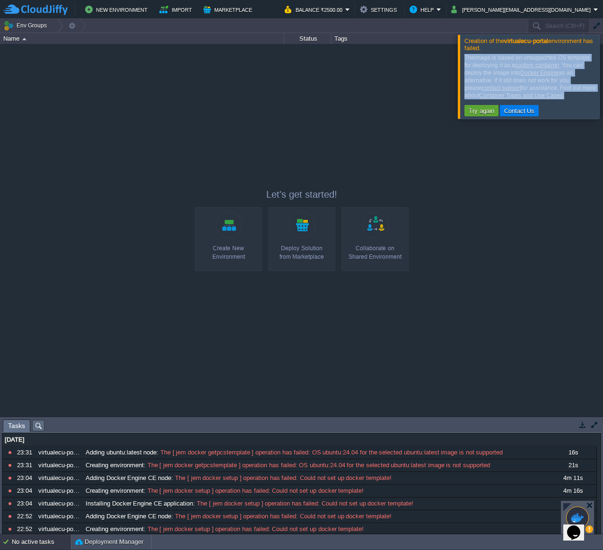
drag, startPoint x: 505, startPoint y: 96, endPoint x: 464, endPoint y: 59, distance: 54.9
click at [464, 59] on div "The image is based on unsupported OS template for deploying it as a custom cont…" at bounding box center [530, 76] width 132 height 45
click at [516, 97] on div "The image is based on unsupported OS template for deploying it as a custom cont…" at bounding box center [530, 76] width 132 height 45
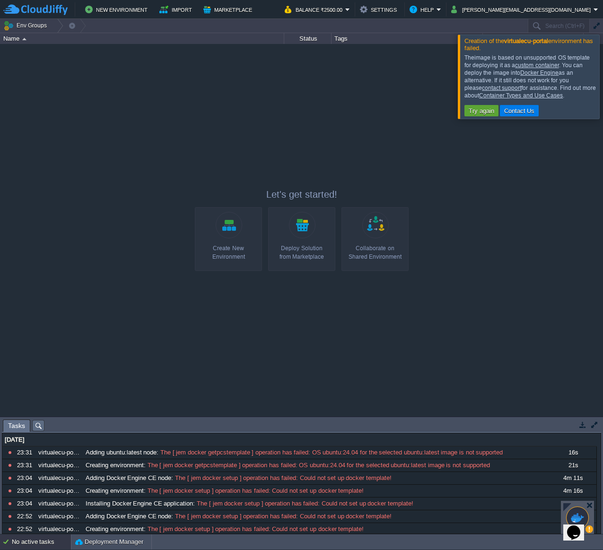
click at [560, 107] on td "Try again Contact Us" at bounding box center [531, 110] width 134 height 11
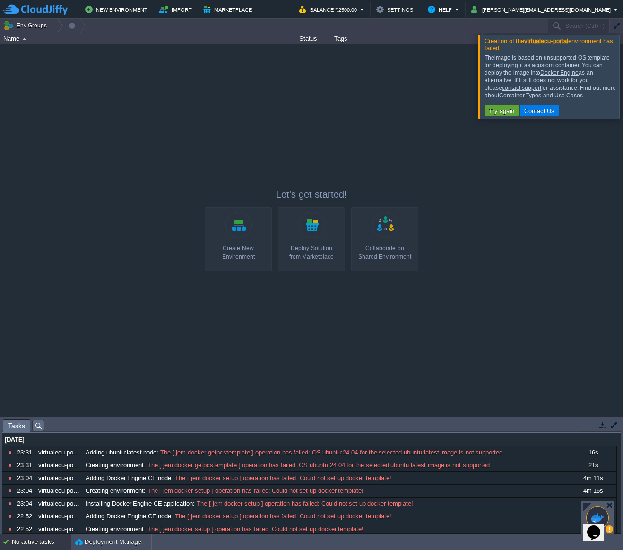
click at [521, 59] on div "The image is based on unsupported OS template for deploying it as a custom cont…" at bounding box center [551, 76] width 132 height 45
drag, startPoint x: 529, startPoint y: 92, endPoint x: 522, endPoint y: 94, distance: 7.3
click at [523, 93] on div "The image is based on unsupported OS template for deploying it as a custom cont…" at bounding box center [551, 76] width 132 height 45
click at [490, 56] on div "The image is based on unsupported OS template for deploying it as a custom cont…" at bounding box center [551, 76] width 132 height 45
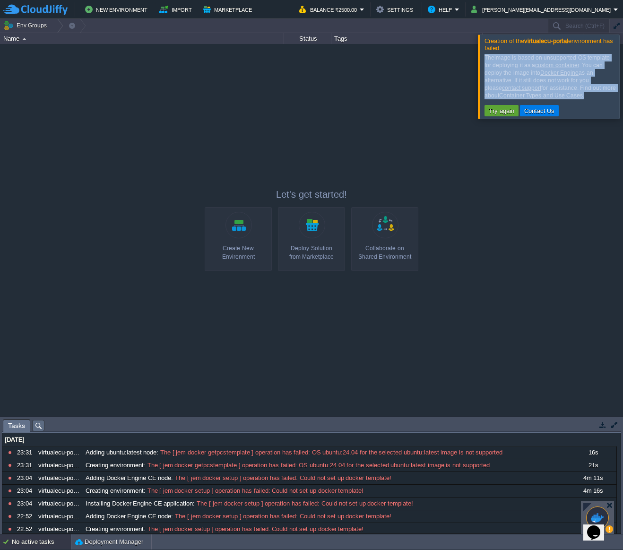
drag, startPoint x: 484, startPoint y: 55, endPoint x: 533, endPoint y: 102, distance: 67.9
click at [533, 102] on div "The image is based on unsupported OS template for deploying it as a custom cont…" at bounding box center [550, 85] width 138 height 66
copy div "The image is based on unsupported OS template for deploying it as a custom cont…"
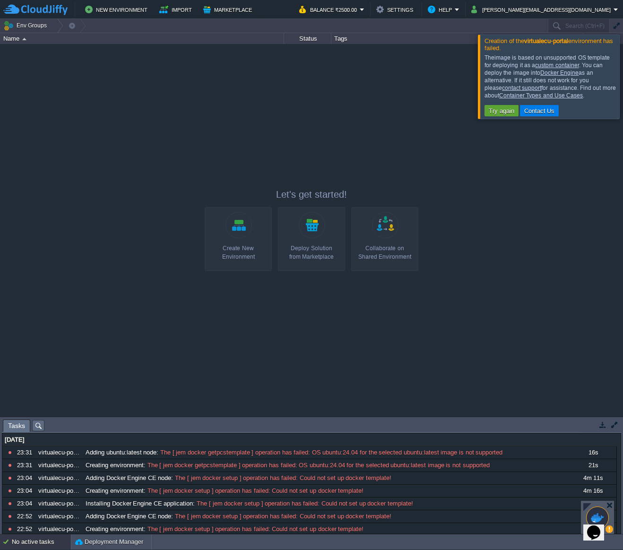
click at [591, 106] on td "Try again Contact Us" at bounding box center [552, 110] width 134 height 11
click at [498, 111] on button "Try again" at bounding box center [501, 110] width 31 height 9
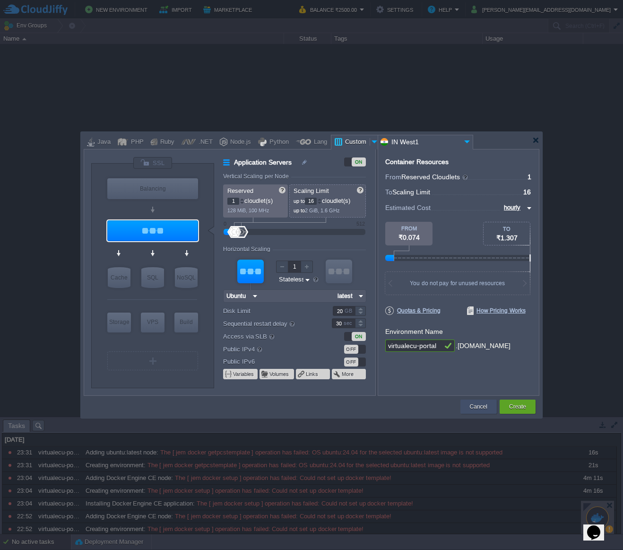
click at [475, 401] on div "Cancel" at bounding box center [479, 407] width 22 height 14
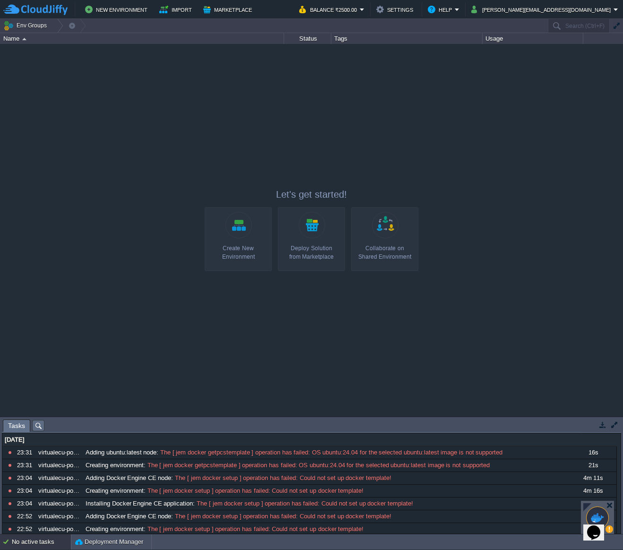
click at [237, 248] on div "Create New Environment" at bounding box center [238, 252] width 61 height 17
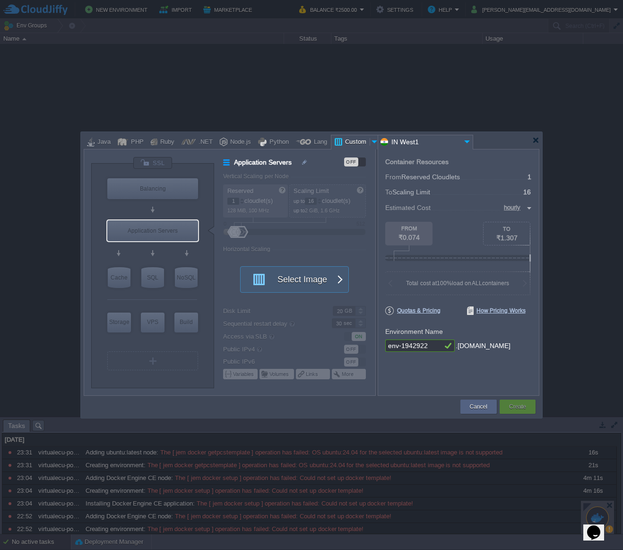
click at [370, 142] on div at bounding box center [374, 142] width 9 height 14
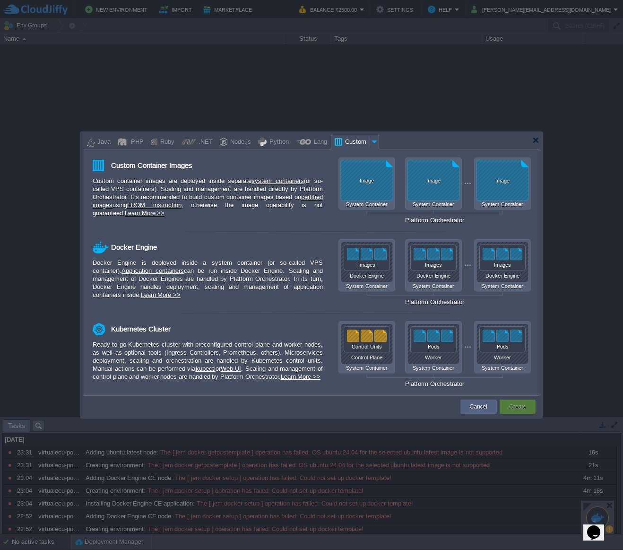
click at [334, 143] on div at bounding box center [338, 142] width 8 height 14
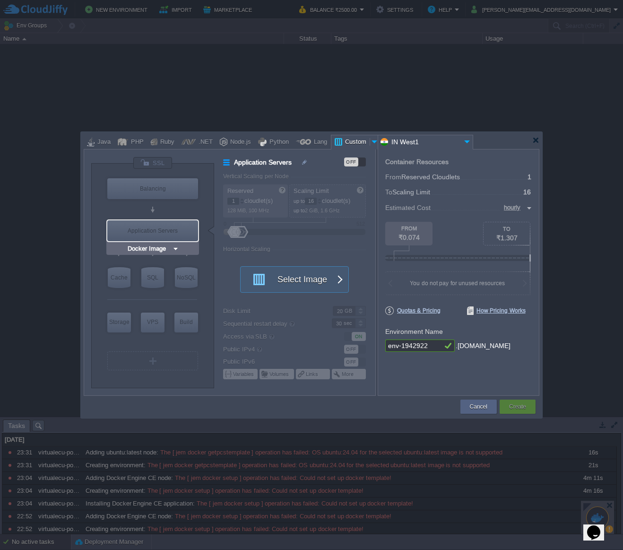
click at [174, 247] on img at bounding box center [175, 248] width 7 height 9
click at [171, 191] on div "Balancing" at bounding box center [152, 188] width 91 height 21
type input "Load Balancer"
type input "4"
type input "Select Image"
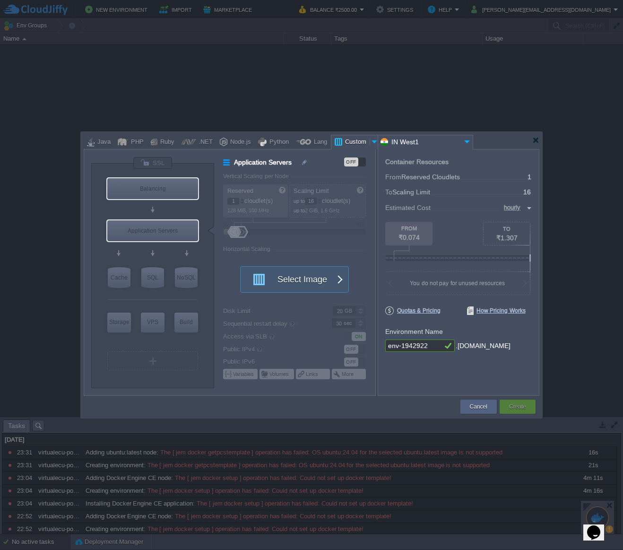
type input "Stateful"
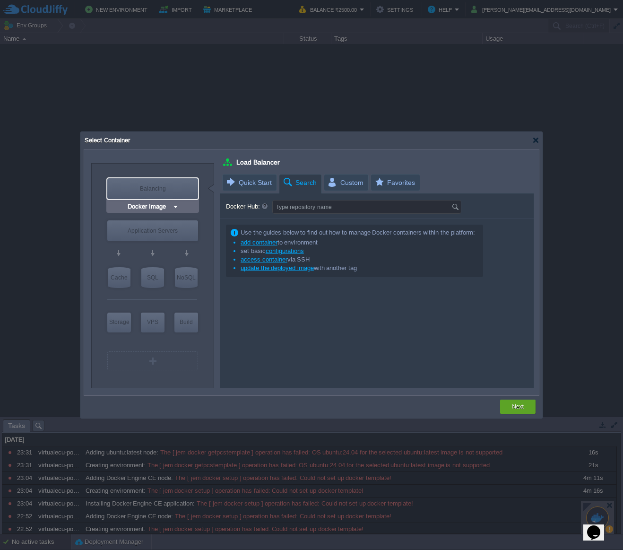
click at [175, 206] on img at bounding box center [175, 206] width 7 height 9
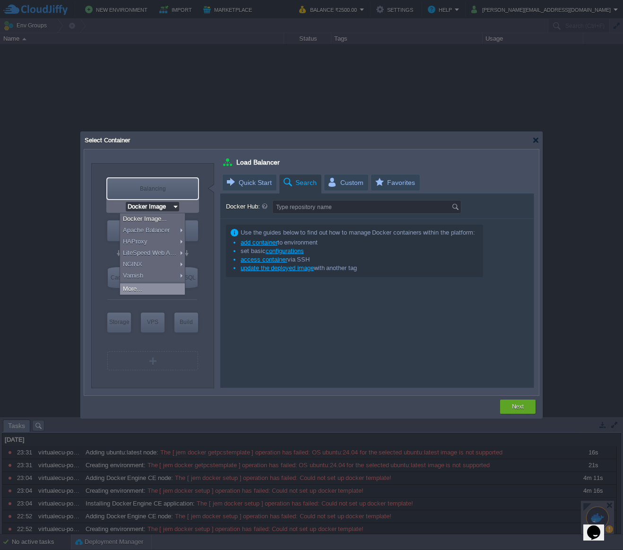
click at [147, 288] on div "More..." at bounding box center [152, 288] width 65 height 11
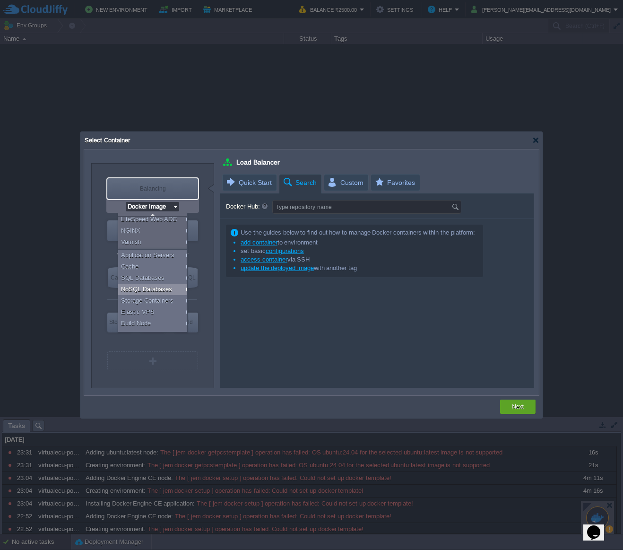
scroll to position [42, 0]
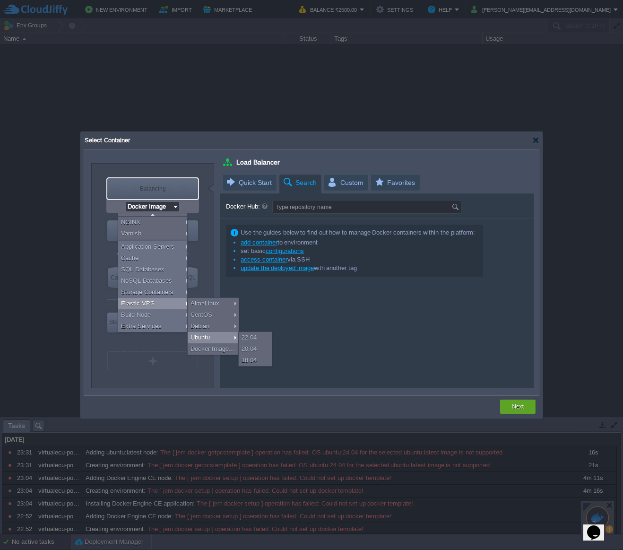
click at [361, 336] on div "Use the guides below to find out how to manage Docker containers within the pla…" at bounding box center [377, 303] width 314 height 169
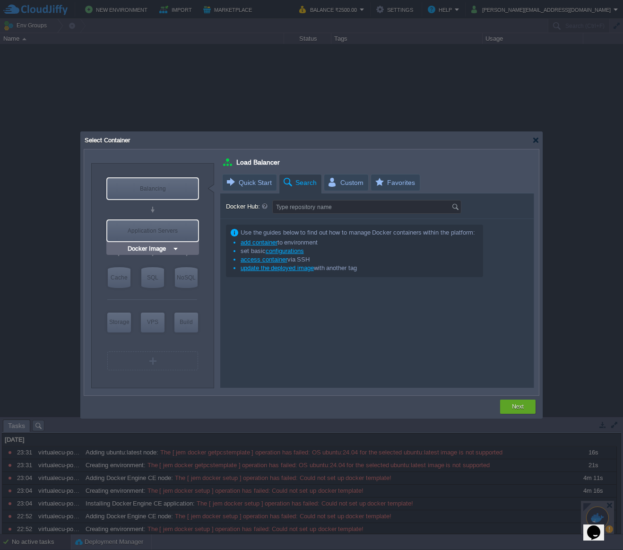
click at [172, 249] on img at bounding box center [175, 248] width 7 height 9
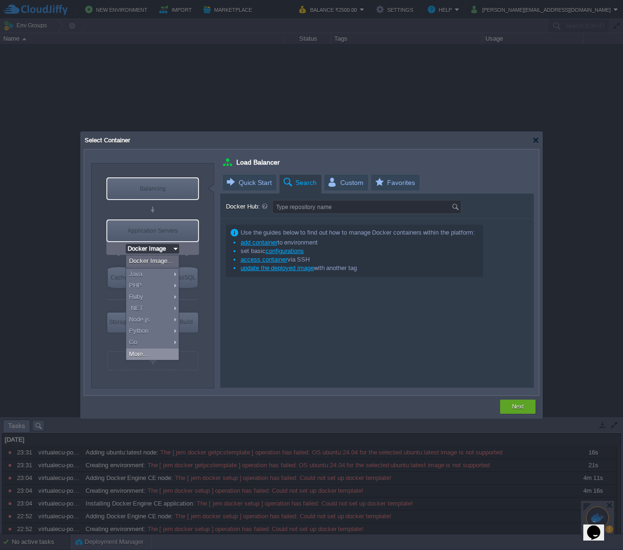
click at [160, 350] on div "More..." at bounding box center [152, 354] width 52 height 11
click at [155, 372] on div at bounding box center [152, 372] width 67 height 3
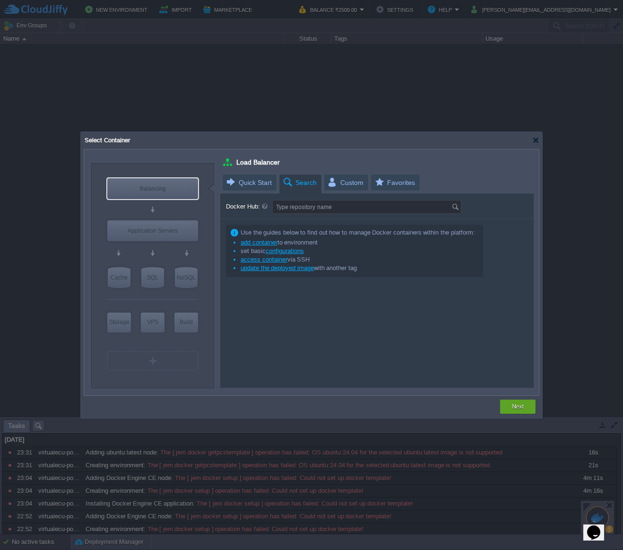
click at [427, 332] on div "Use the guides below to find out how to manage Docker containers within the pla…" at bounding box center [377, 303] width 314 height 169
click at [157, 232] on div "Application Servers" at bounding box center [152, 230] width 91 height 21
type input "Application Servers"
type input "16"
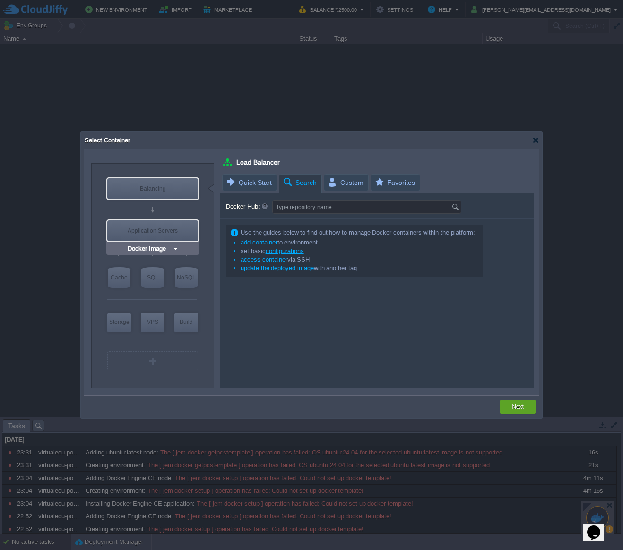
type input "Stateless"
type input "Application Servers"
click at [177, 249] on img at bounding box center [175, 248] width 7 height 9
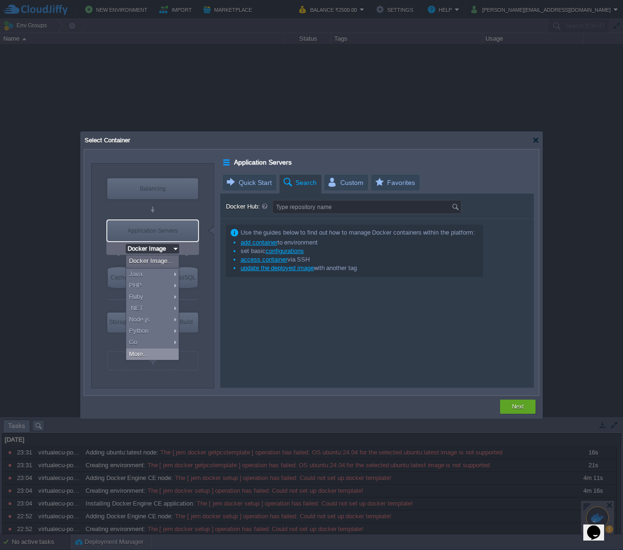
click at [166, 354] on div "More..." at bounding box center [152, 354] width 52 height 11
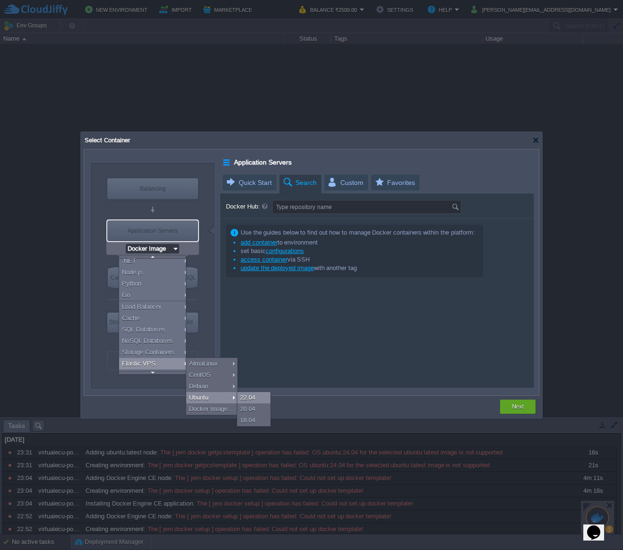
click at [254, 397] on div "22.04" at bounding box center [253, 397] width 33 height 11
type input "Elastic VPS"
type input "4"
type input "Ubuntu 22.04"
type input "22.04"
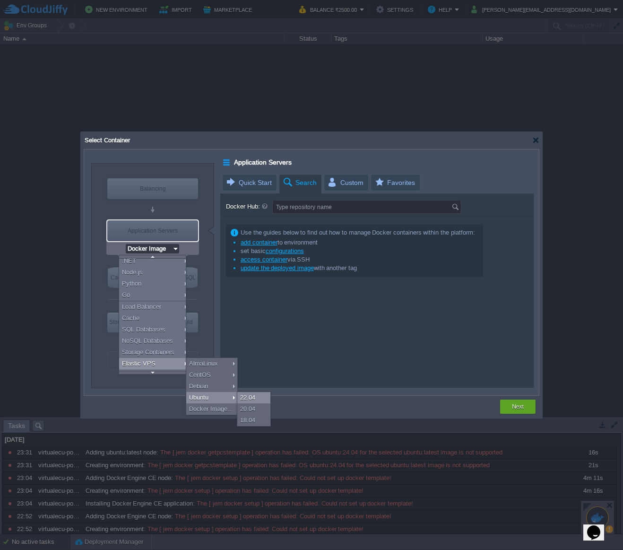
type input "Stateful"
type input "Ubuntu 22.04"
type input "Elastic VPS"
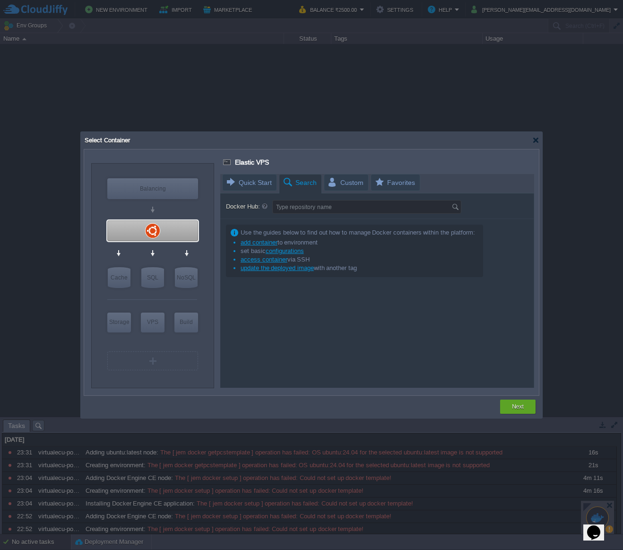
scroll to position [0, 0]
click at [524, 409] on button "Next" at bounding box center [518, 406] width 12 height 9
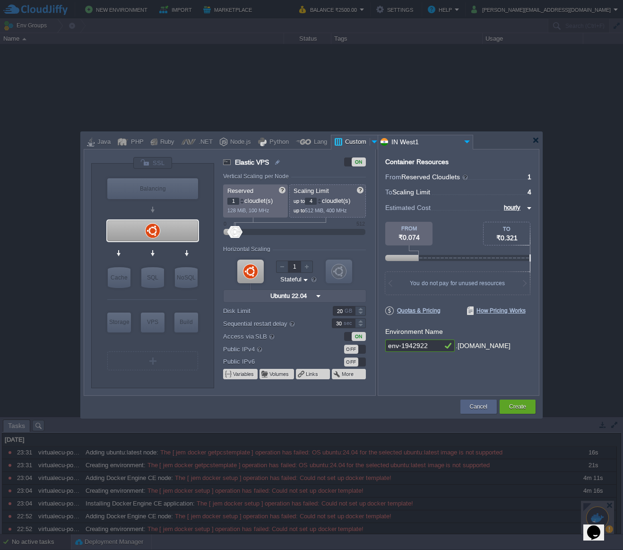
drag, startPoint x: 429, startPoint y: 348, endPoint x: 373, endPoint y: 341, distance: 57.1
click at [373, 341] on div "VM Balancing VM VPS VM Cache VM SQL VM NoSQL VM Storage VM VPS VM Build VM Ubun…" at bounding box center [312, 272] width 456 height 247
type input "virtualecu-portal"
click at [523, 406] on button "Create" at bounding box center [517, 406] width 17 height 9
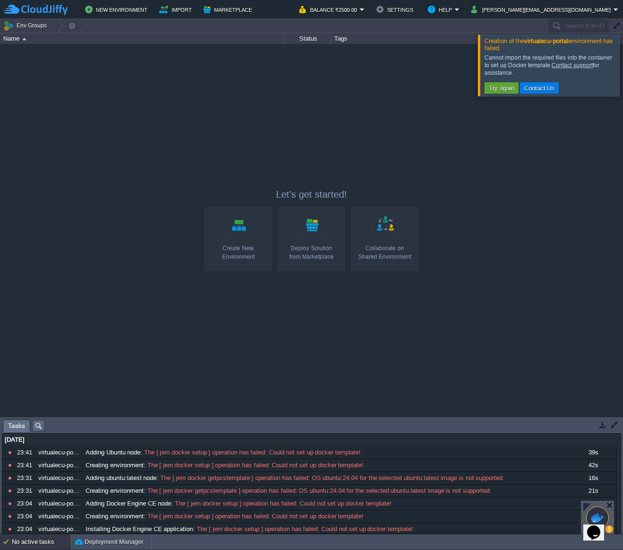
drag, startPoint x: 514, startPoint y: 73, endPoint x: 483, endPoint y: 39, distance: 45.5
click at [483, 39] on div "Creation of the virtualecu-portal environment has failed. Cannot import the req…" at bounding box center [549, 66] width 142 height 62
click at [579, 79] on div "Cannot import the required files into the container to set up Docker template. …" at bounding box center [552, 74] width 134 height 44
click at [504, 57] on div "Cannot import the required files into the container to set up Docker template. …" at bounding box center [551, 65] width 132 height 23
drag, startPoint x: 572, startPoint y: 79, endPoint x: 605, endPoint y: 80, distance: 32.7
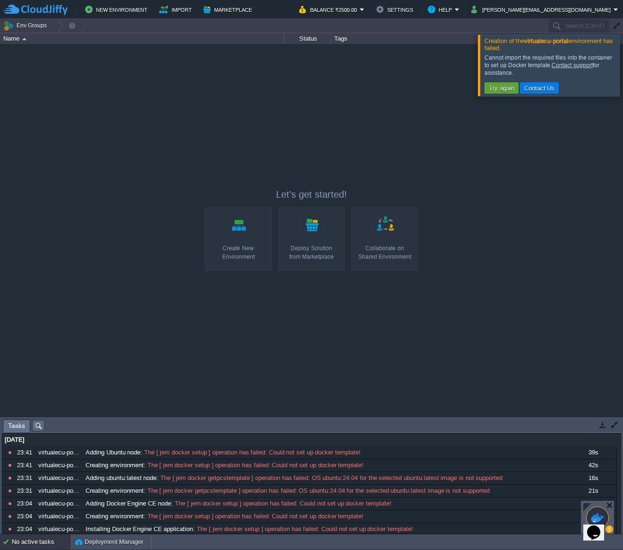
click at [605, 80] on div "Cannot import the required files into the container to set up Docker template. …" at bounding box center [552, 74] width 134 height 44
click at [581, 84] on td "Try again Contact Us" at bounding box center [552, 87] width 134 height 11
click at [506, 86] on button "Try again" at bounding box center [501, 88] width 31 height 9
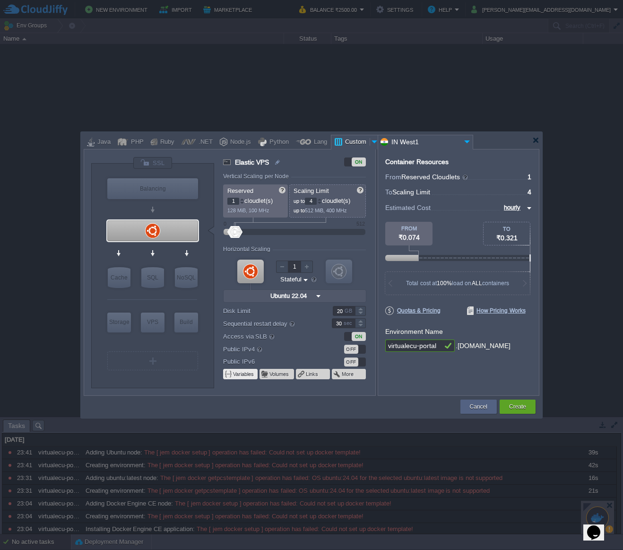
click at [254, 376] on button "Variables" at bounding box center [244, 374] width 22 height 8
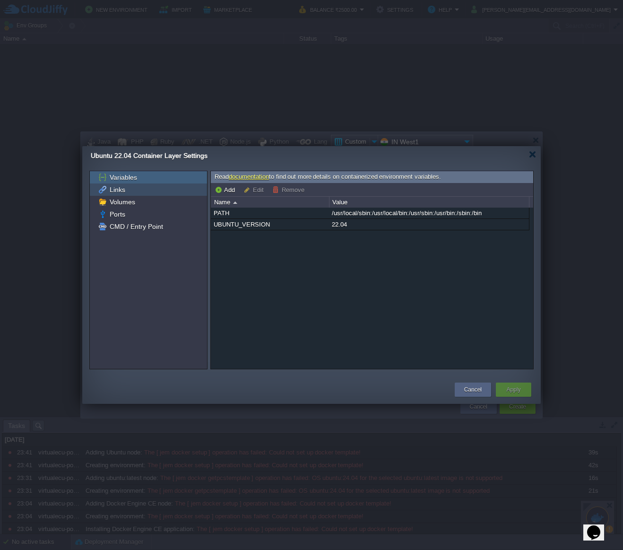
click at [122, 190] on span "Links" at bounding box center [117, 189] width 19 height 9
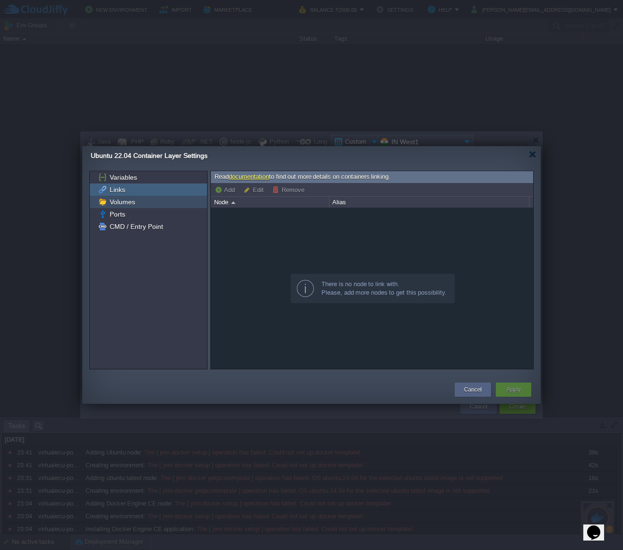
drag, startPoint x: 129, startPoint y: 200, endPoint x: 127, endPoint y: 216, distance: 15.7
click at [129, 200] on span "Volumes" at bounding box center [122, 202] width 29 height 9
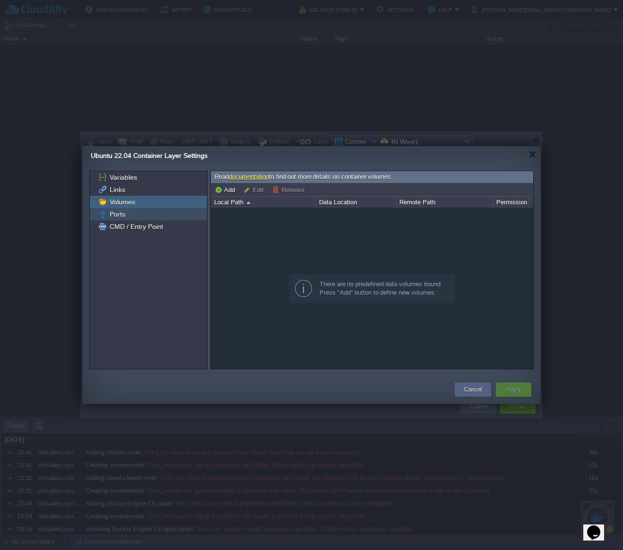
click at [129, 214] on div "Ports" at bounding box center [148, 214] width 117 height 12
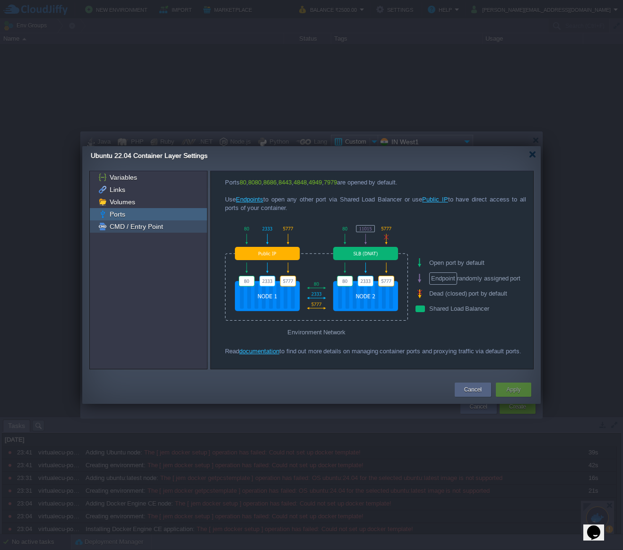
click at [140, 225] on span "CMD / Entry Point" at bounding box center [136, 226] width 57 height 9
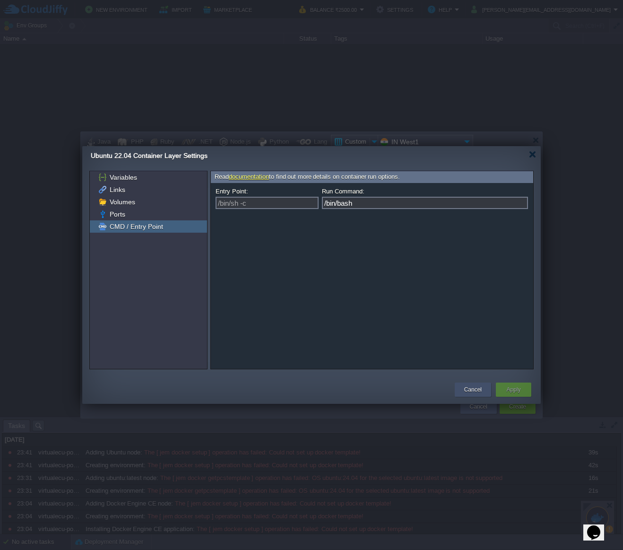
click at [479, 386] on button "Cancel" at bounding box center [472, 389] width 17 height 9
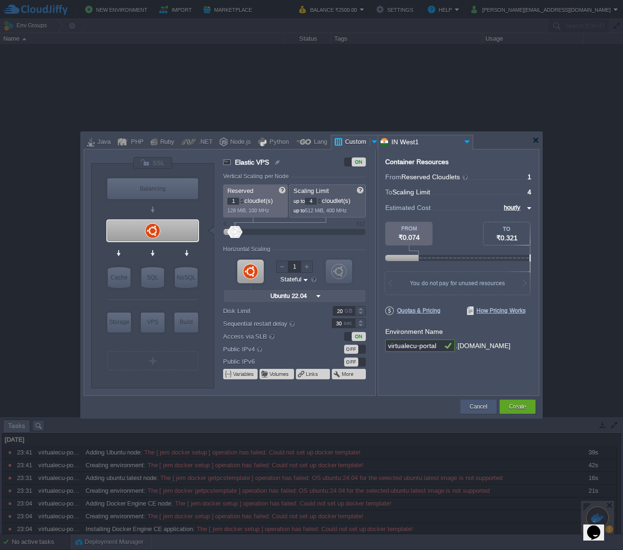
click at [471, 411] on button "Cancel" at bounding box center [478, 406] width 17 height 9
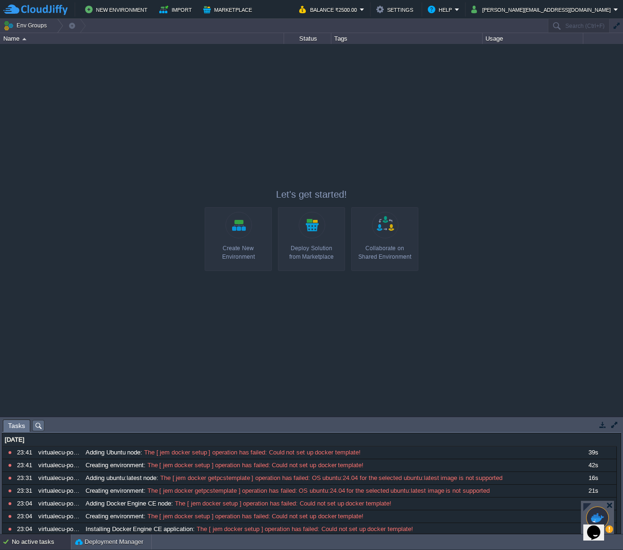
click at [227, 246] on div "Create New Environment" at bounding box center [238, 252] width 61 height 17
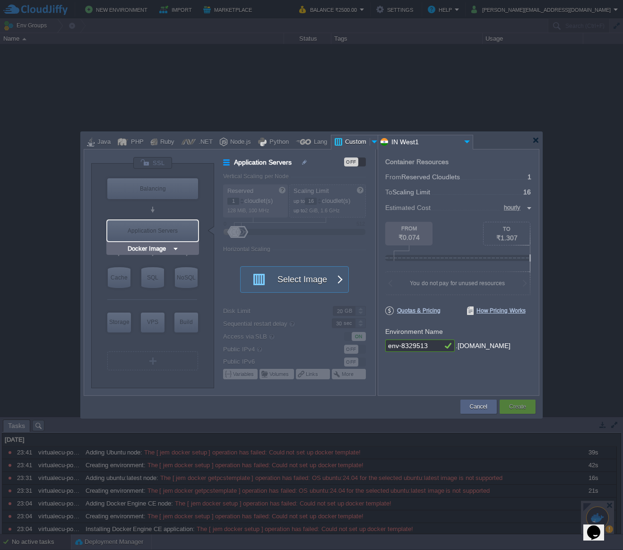
click at [173, 250] on img at bounding box center [175, 248] width 7 height 9
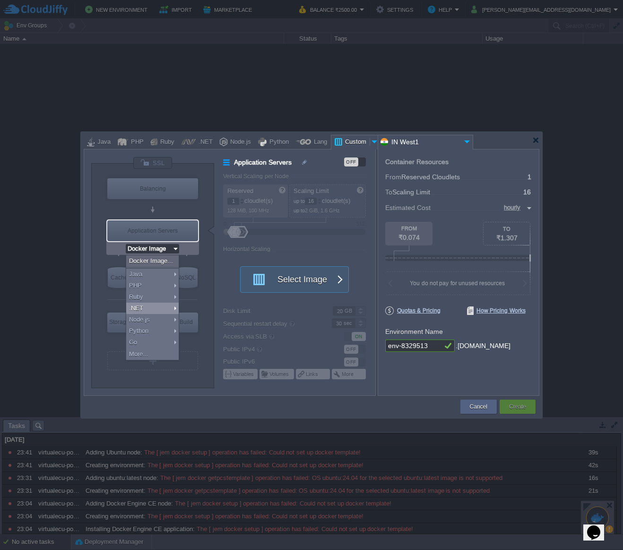
click at [177, 248] on img at bounding box center [175, 248] width 7 height 9
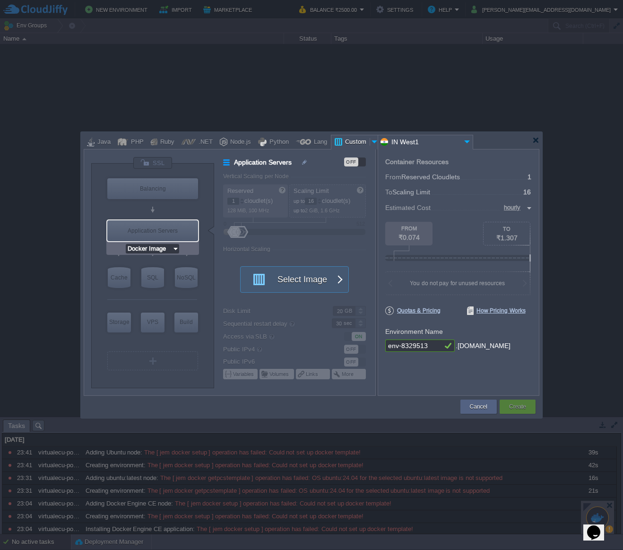
click at [177, 248] on img at bounding box center [175, 248] width 7 height 9
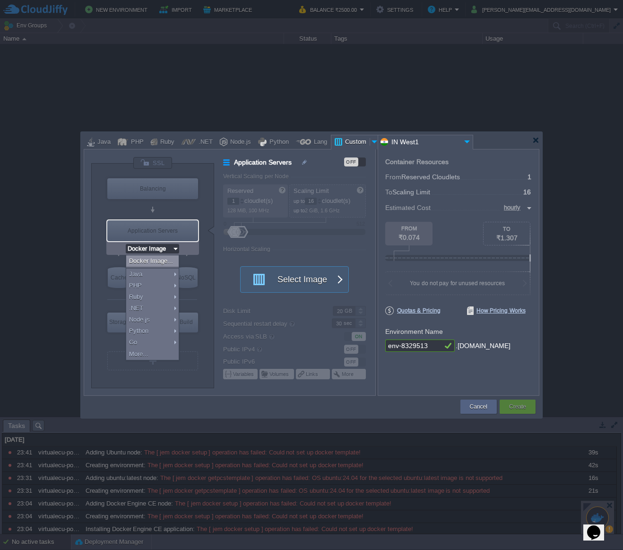
click at [164, 260] on div "Docker Image..." at bounding box center [152, 260] width 52 height 11
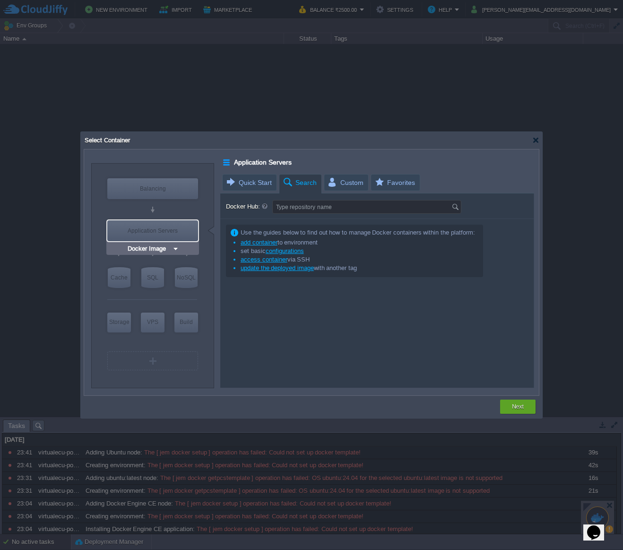
click at [174, 230] on div "Application Servers" at bounding box center [152, 230] width 91 height 21
click at [174, 250] on img at bounding box center [175, 248] width 7 height 9
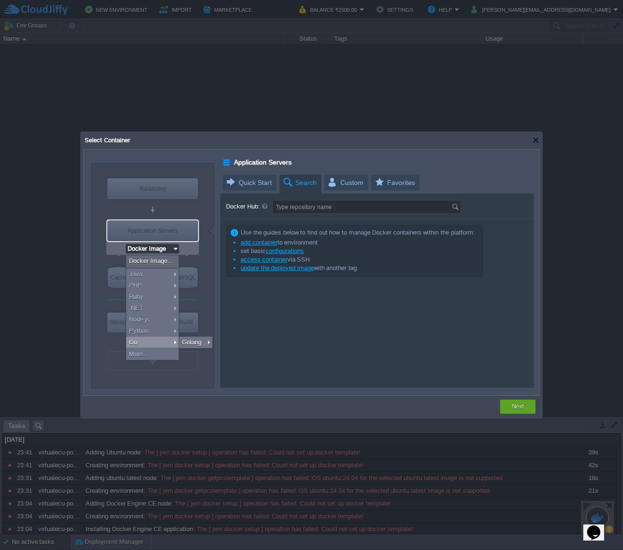
click at [244, 311] on div "Use the guides below to find out how to manage Docker containers within the pla…" at bounding box center [377, 303] width 314 height 169
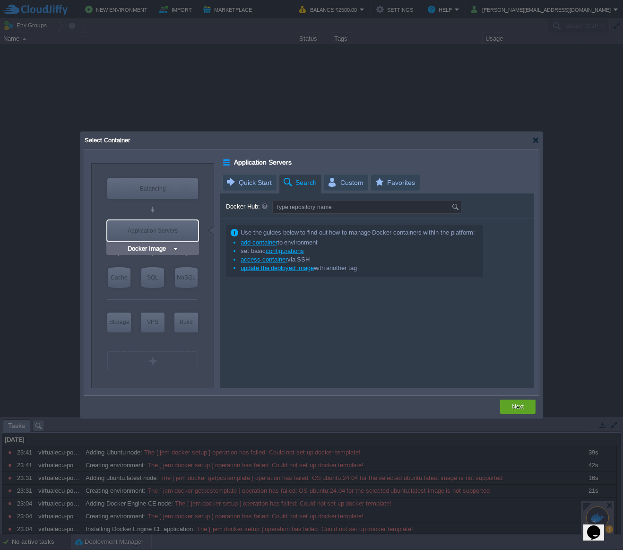
click at [163, 236] on div "Application Servers" at bounding box center [152, 230] width 91 height 21
click at [168, 245] on input "Docker Image" at bounding box center [149, 248] width 46 height 9
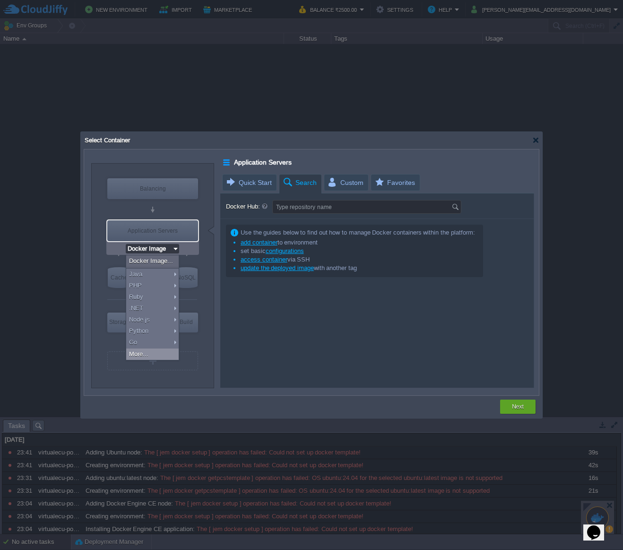
click at [146, 352] on div "More..." at bounding box center [152, 354] width 52 height 11
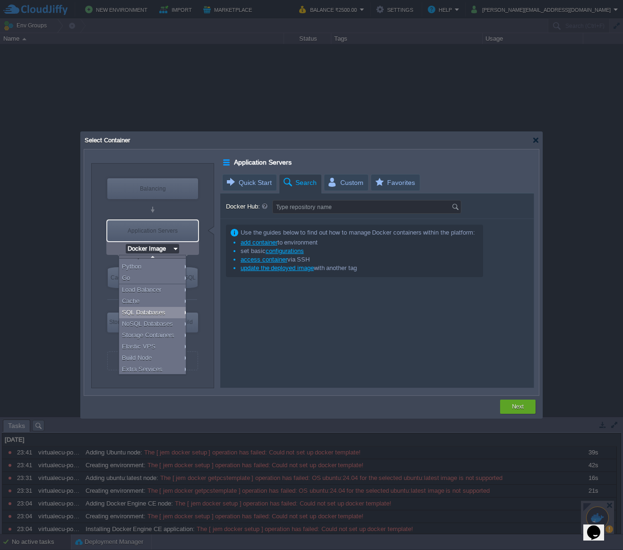
scroll to position [65, 0]
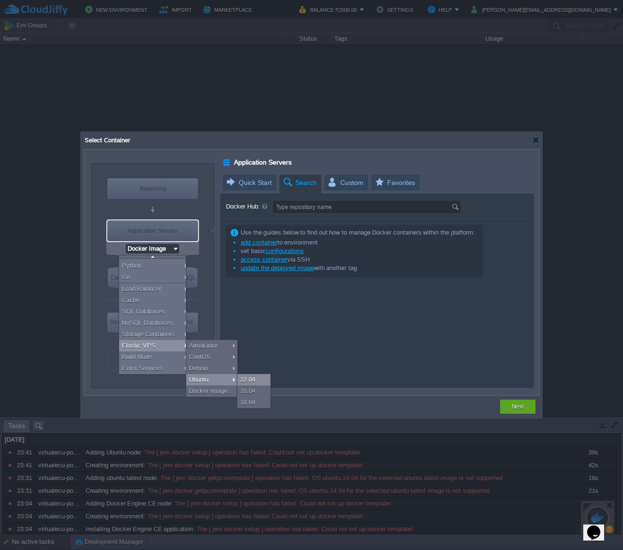
click at [251, 378] on div "22.04" at bounding box center [253, 379] width 33 height 11
type input "Elastic VPS"
type input "4"
type input "Ubuntu 22.04"
type input "22.04"
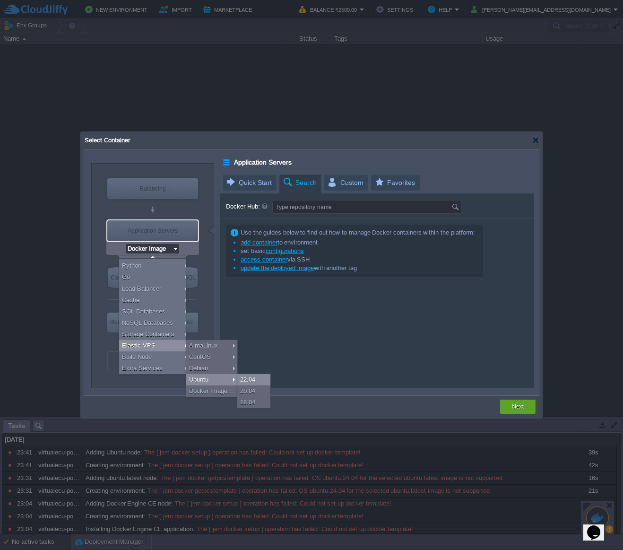
type input "Stateful"
type input "Ubuntu 22.04"
type input "Elastic VPS"
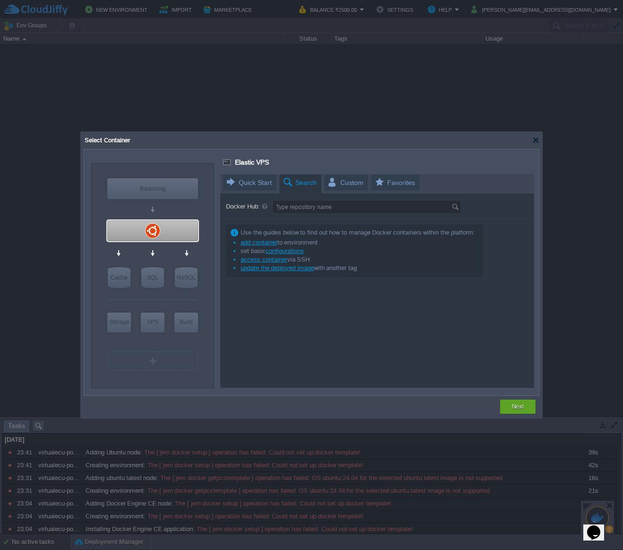
click at [251, 183] on div at bounding box center [377, 281] width 314 height 214
click at [186, 238] on div at bounding box center [152, 230] width 91 height 21
click at [179, 228] on div "VPS" at bounding box center [152, 230] width 91 height 21
click at [185, 236] on div at bounding box center [152, 230] width 91 height 21
type input "Ubuntu 22.04"
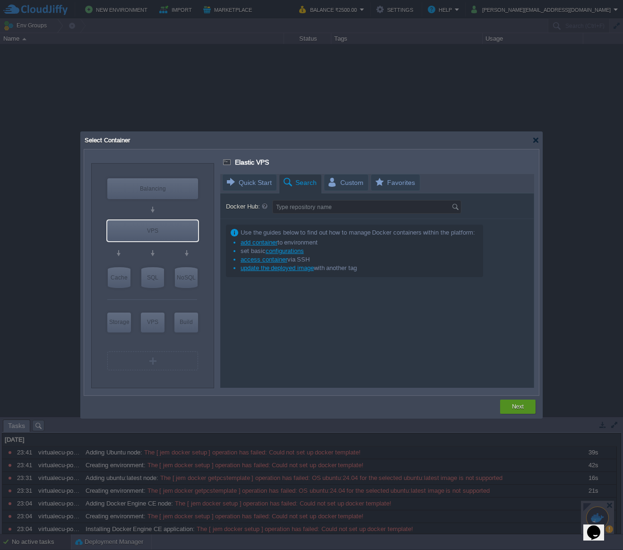
click at [530, 407] on div "Next" at bounding box center [517, 407] width 35 height 14
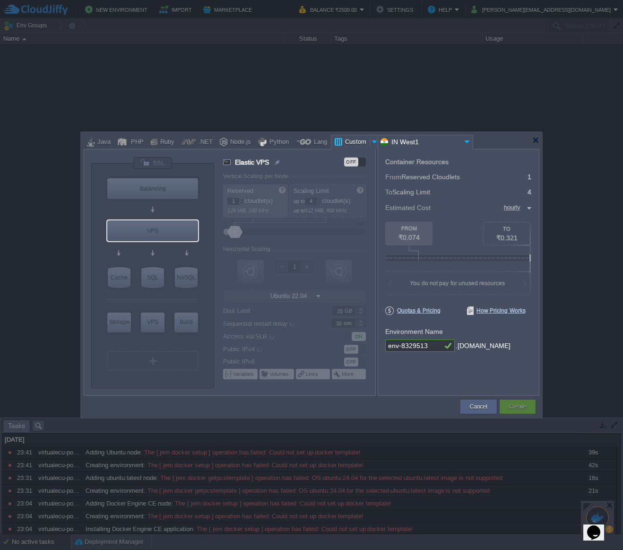
drag, startPoint x: 434, startPoint y: 347, endPoint x: 425, endPoint y: 345, distance: 9.2
click at [433, 347] on input "env-8329513" at bounding box center [413, 346] width 57 height 12
drag, startPoint x: 430, startPoint y: 343, endPoint x: 386, endPoint y: 341, distance: 44.0
click at [386, 341] on input "env-8329513" at bounding box center [413, 346] width 57 height 12
type input "V"
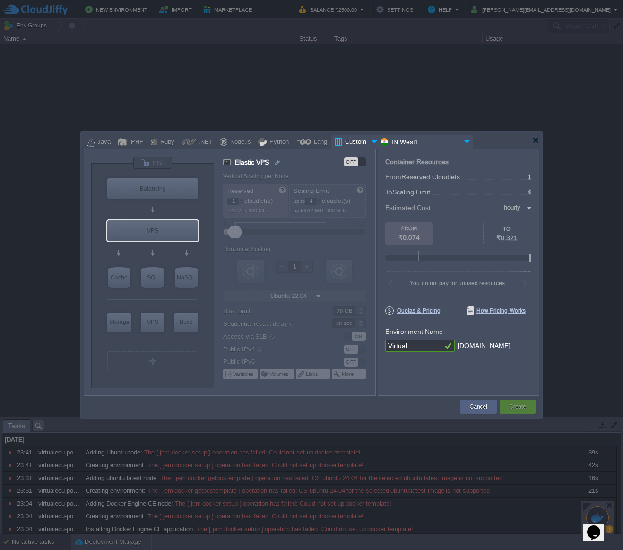
click at [419, 346] on input "Virtual" at bounding box center [413, 346] width 57 height 12
type input "VirtualECU1"
click at [513, 385] on div "Container Resources From Reserved Cloudlets ... = 1 not added To Scaling Limit …" at bounding box center [459, 272] width 162 height 247
type input "Ubuntu 22.04"
click at [172, 251] on img at bounding box center [175, 248] width 7 height 9
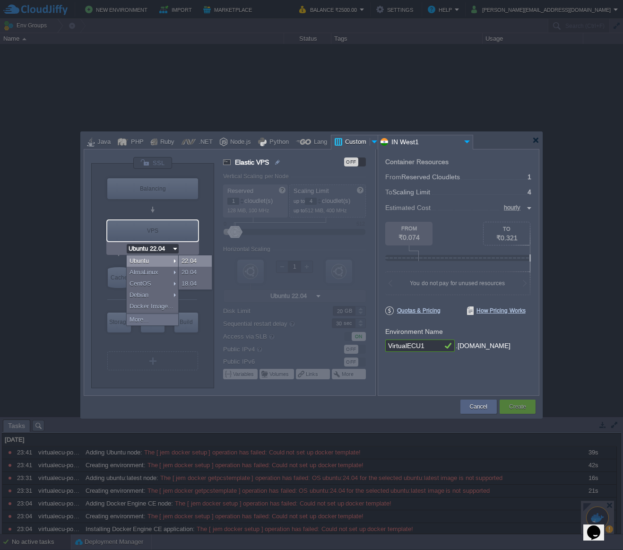
click at [193, 261] on div "22.04" at bounding box center [195, 260] width 33 height 11
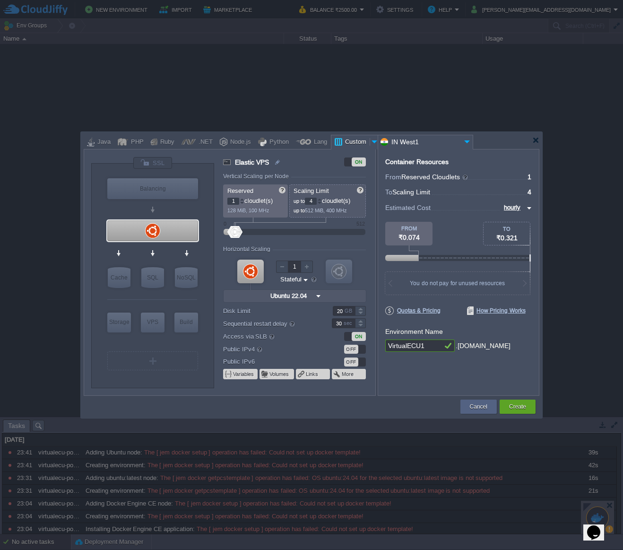
click at [533, 194] on div "Container Resources From Reserved Cloudlets ... = 1 not added To Scaling Limit …" at bounding box center [459, 272] width 162 height 247
click at [498, 191] on div at bounding box center [479, 192] width 95 height 6
click at [313, 202] on input "4" at bounding box center [311, 201] width 12 height 7
type input "16"
click at [361, 205] on p "up to 2 GiB, 1.6 GHz" at bounding box center [328, 209] width 69 height 9
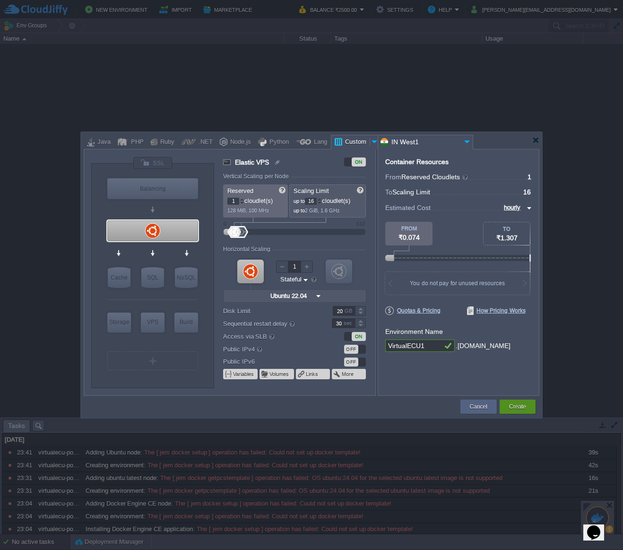
click at [517, 405] on button "Create" at bounding box center [517, 406] width 17 height 9
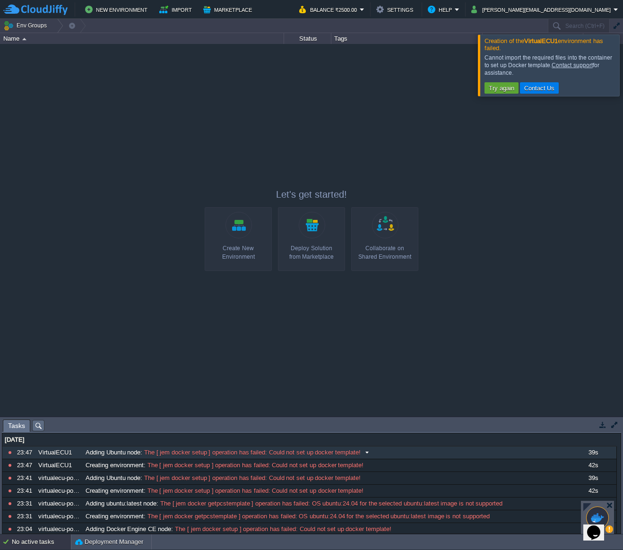
click at [270, 451] on span "The [ jem docker setup ] operation has failed: Could not set up docker template!" at bounding box center [251, 452] width 218 height 9
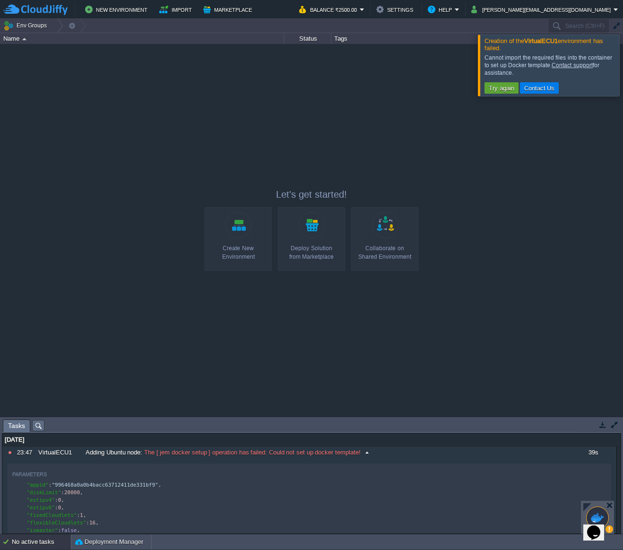
scroll to position [95, 0]
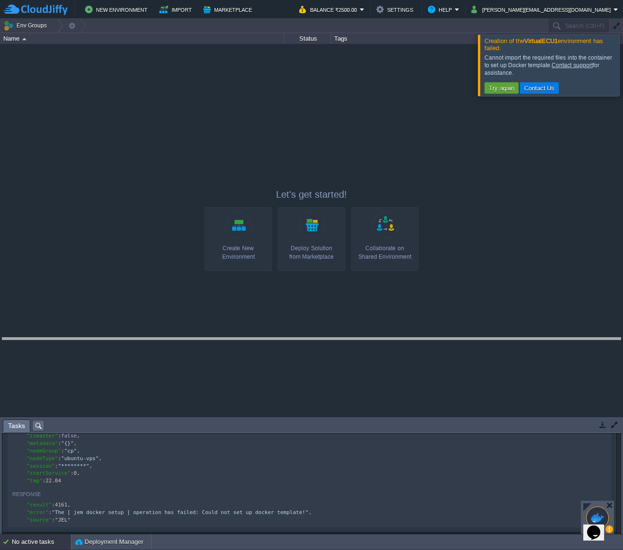
drag, startPoint x: 197, startPoint y: 419, endPoint x: 217, endPoint y: 338, distance: 84.2
click at [217, 338] on body "New Environment Import Marketplace Bonus ₹0.00 Upgrade Account Balance ₹2500.00…" at bounding box center [311, 275] width 623 height 550
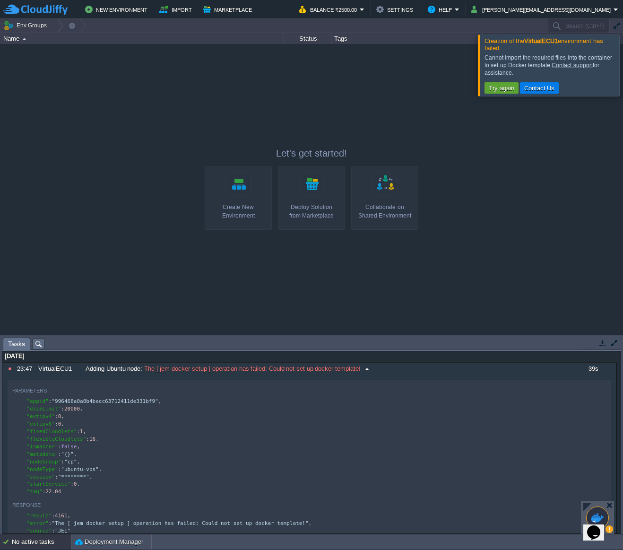
scroll to position [0, 0]
click at [56, 392] on button "button" at bounding box center [56, 392] width 9 height 9
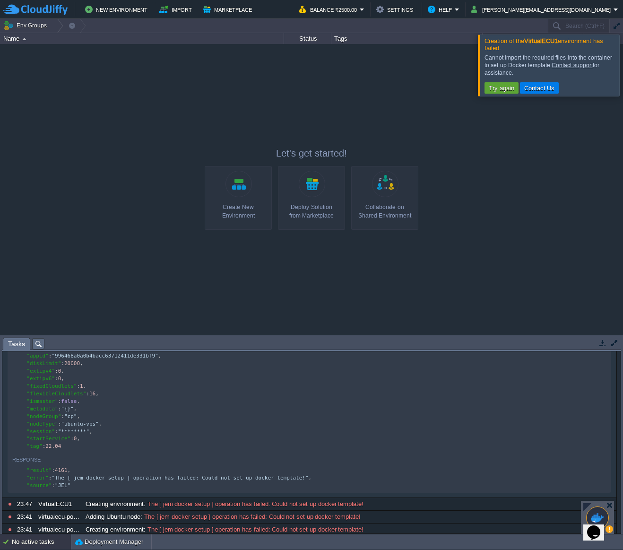
scroll to position [3, 0]
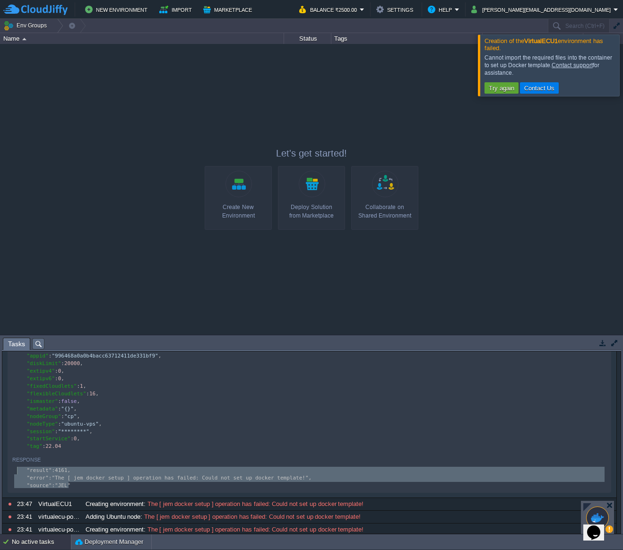
type textarea ""result": 4161, "error": "The [ jem docker setup ] operation has failed: Could …"
drag, startPoint x: 71, startPoint y: 492, endPoint x: 2, endPoint y: 457, distance: 77.4
click at [524, 271] on div at bounding box center [311, 189] width 623 height 290
click at [233, 183] on link "Create New Environment" at bounding box center [238, 198] width 67 height 64
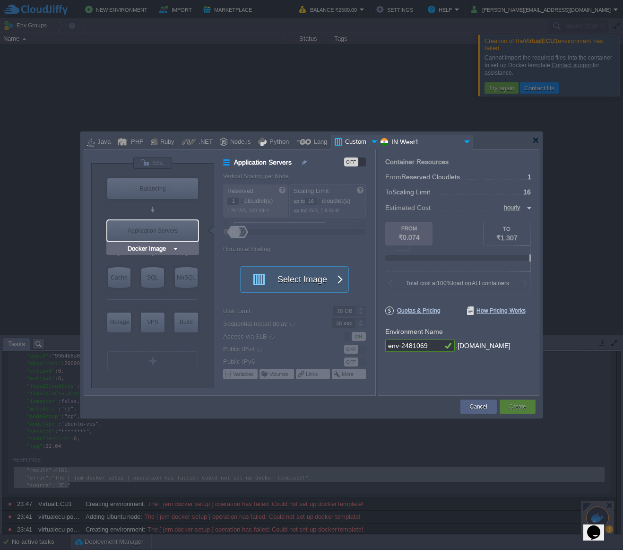
click at [169, 244] on div "Docker Image" at bounding box center [152, 249] width 93 height 12
click at [173, 248] on img at bounding box center [175, 248] width 7 height 9
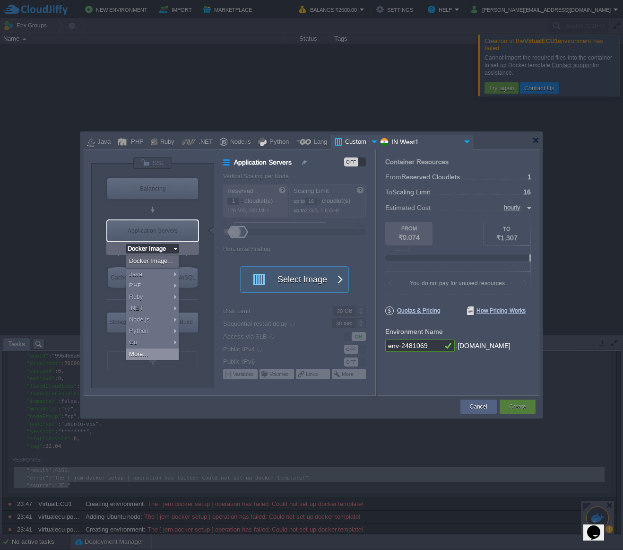
click at [157, 349] on div "More..." at bounding box center [152, 354] width 52 height 11
click at [150, 373] on div at bounding box center [152, 372] width 67 height 3
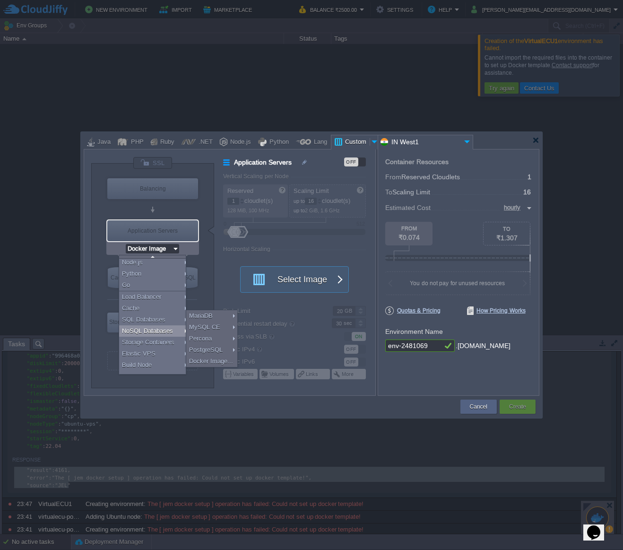
scroll to position [65, 0]
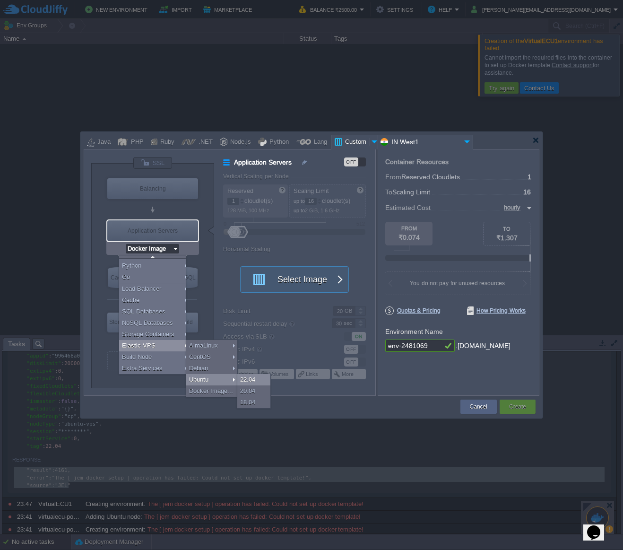
click at [250, 382] on div "22.04" at bounding box center [253, 379] width 33 height 11
type input "Elastic VPS"
type input "4"
type input "Ubuntu 22.04"
type input "22.04"
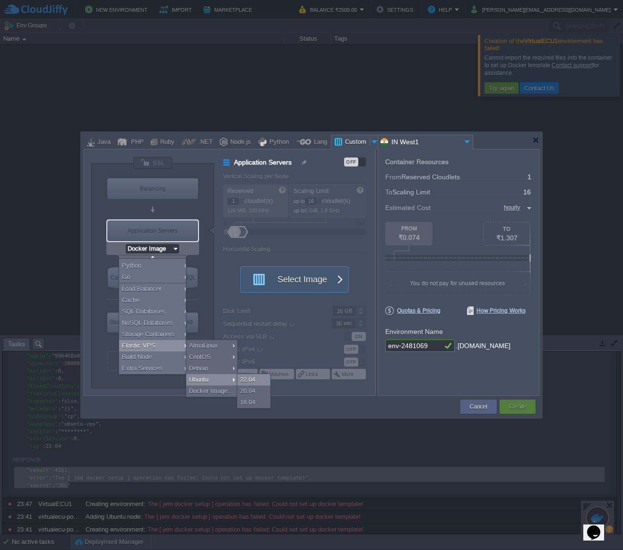
type input "Stateful"
type input "Ubuntu 22.04"
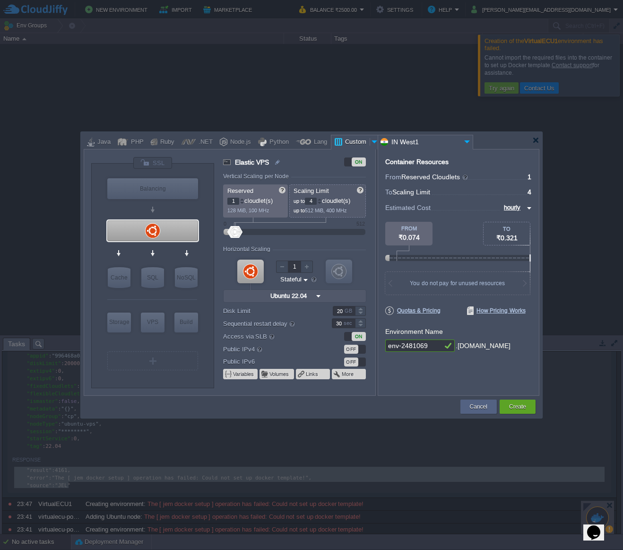
scroll to position [0, 0]
drag, startPoint x: 314, startPoint y: 201, endPoint x: 299, endPoint y: 200, distance: 15.3
click at [299, 200] on p "up to 4 cloudlet(s)" at bounding box center [328, 200] width 69 height 10
click at [350, 199] on p "up to 16 cloudlet(s)" at bounding box center [328, 200] width 69 height 10
click at [176, 250] on img at bounding box center [175, 248] width 7 height 9
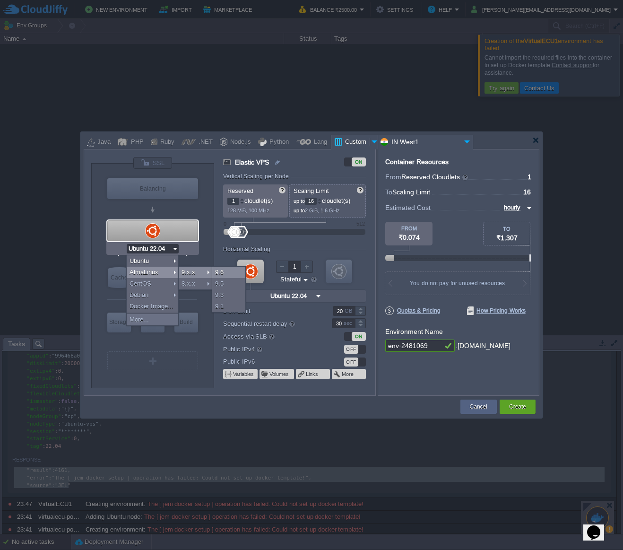
click at [230, 273] on div "9.6" at bounding box center [228, 272] width 33 height 11
type input "4"
type input "AlmaLinux 9.6"
type input "9.6"
type input "AlmaLinux 9.6"
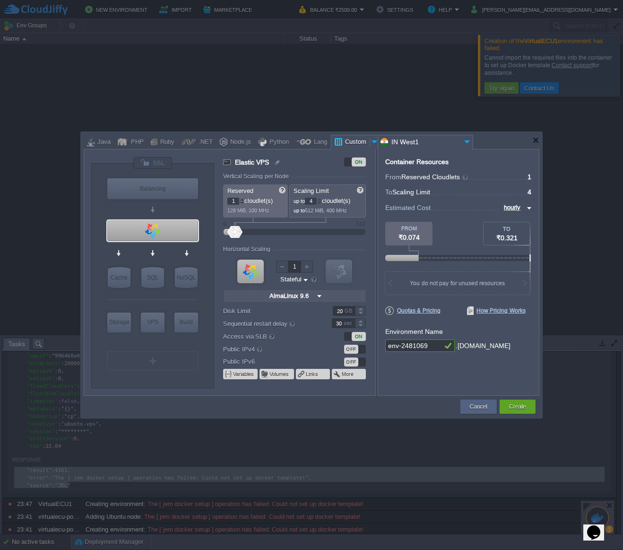
drag, startPoint x: 316, startPoint y: 202, endPoint x: 305, endPoint y: 202, distance: 11.8
click at [305, 202] on p "up to 4 cloudlet(s)" at bounding box center [328, 200] width 69 height 10
type input "16"
click at [348, 244] on form "Vertical Scaling per Node Reserved 1 cloudlet(s) 128 MiB, 100 MHz Scaling Limit…" at bounding box center [299, 284] width 152 height 222
drag, startPoint x: 435, startPoint y: 344, endPoint x: 372, endPoint y: 338, distance: 63.2
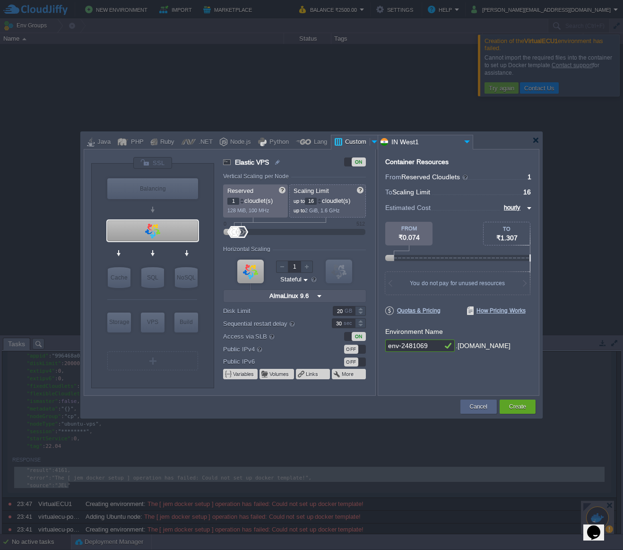
click at [372, 338] on div "VM Balancing VM VPS VM Cache VM SQL VM NoSQL VM Storage VM VPS VM Build VM Alma…" at bounding box center [312, 272] width 456 height 247
type input "virtualecu1"
click at [515, 402] on div "Create" at bounding box center [518, 407] width 22 height 14
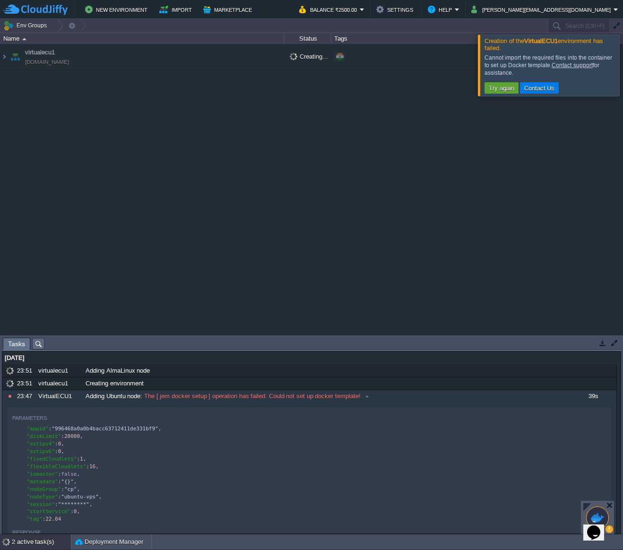
click at [635, 64] on div at bounding box center [635, 65] width 0 height 61
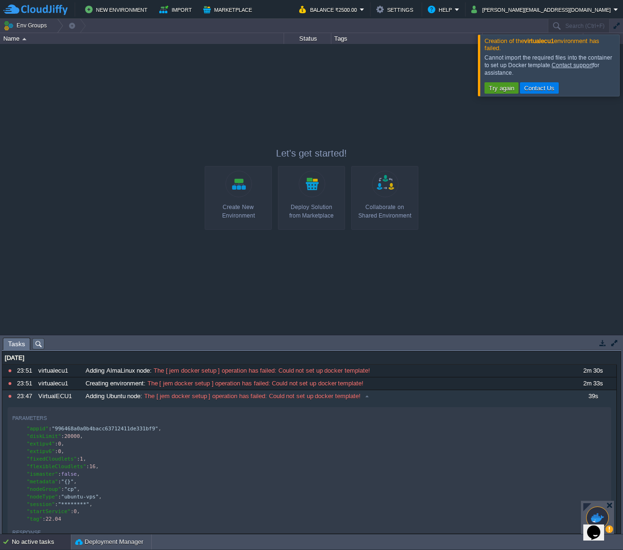
click at [501, 88] on button "Try again" at bounding box center [501, 88] width 31 height 9
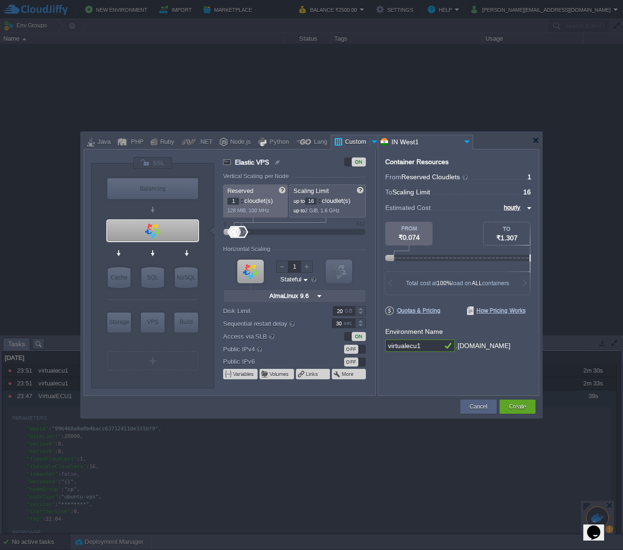
click at [465, 140] on img at bounding box center [467, 141] width 11 height 13
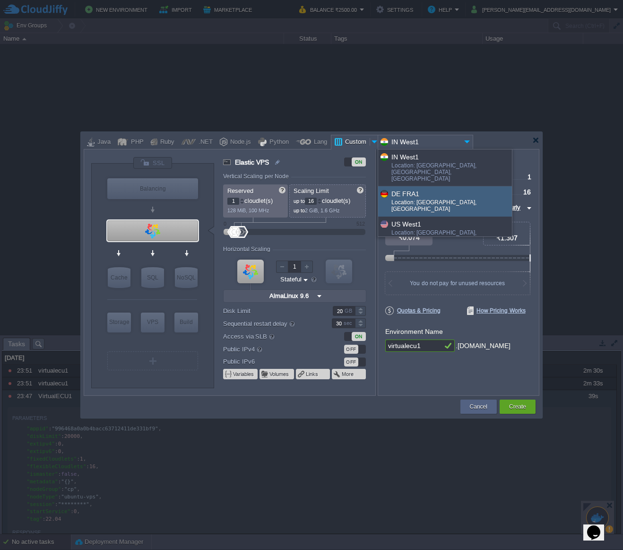
click at [454, 199] on div "Location: [GEOGRAPHIC_DATA], [GEOGRAPHIC_DATA]" at bounding box center [452, 206] width 120 height 15
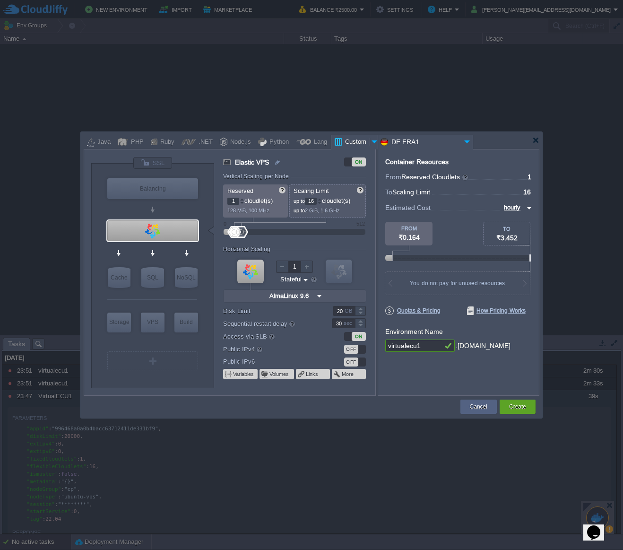
click at [468, 142] on img at bounding box center [467, 141] width 11 height 13
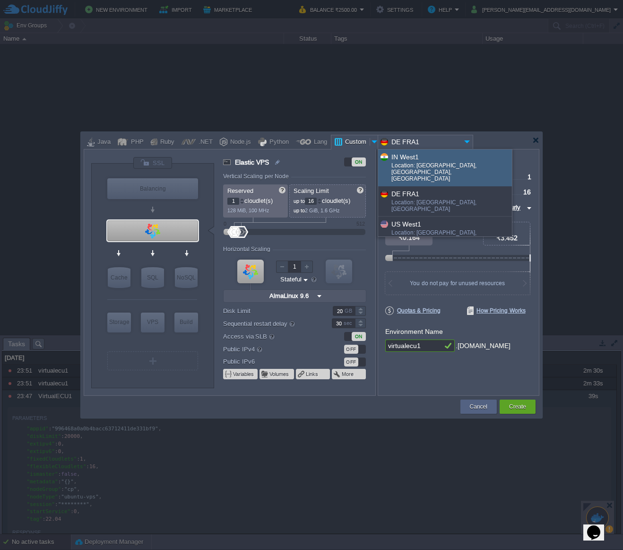
click at [454, 162] on div "IN West1" at bounding box center [452, 156] width 120 height 11
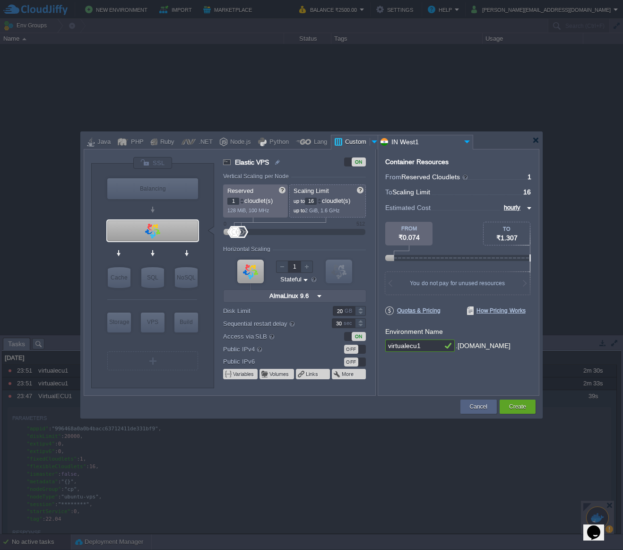
click at [457, 141] on input "IN West1" at bounding box center [419, 142] width 83 height 14
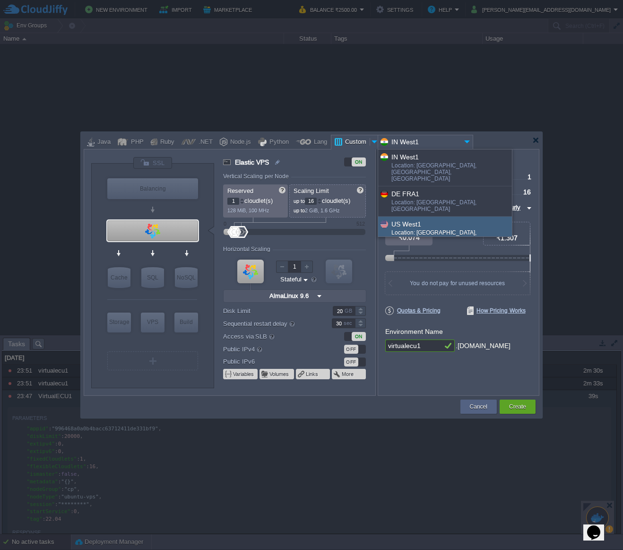
click at [429, 218] on div "US West1" at bounding box center [452, 223] width 120 height 11
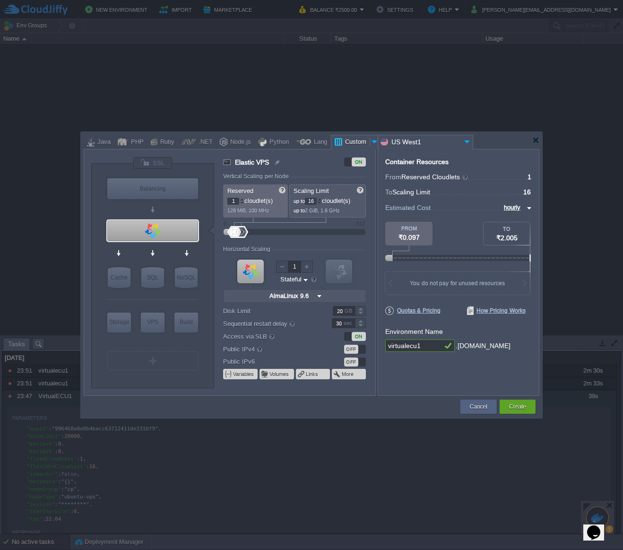
click at [461, 139] on input "US West1" at bounding box center [419, 142] width 83 height 14
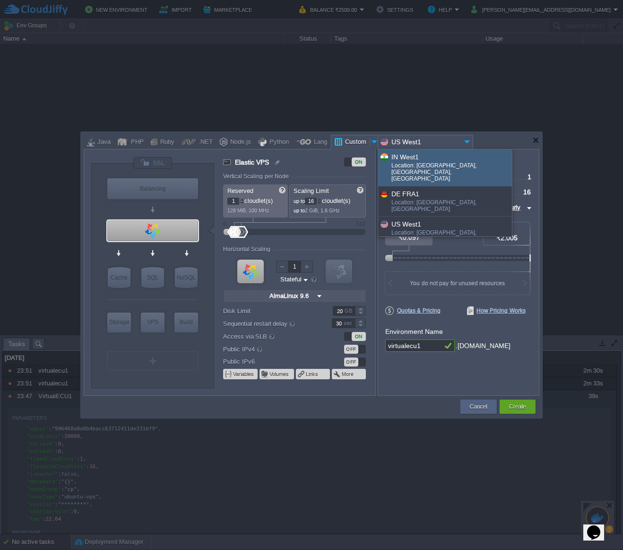
click at [446, 162] on div "IN West1" at bounding box center [452, 156] width 120 height 11
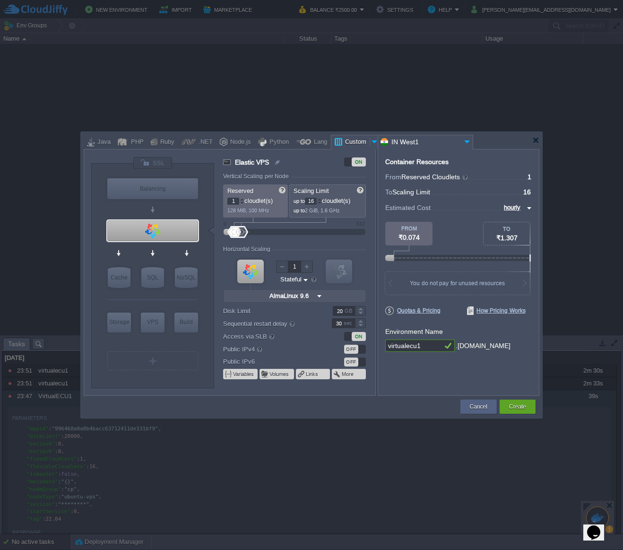
click at [465, 140] on img at bounding box center [467, 141] width 11 height 13
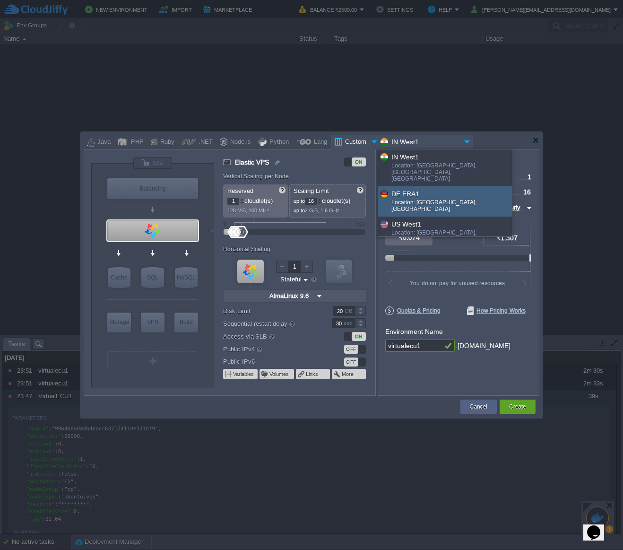
click at [453, 199] on div "Location: [GEOGRAPHIC_DATA], [GEOGRAPHIC_DATA]" at bounding box center [452, 206] width 120 height 15
type input "DE FRA1"
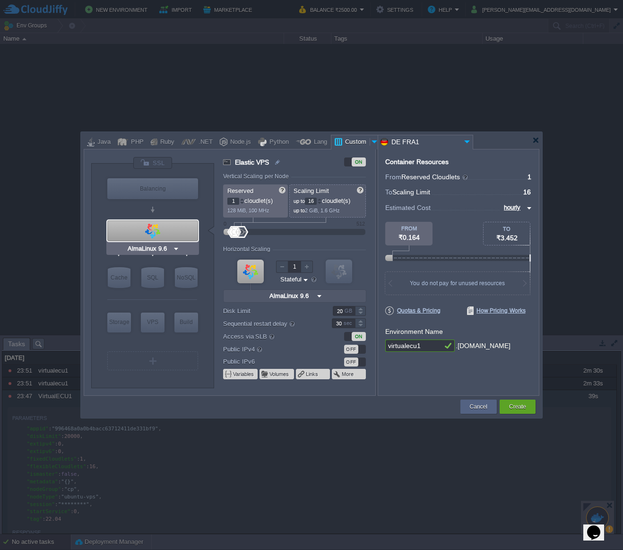
click at [178, 249] on img at bounding box center [176, 248] width 7 height 9
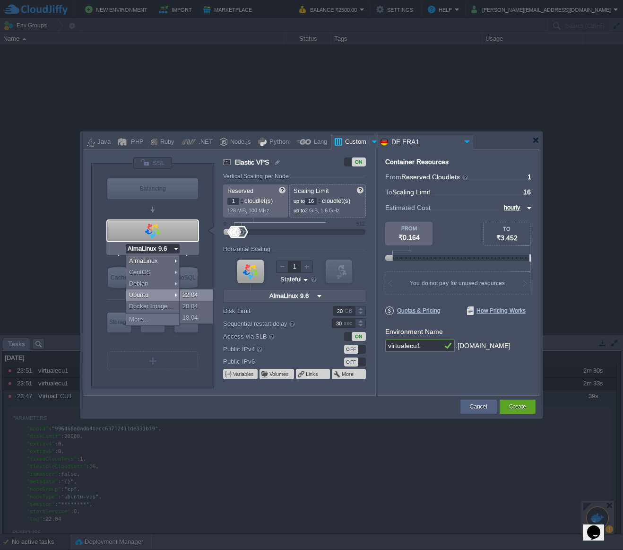
click at [201, 293] on div "22.04" at bounding box center [196, 294] width 33 height 11
type input "4"
type input "Ubuntu 22.04"
type input "22.04"
type input "Ubuntu 22.04"
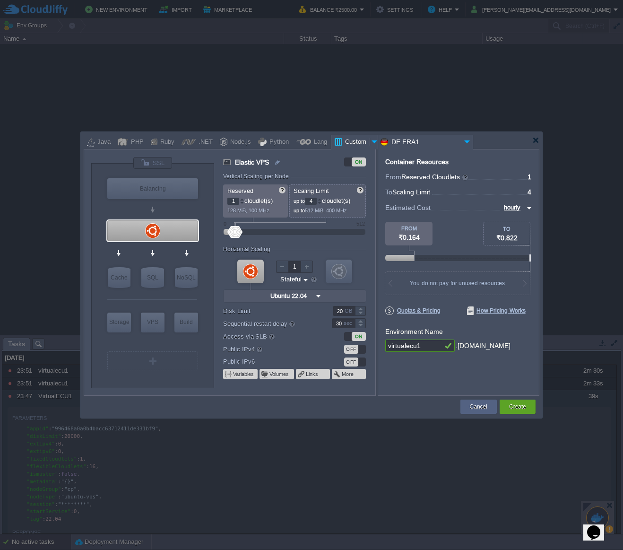
drag, startPoint x: 312, startPoint y: 199, endPoint x: 320, endPoint y: 198, distance: 8.5
click at [320, 198] on div "4" at bounding box center [313, 201] width 17 height 7
type input "16"
click at [507, 404] on div "Create" at bounding box center [518, 407] width 22 height 14
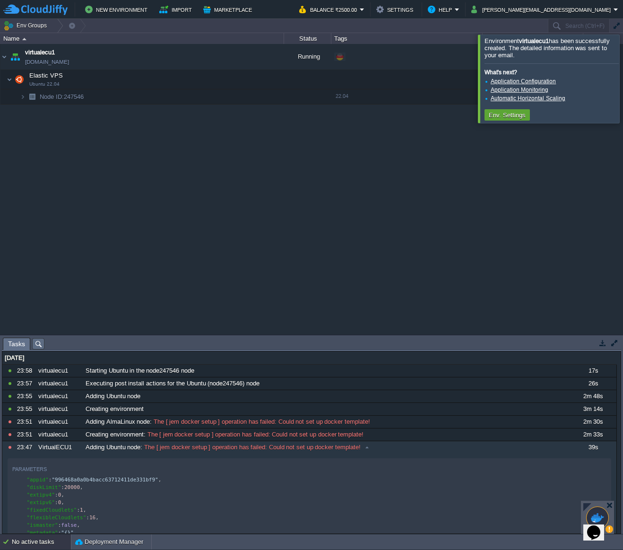
click at [412, 192] on div "virtualecu1 [DOMAIN_NAME] Running + Add to Env Group RAM 3% CPU 2% 1 / 16 6% El…" at bounding box center [311, 189] width 623 height 290
click at [635, 80] on div at bounding box center [635, 79] width 0 height 88
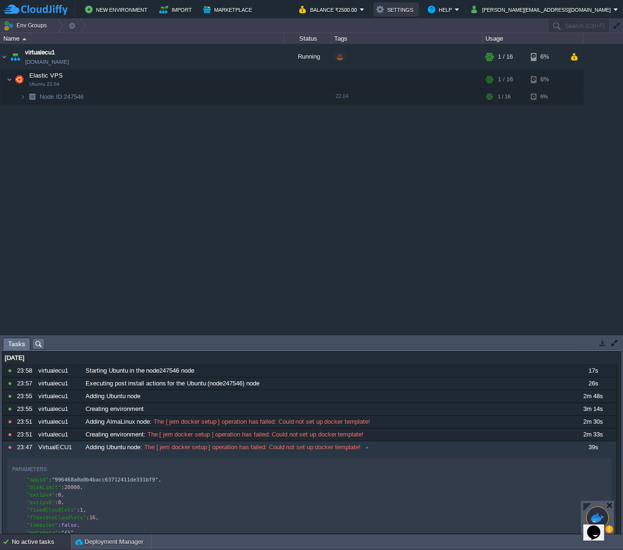
click at [416, 8] on button "Settings" at bounding box center [396, 9] width 40 height 11
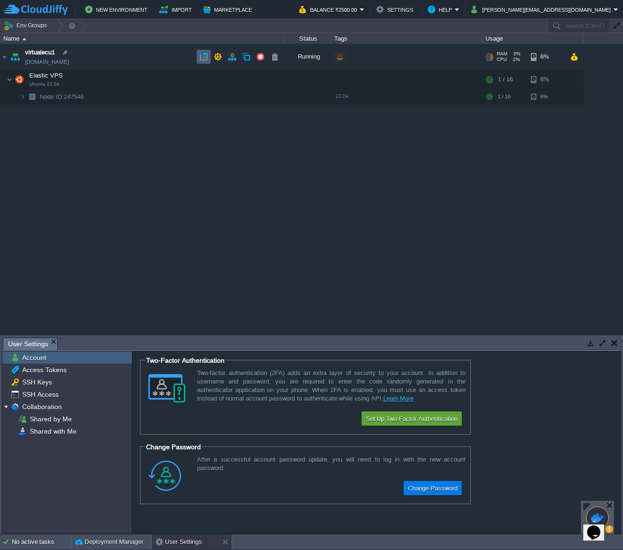
click at [205, 60] on button "button" at bounding box center [204, 56] width 9 height 9
click at [437, 419] on button "Set Up Two-Factor Authentication" at bounding box center [411, 418] width 97 height 11
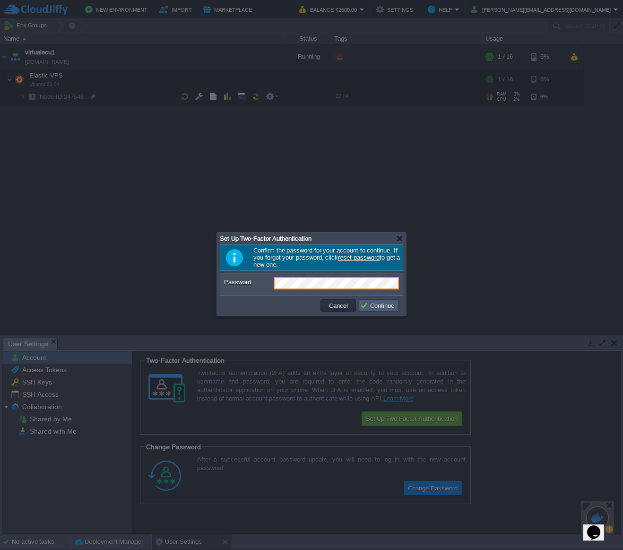
click at [370, 310] on button "Continue" at bounding box center [378, 305] width 37 height 9
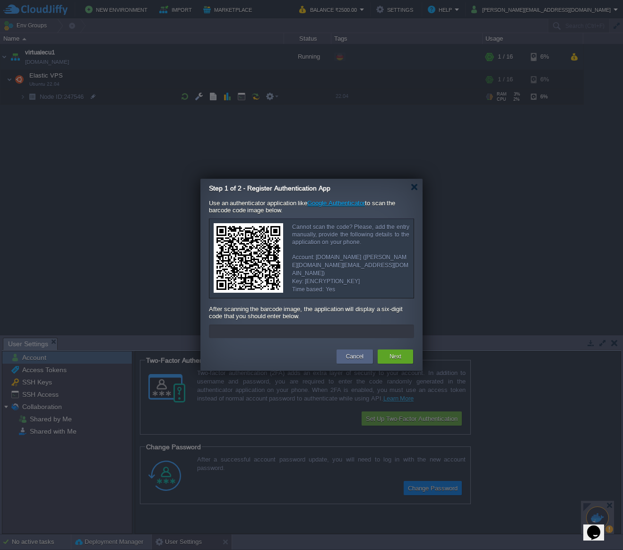
click at [304, 332] on input "text" at bounding box center [311, 331] width 205 height 14
type input "756211"
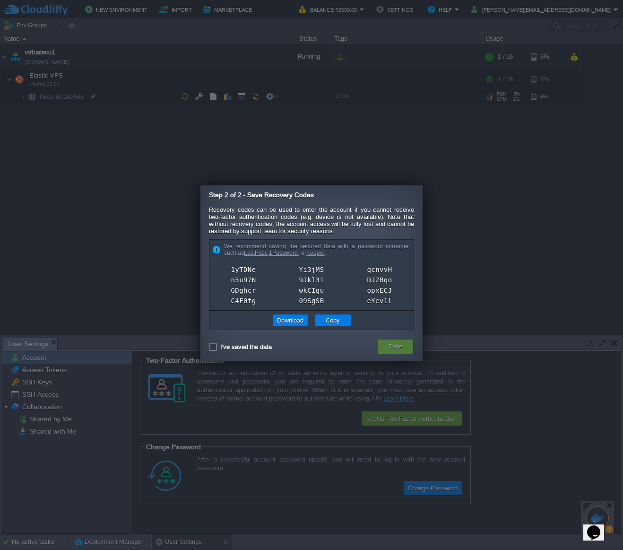
click at [396, 350] on button "Done" at bounding box center [396, 346] width 14 height 9
drag, startPoint x: 396, startPoint y: 350, endPoint x: 335, endPoint y: 355, distance: 61.2
click at [338, 355] on tr "I've saved the data Done" at bounding box center [310, 346] width 210 height 17
click at [268, 350] on label "I've saved the data" at bounding box center [246, 346] width 52 height 7
click at [215, 350] on input "I've saved the data" at bounding box center [212, 347] width 6 height 6
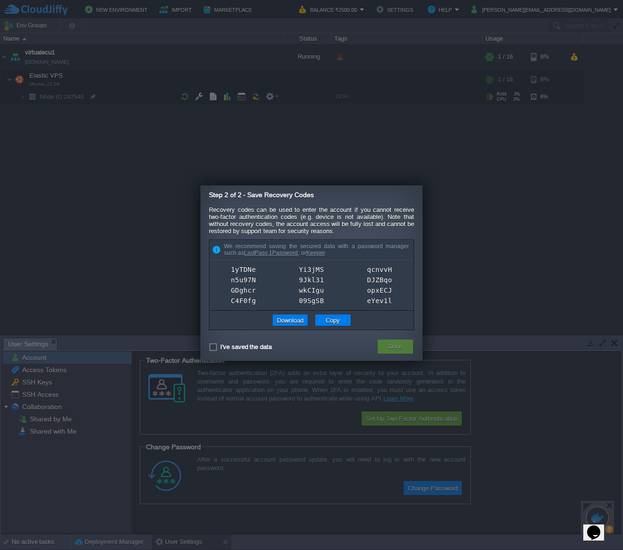
checkbox input "true"
click at [399, 348] on button "Done" at bounding box center [396, 346] width 14 height 9
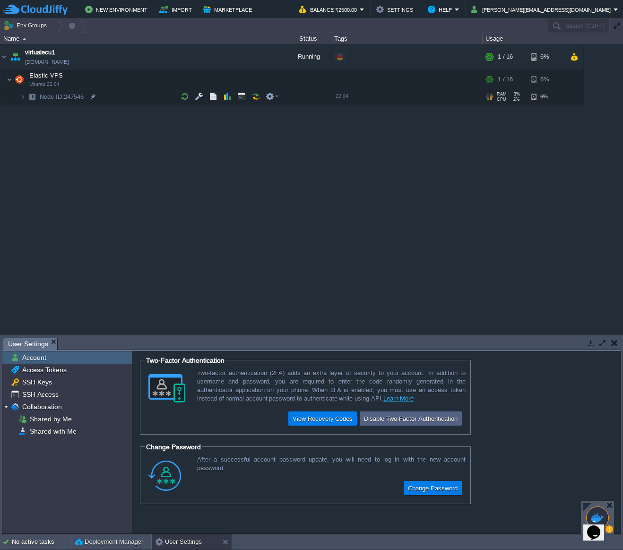
click at [527, 430] on form "Two-Factor Authentication Two-factor authentication (2FA) adds an extra layer o…" at bounding box center [378, 442] width 486 height 182
click at [259, 181] on div "virtualecu1 [DOMAIN_NAME] Running + Add to Env Group RAM 3% CPU 2% 1 / 16 6% El…" at bounding box center [311, 189] width 623 height 290
click at [278, 94] on em at bounding box center [272, 96] width 13 height 9
click at [244, 119] on div "virtualecu1 [DOMAIN_NAME] Running + Add to Env Group RAM 3% CPU 2% 1 / 16 6% El…" at bounding box center [311, 189] width 623 height 290
click at [242, 96] on button "button" at bounding box center [241, 96] width 9 height 9
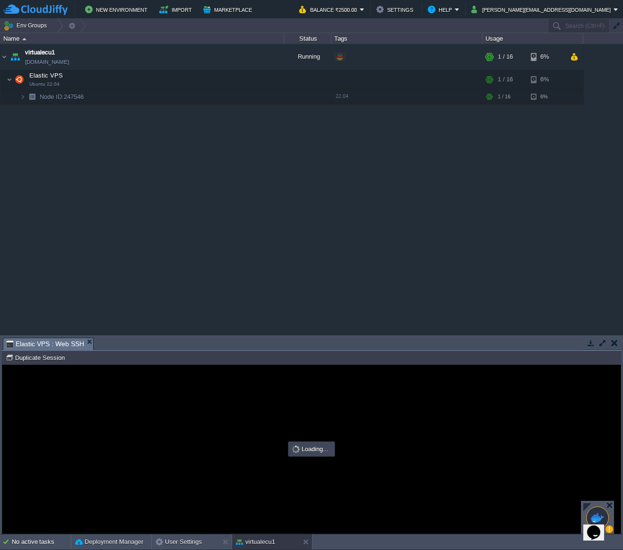
type input "#000000"
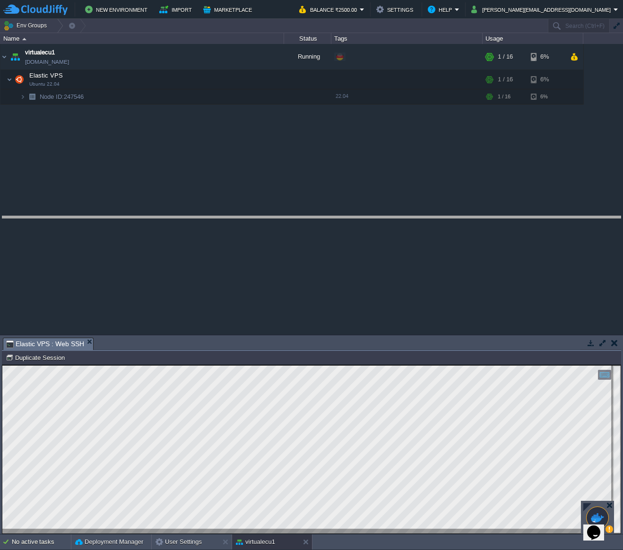
drag, startPoint x: 336, startPoint y: 349, endPoint x: 384, endPoint y: 228, distance: 130.6
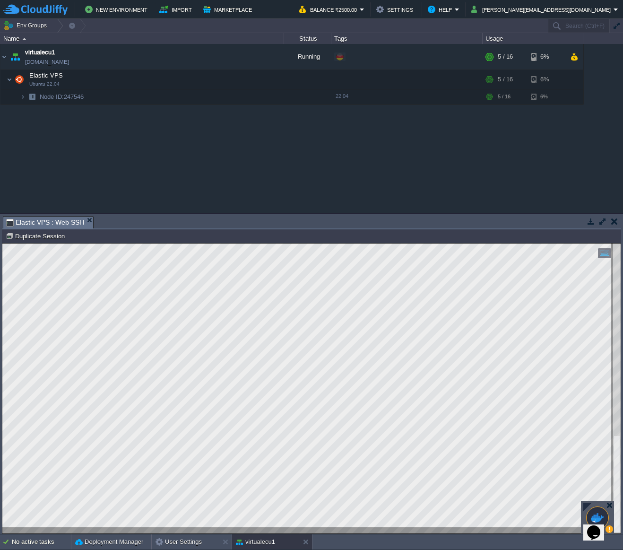
type textarea "done. root@node247546-virtualecu1:~# sudo install -m 0755 -d /etc/apt/keyrings …"
click at [231, 58] on button "button" at bounding box center [232, 56] width 9 height 9
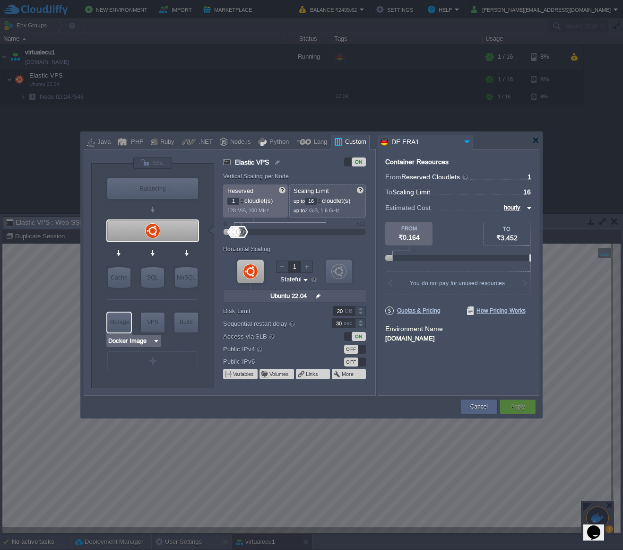
click at [154, 341] on img at bounding box center [156, 340] width 7 height 9
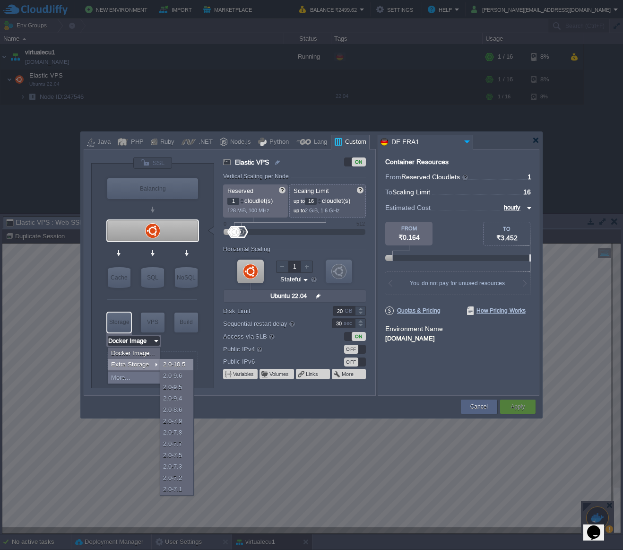
click at [187, 370] on div "2.0-10.5" at bounding box center [176, 364] width 33 height 11
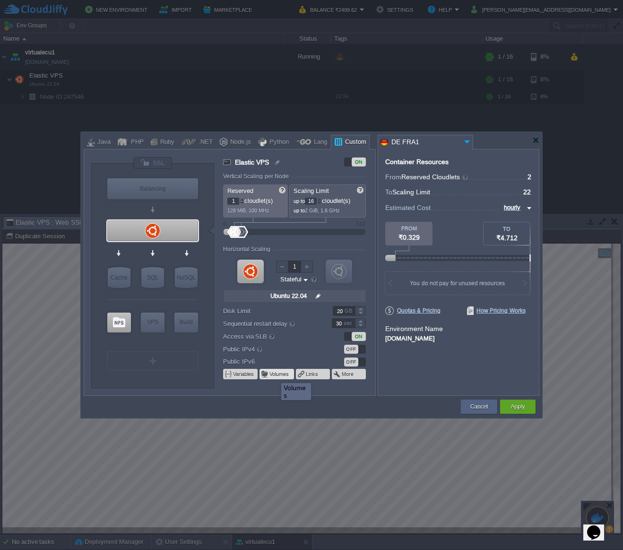
click at [274, 375] on button "Volumes" at bounding box center [280, 374] width 20 height 8
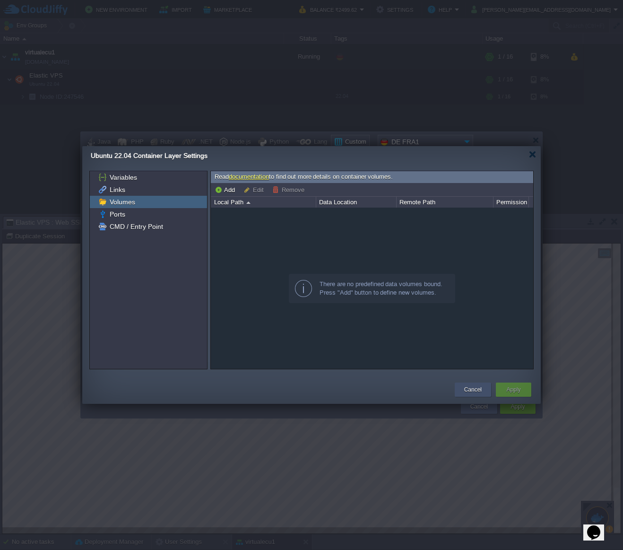
click at [470, 386] on button "Cancel" at bounding box center [472, 389] width 17 height 9
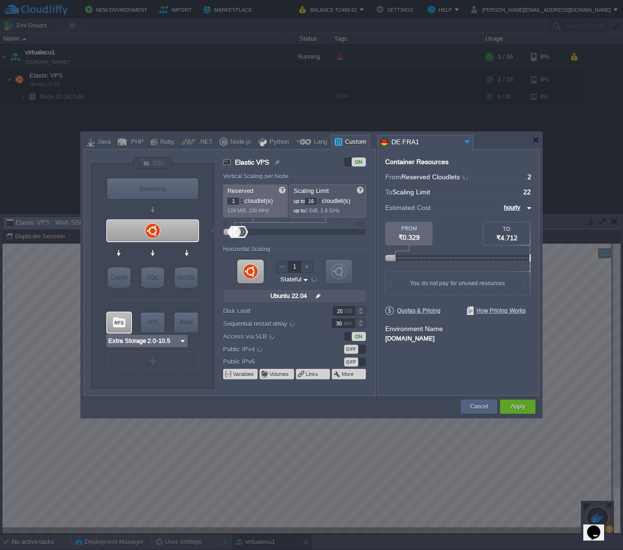
click at [135, 342] on input "Extra Storage 2.0-10.5" at bounding box center [143, 340] width 71 height 9
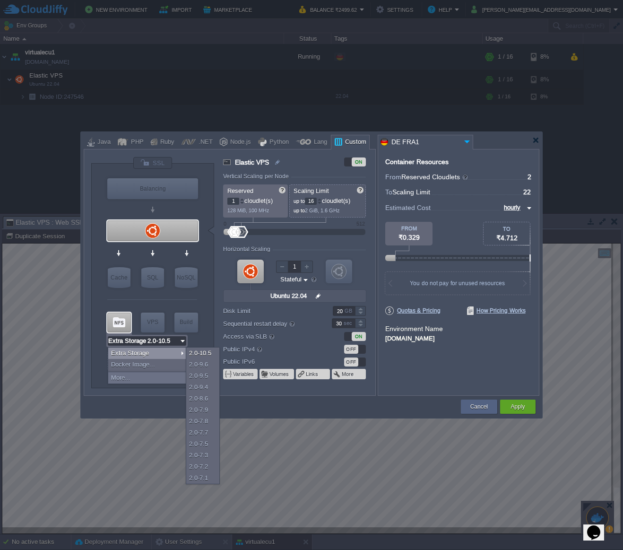
click at [210, 334] on div "VM Balancing VM VPS VM Cache VM SQL VM NoSQL VM Storage VM VPS VM Build VM Extr…" at bounding box center [152, 276] width 123 height 224
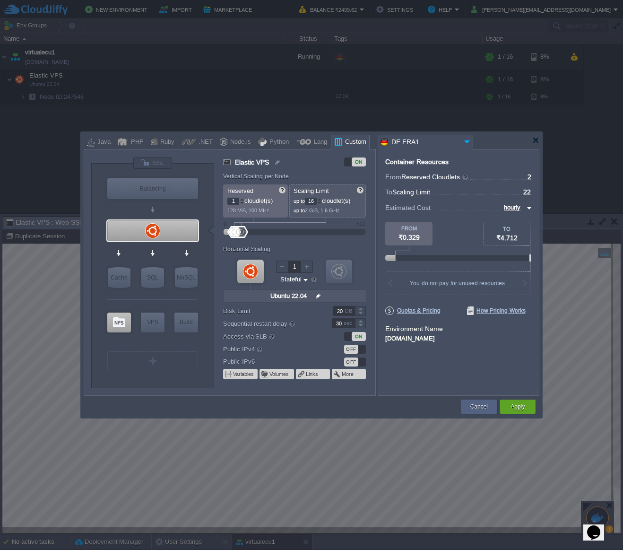
type input "Ubuntu 22.04"
click at [289, 373] on button "Volumes" at bounding box center [280, 374] width 20 height 8
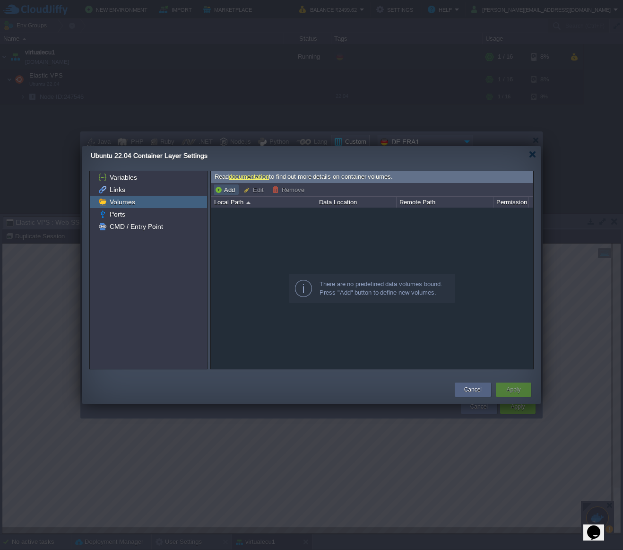
click at [227, 185] on button "Add" at bounding box center [226, 189] width 23 height 9
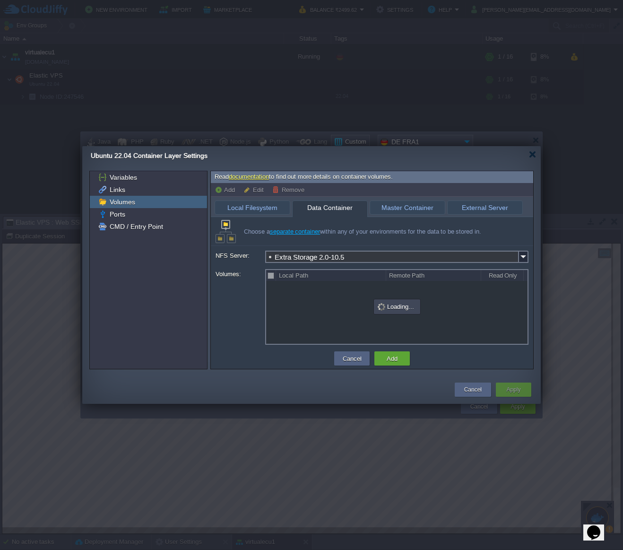
click at [347, 205] on span "Data Container" at bounding box center [329, 208] width 65 height 14
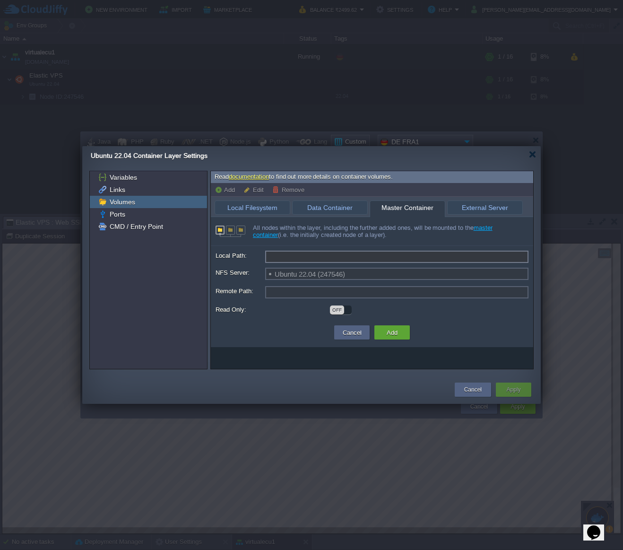
click at [412, 202] on span "Master Container" at bounding box center [407, 208] width 65 height 14
click at [489, 205] on span "External Server" at bounding box center [485, 207] width 65 height 13
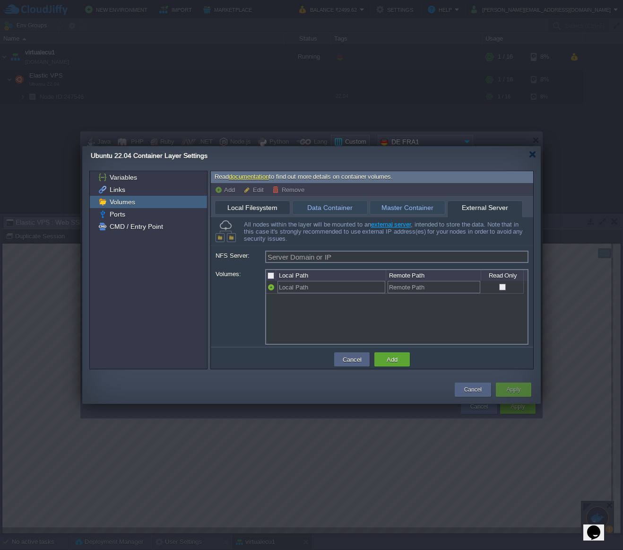
type input "Extra Storage 2.0-10.5"
click at [249, 210] on span "Local Filesystem" at bounding box center [252, 207] width 65 height 13
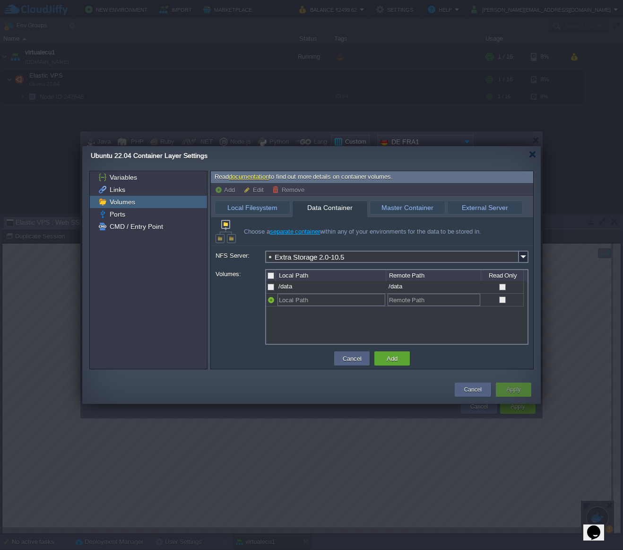
click at [328, 208] on span "Data Container" at bounding box center [329, 208] width 65 height 14
click at [475, 388] on button "Cancel" at bounding box center [472, 389] width 17 height 9
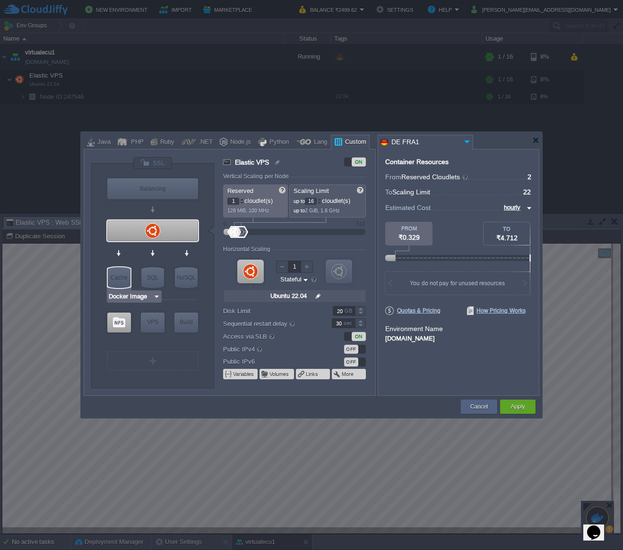
type input "Extra Storage 2.0-10.5"
click at [114, 319] on div at bounding box center [119, 323] width 24 height 20
type input "Storage Containers"
type input "6"
type input "Extra Storage 2.0-10.5"
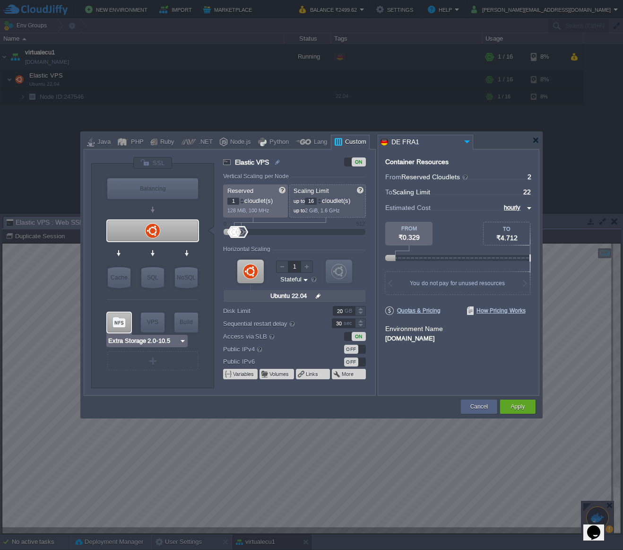
type input "2.0-10.5-almal..."
type input "Stateless"
type input "100"
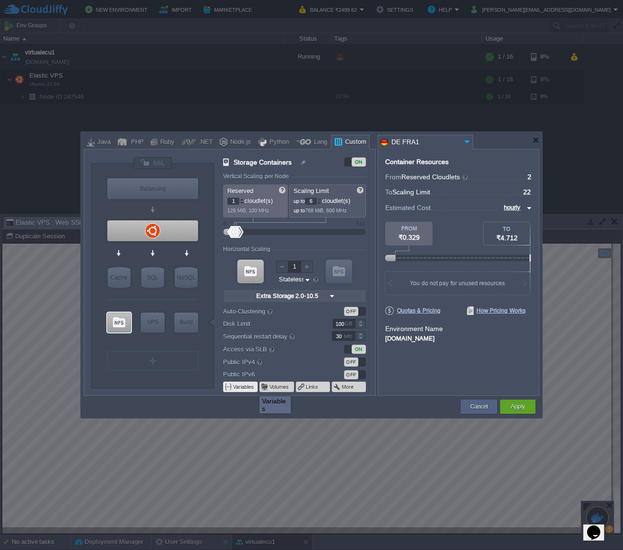
click at [253, 388] on button "Variables" at bounding box center [244, 387] width 22 height 8
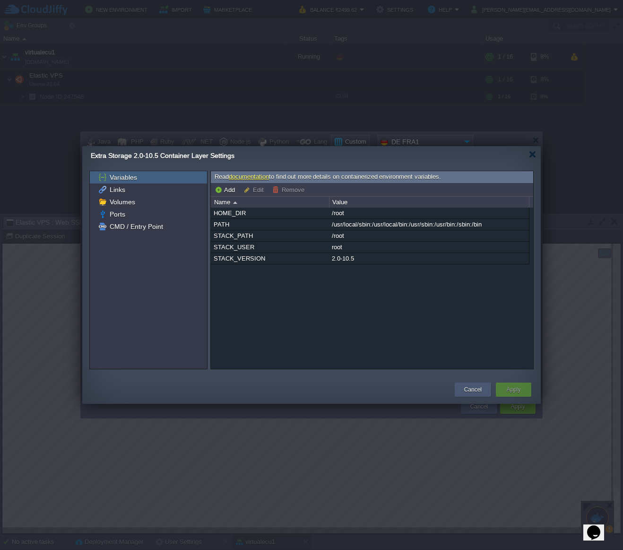
click at [483, 388] on div "Cancel" at bounding box center [473, 390] width 22 height 14
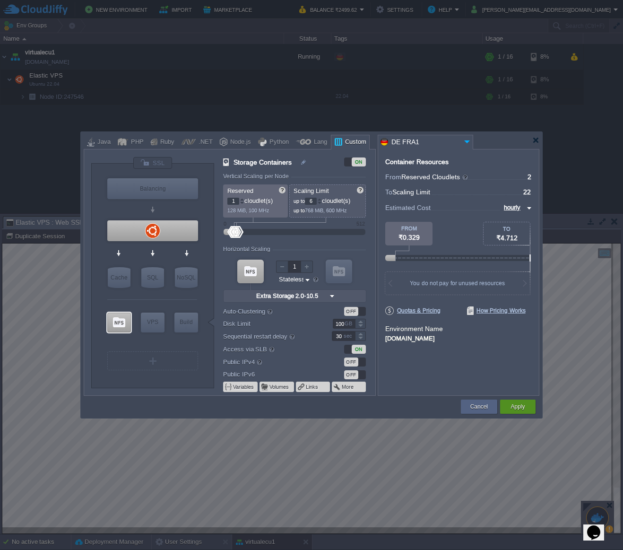
click at [521, 403] on button "Apply" at bounding box center [518, 406] width 14 height 9
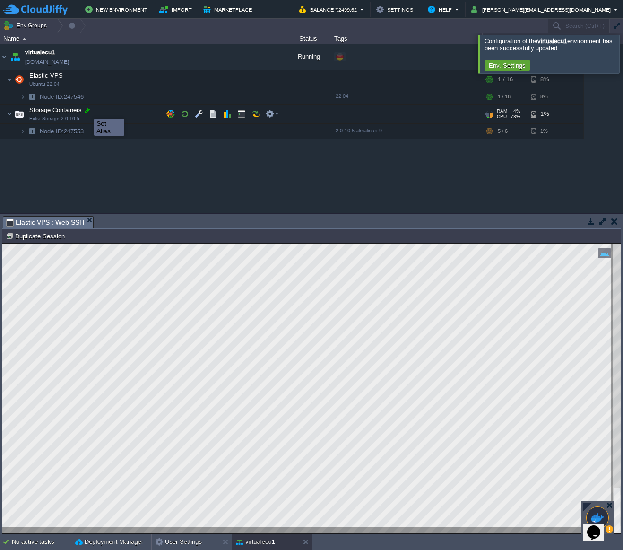
click at [87, 110] on div at bounding box center [87, 110] width 9 height 9
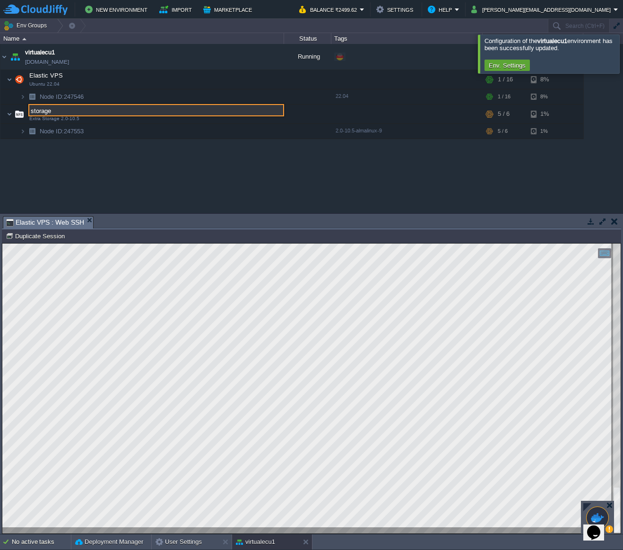
type input "storage"
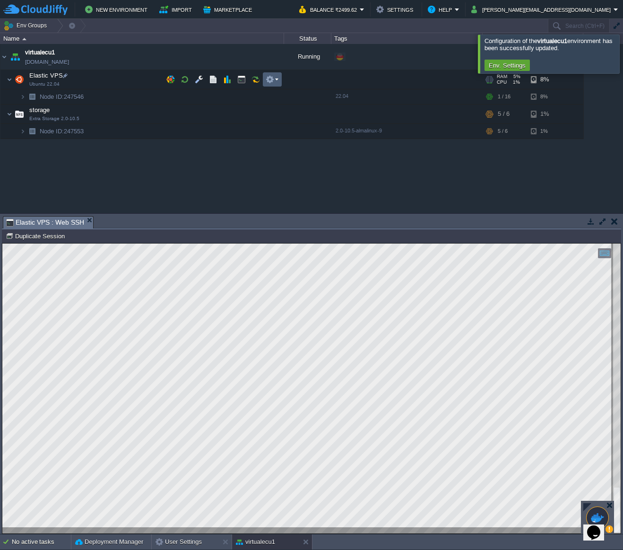
click at [278, 78] on em at bounding box center [272, 79] width 13 height 9
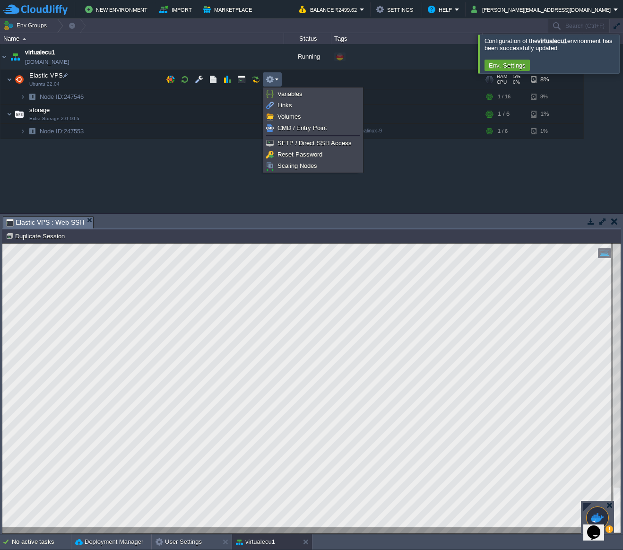
drag, startPoint x: 103, startPoint y: 159, endPoint x: 96, endPoint y: 145, distance: 15.5
click at [103, 159] on div "virtualecu1 [DOMAIN_NAME] Running + Add to Env Group RAM 5% CPU 2% 2 / 22 2% El…" at bounding box center [311, 128] width 623 height 169
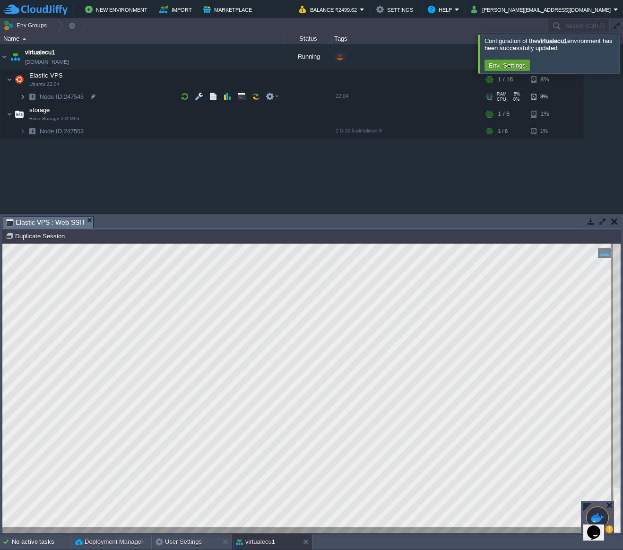
click at [22, 96] on img at bounding box center [23, 96] width 6 height 15
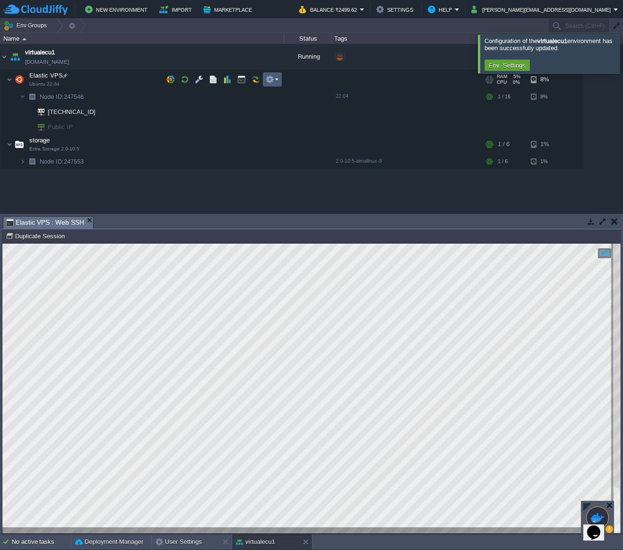
click at [277, 82] on em at bounding box center [272, 79] width 13 height 9
click at [260, 78] on td at bounding box center [256, 79] width 14 height 14
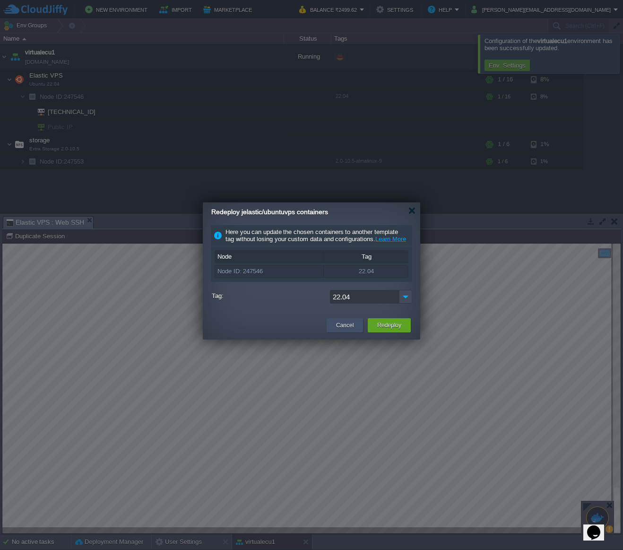
click at [358, 330] on div "Cancel" at bounding box center [345, 325] width 36 height 14
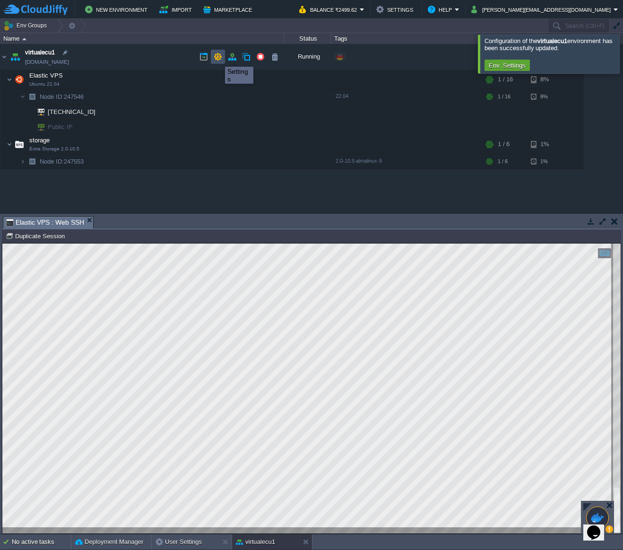
click at [218, 58] on button "button" at bounding box center [218, 56] width 9 height 9
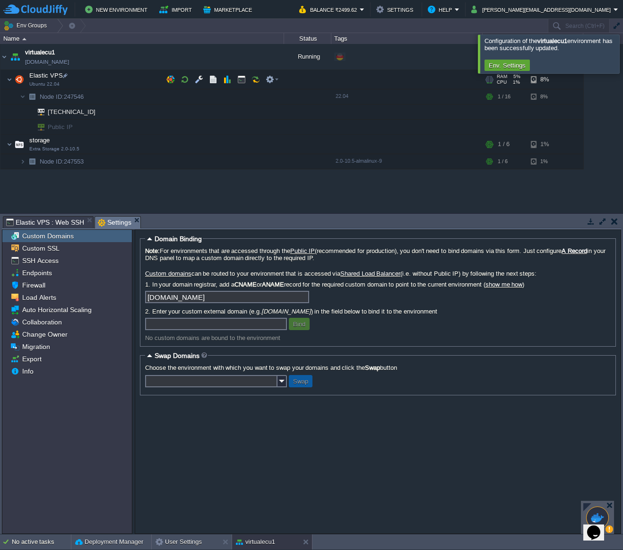
click at [47, 77] on span "Elastic VPS" at bounding box center [46, 75] width 36 height 8
click at [9, 79] on img at bounding box center [10, 79] width 6 height 19
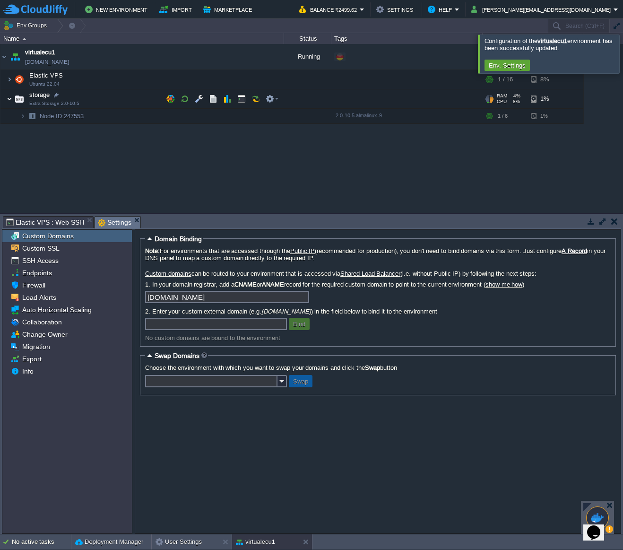
click at [9, 98] on img at bounding box center [10, 98] width 6 height 19
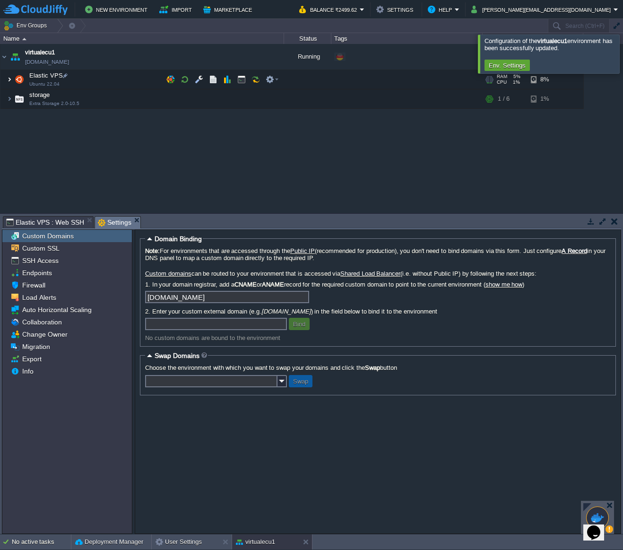
click at [9, 80] on img at bounding box center [10, 79] width 6 height 19
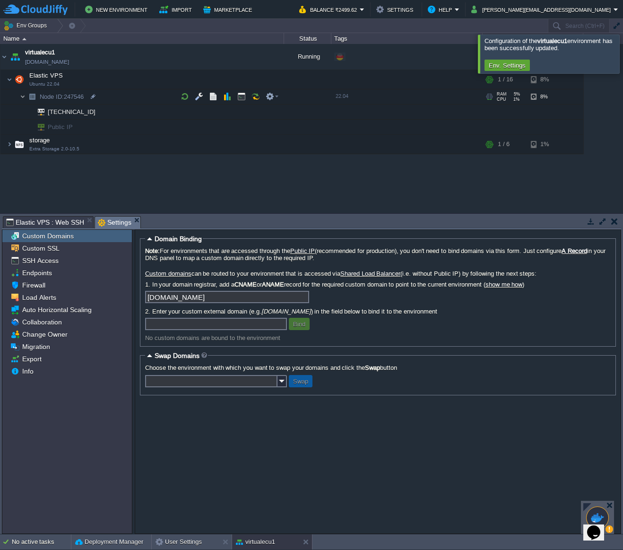
click at [21, 96] on img at bounding box center [23, 96] width 6 height 15
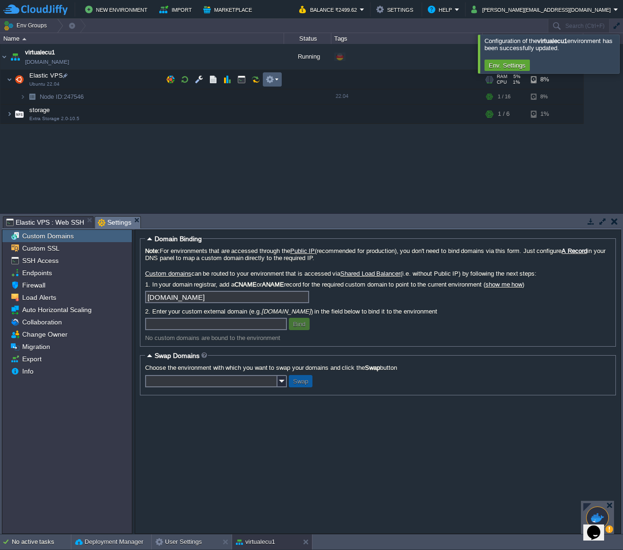
click at [276, 81] on em at bounding box center [272, 79] width 13 height 9
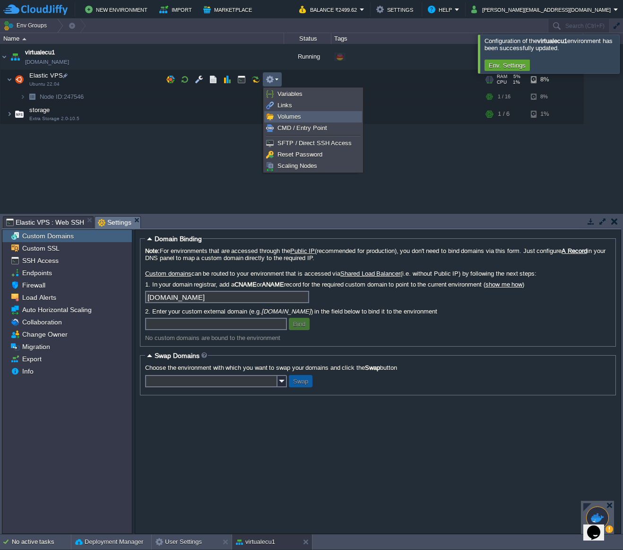
click at [308, 118] on link "Volumes" at bounding box center [313, 117] width 97 height 10
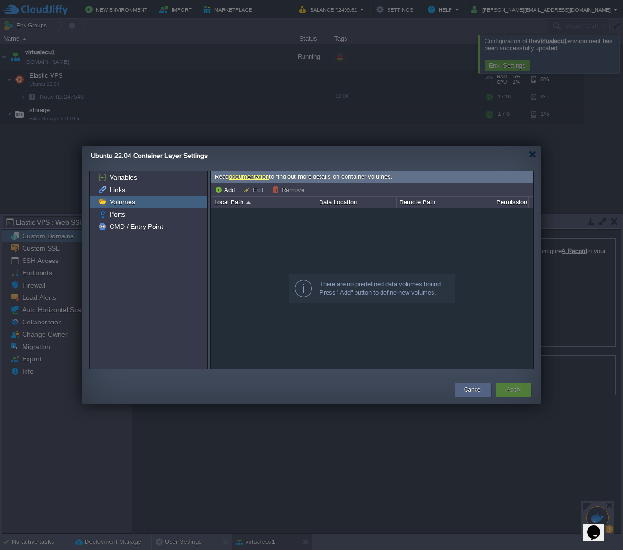
click at [255, 210] on div at bounding box center [372, 288] width 323 height 161
click at [234, 188] on button "Add" at bounding box center [226, 189] width 23 height 9
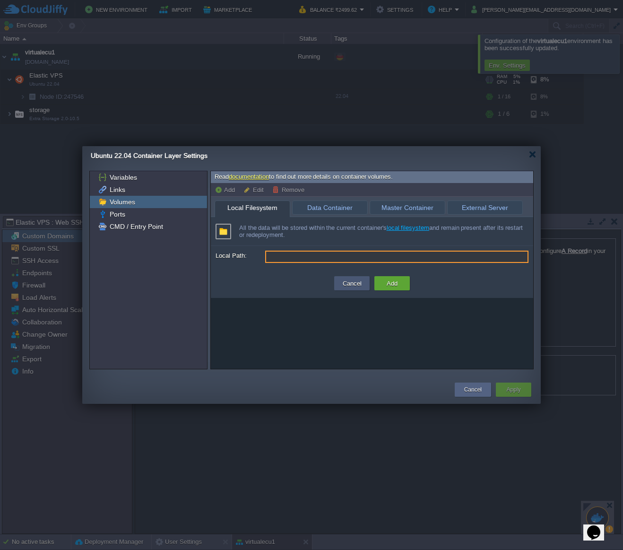
click at [360, 284] on button "Cancel" at bounding box center [352, 283] width 25 height 11
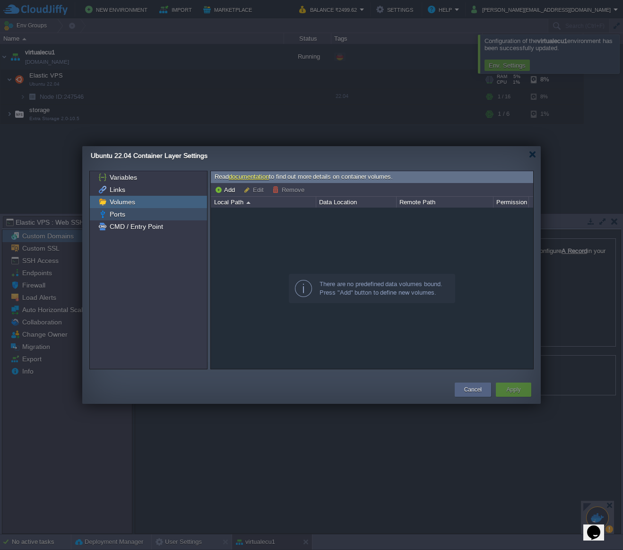
click at [129, 216] on div "Ports" at bounding box center [148, 214] width 117 height 12
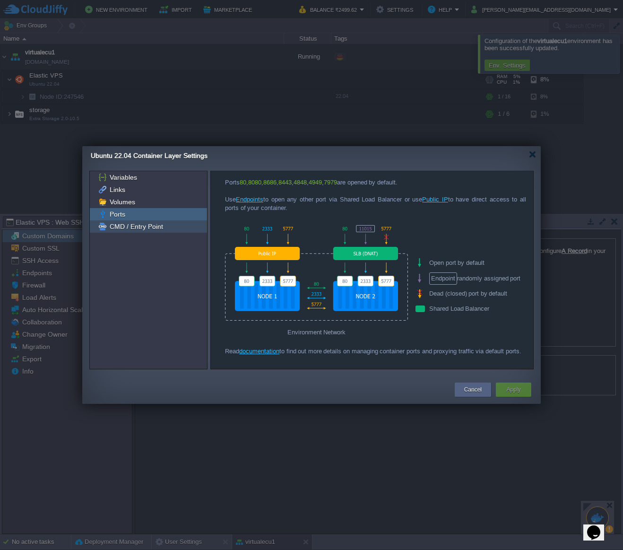
click at [129, 225] on span "CMD / Entry Point" at bounding box center [136, 226] width 57 height 9
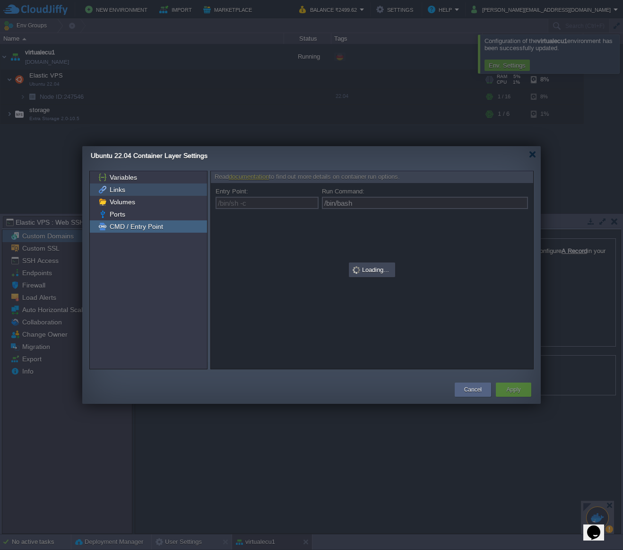
click at [136, 192] on div "Links" at bounding box center [148, 189] width 117 height 12
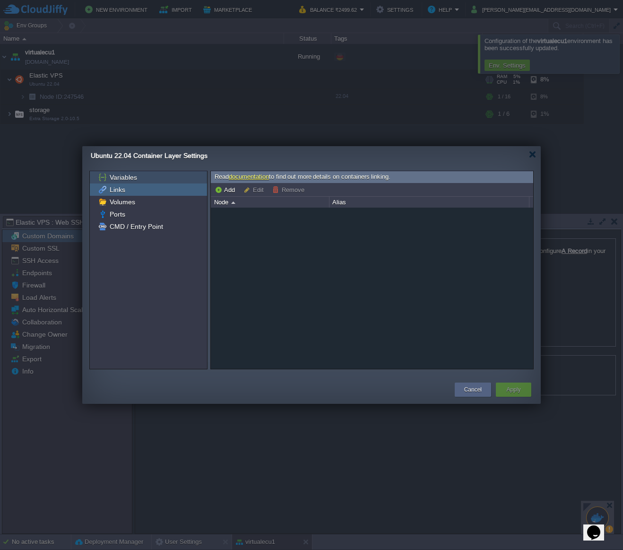
click at [143, 181] on div "Variables" at bounding box center [148, 177] width 117 height 12
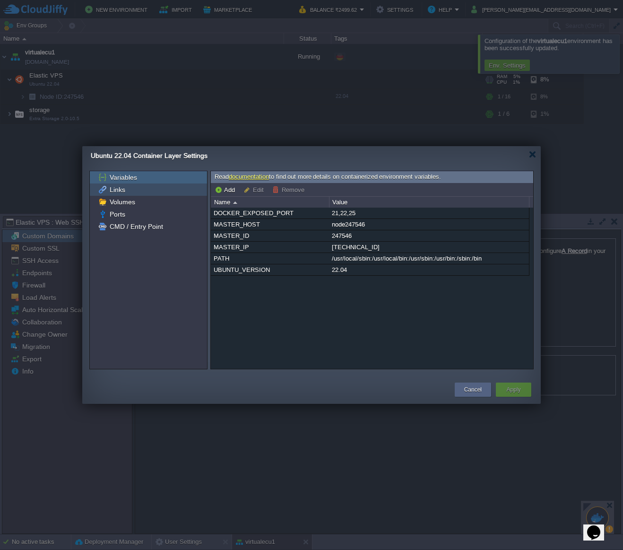
click at [141, 192] on div "Links" at bounding box center [148, 189] width 117 height 12
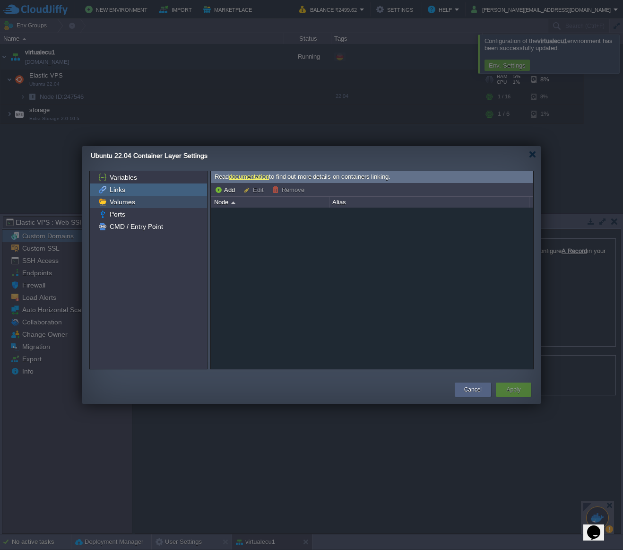
click at [138, 199] on div "Volumes" at bounding box center [148, 202] width 117 height 12
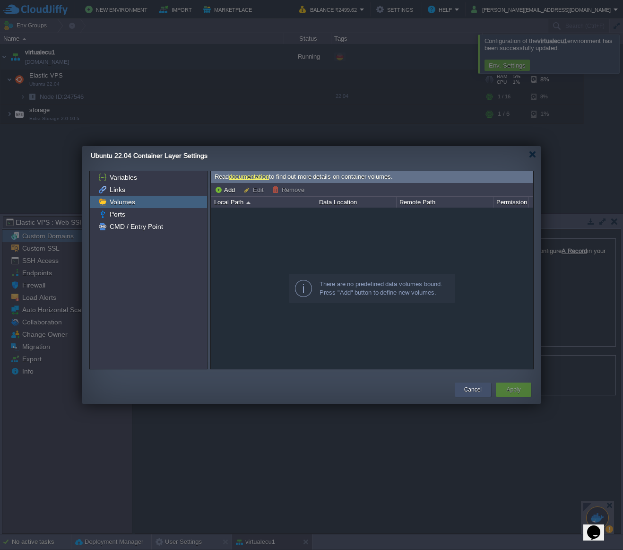
click at [476, 392] on button "Cancel" at bounding box center [472, 389] width 17 height 9
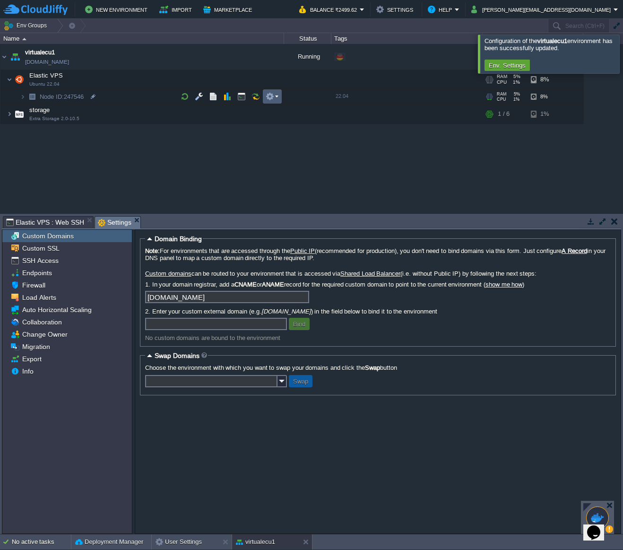
click at [275, 99] on em at bounding box center [272, 96] width 13 height 9
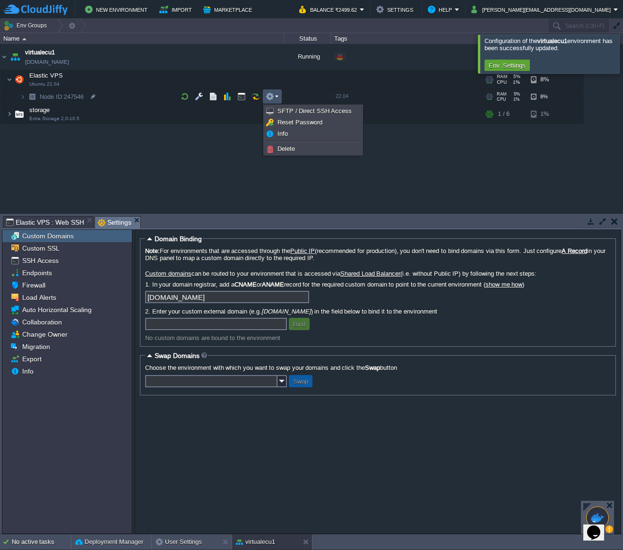
click at [176, 76] on div "virtualecu1 [DOMAIN_NAME] Running + Add to Env Group RAM 5% CPU 3% 2 / 22 2% El…" at bounding box center [311, 128] width 623 height 169
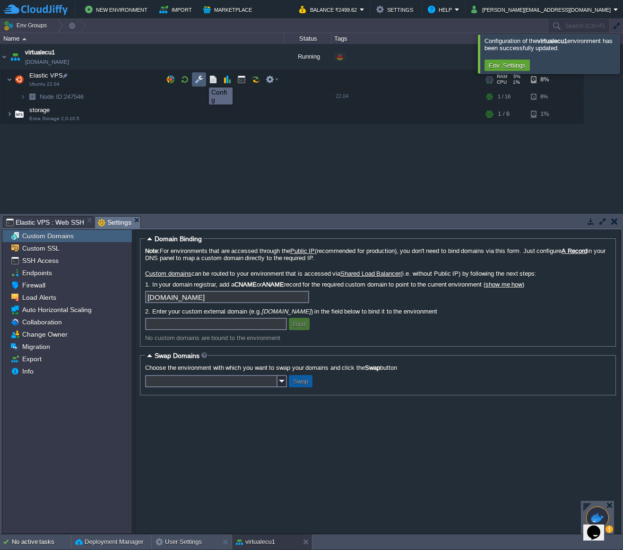
click at [202, 79] on button "button" at bounding box center [199, 79] width 9 height 9
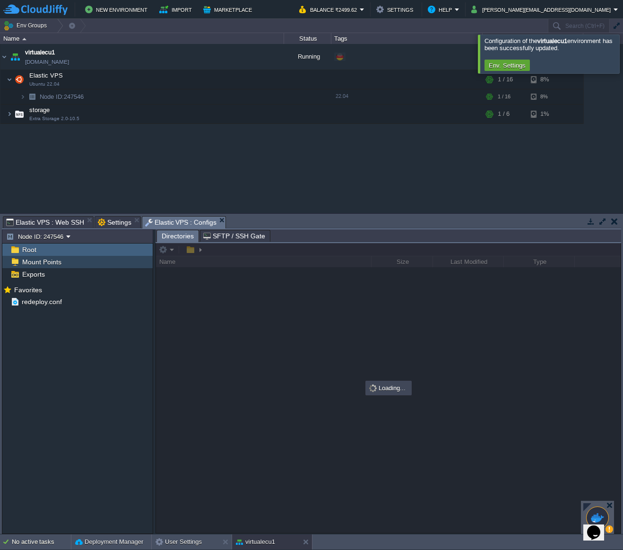
click at [79, 260] on div "Mount Points" at bounding box center [77, 262] width 150 height 12
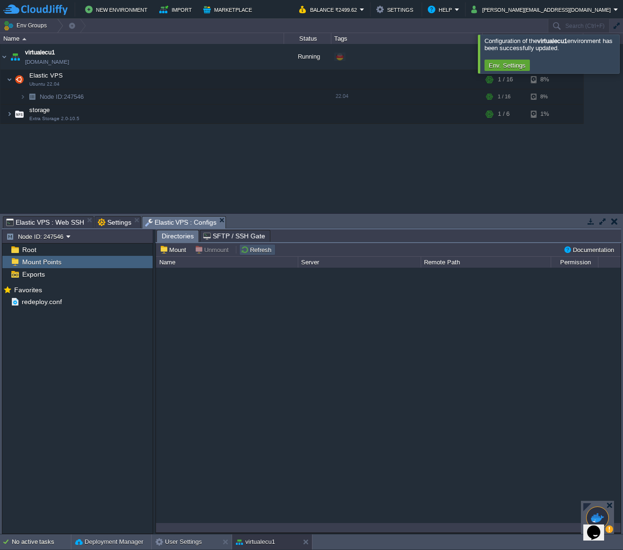
click at [257, 253] on button "Refresh" at bounding box center [258, 249] width 34 height 9
click at [178, 252] on button "Mount" at bounding box center [174, 249] width 29 height 9
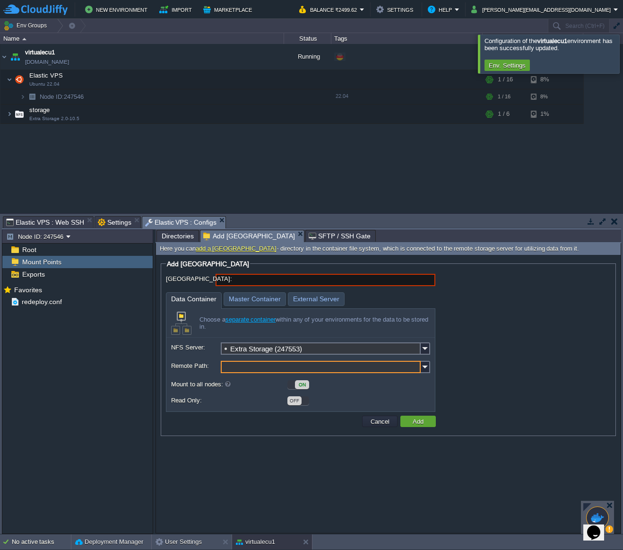
click at [292, 364] on input "Remote Path:" at bounding box center [321, 367] width 200 height 12
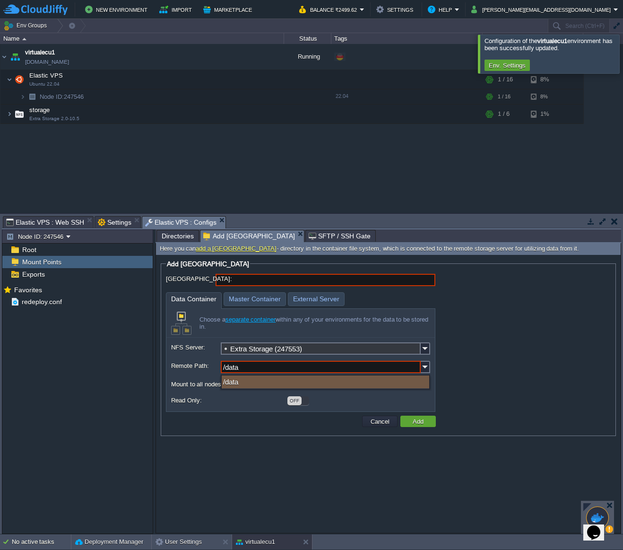
type input "/data"
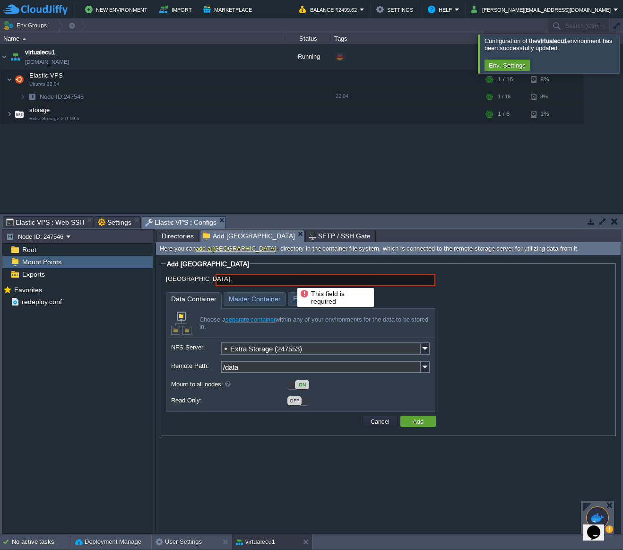
click at [290, 280] on input "[GEOGRAPHIC_DATA]:" at bounding box center [326, 280] width 220 height 12
click at [245, 280] on input "[GEOGRAPHIC_DATA]:" at bounding box center [326, 280] width 220 height 12
click at [426, 349] on img at bounding box center [425, 348] width 9 height 12
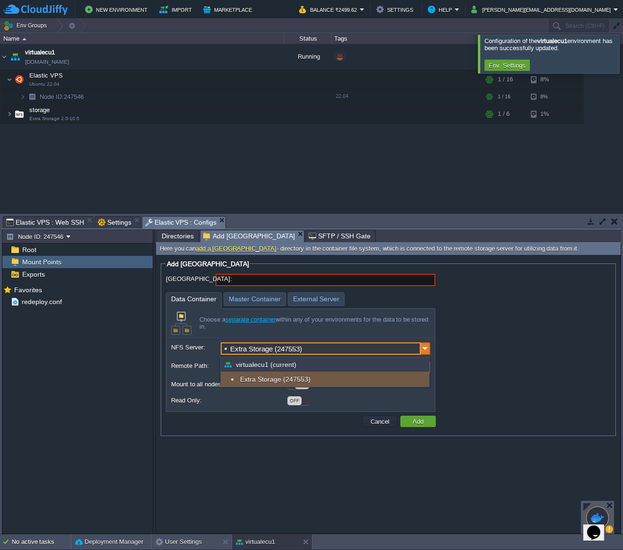
click at [426, 349] on img at bounding box center [425, 348] width 9 height 12
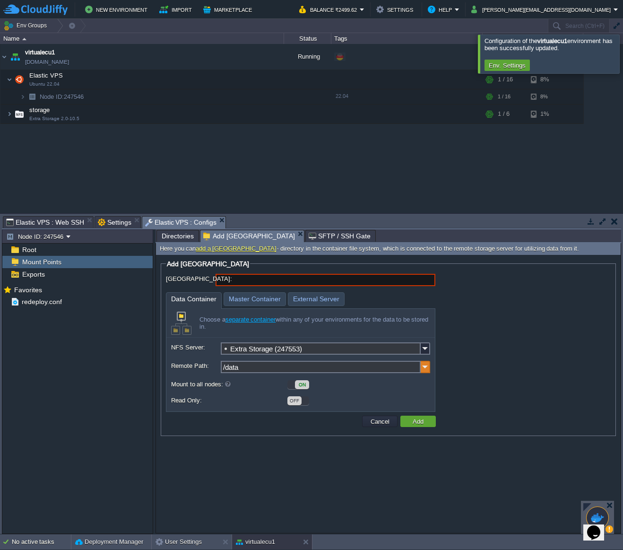
click at [425, 370] on img at bounding box center [425, 367] width 9 height 12
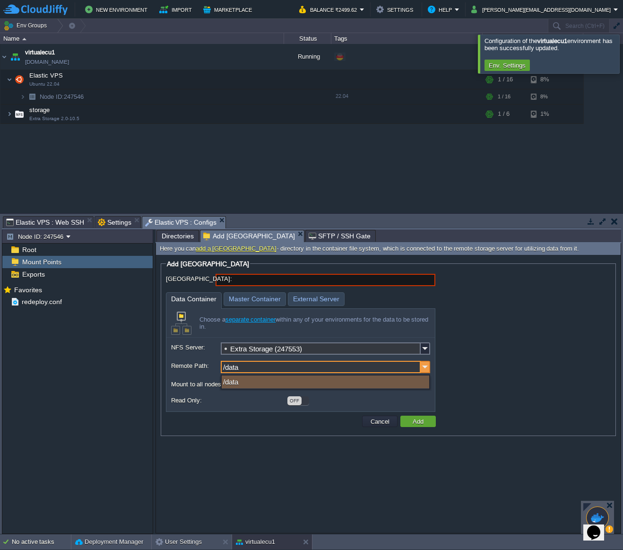
click at [425, 370] on img at bounding box center [425, 367] width 9 height 12
click at [491, 349] on div "Mount Point: Data Container Master Container External Server Choose a separate …" at bounding box center [388, 343] width 445 height 138
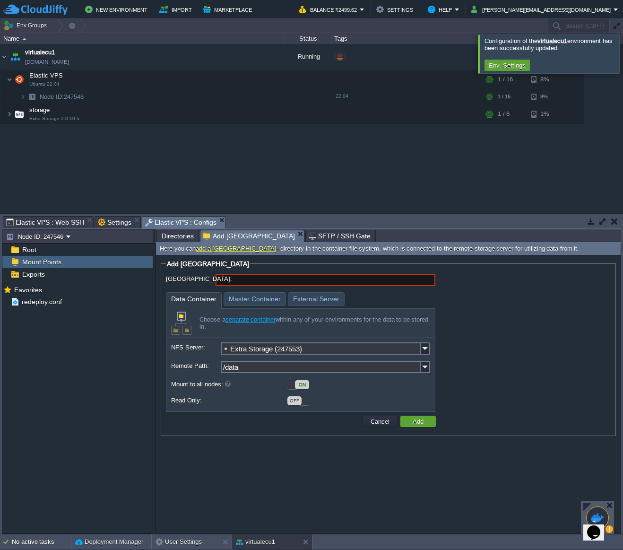
click at [323, 282] on input "[GEOGRAPHIC_DATA]:" at bounding box center [326, 280] width 220 height 12
type input "/data"
click at [494, 310] on div "[GEOGRAPHIC_DATA]: /data Data Container Master Container External Server Choose…" at bounding box center [388, 343] width 445 height 138
click at [426, 369] on img at bounding box center [425, 367] width 9 height 12
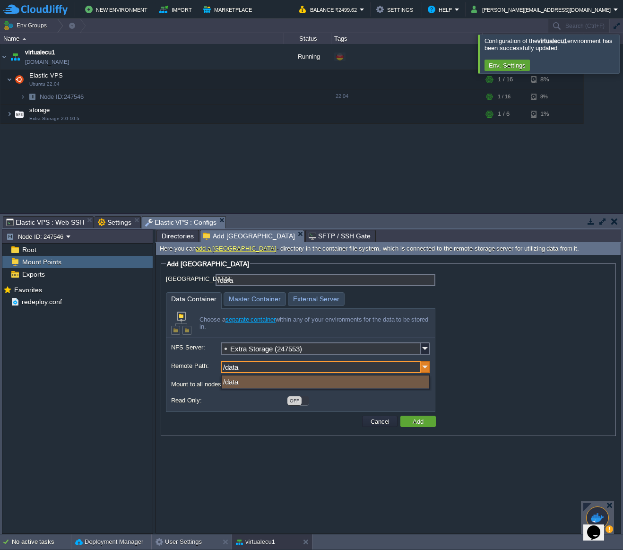
click at [426, 369] on img at bounding box center [425, 367] width 9 height 12
click at [393, 363] on input "/data" at bounding box center [321, 367] width 200 height 12
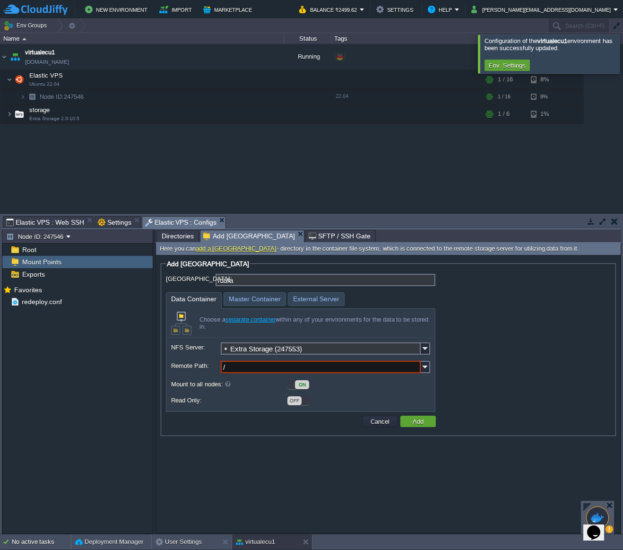
click at [526, 365] on div "[GEOGRAPHIC_DATA]: /data Data Container Master Container External Server Choose…" at bounding box center [388, 343] width 445 height 138
click at [245, 432] on fieldset "Add [GEOGRAPHIC_DATA]: /data Data Container Master Container External Server Ch…" at bounding box center [388, 348] width 455 height 176
click at [231, 390] on label "Mount to all nodes:" at bounding box center [228, 384] width 115 height 10
click at [246, 370] on input "/" at bounding box center [321, 367] width 200 height 12
click at [230, 419] on td at bounding box center [264, 421] width 192 height 14
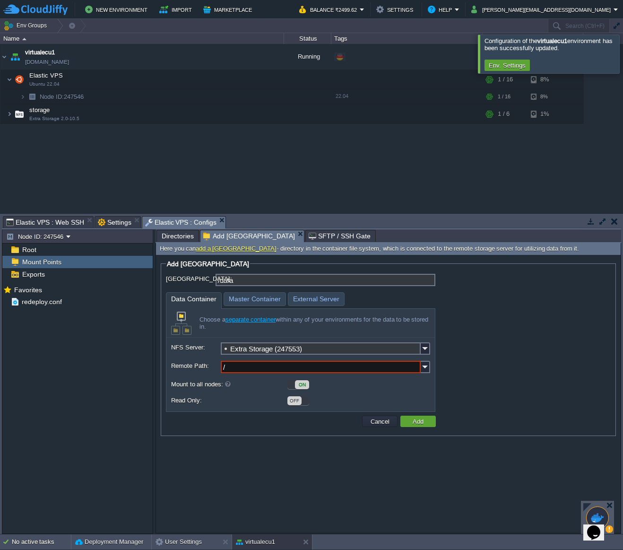
click at [274, 366] on input "/" at bounding box center [321, 367] width 200 height 12
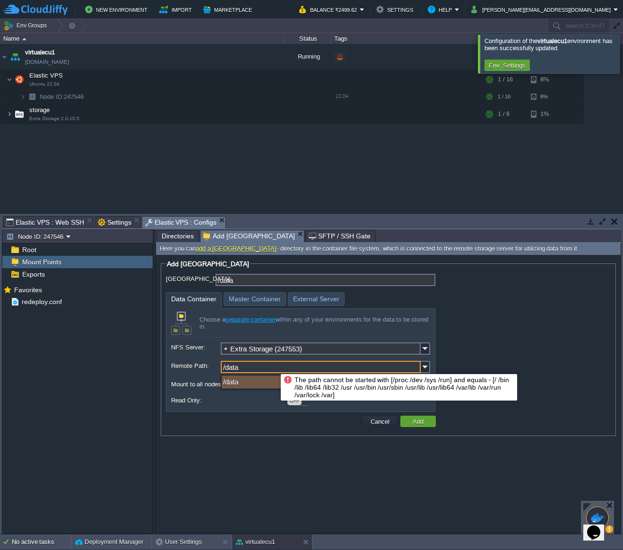
type input "/data"
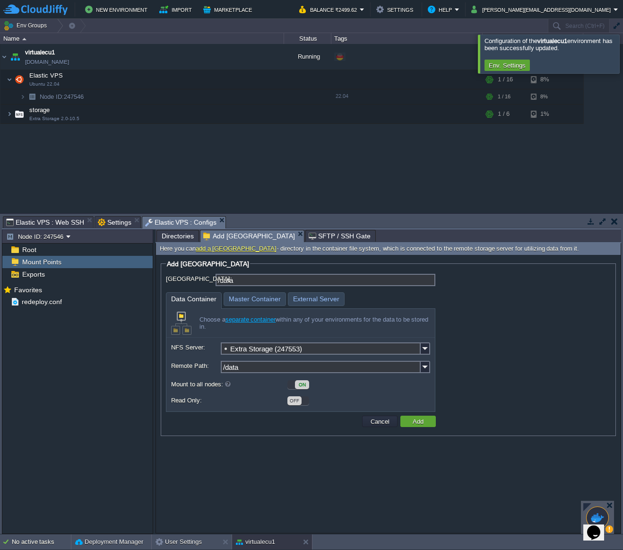
click at [523, 345] on div "[GEOGRAPHIC_DATA]: /data Data Container Master Container External Server Choose…" at bounding box center [388, 343] width 445 height 138
click at [293, 387] on div "ON" at bounding box center [299, 384] width 22 height 9
click at [304, 385] on div "OFF" at bounding box center [299, 384] width 22 height 9
click at [10, 112] on img at bounding box center [10, 114] width 6 height 19
click at [568, 374] on div "[GEOGRAPHIC_DATA]: /data Data Container Master Container External Server Choose…" at bounding box center [388, 343] width 445 height 138
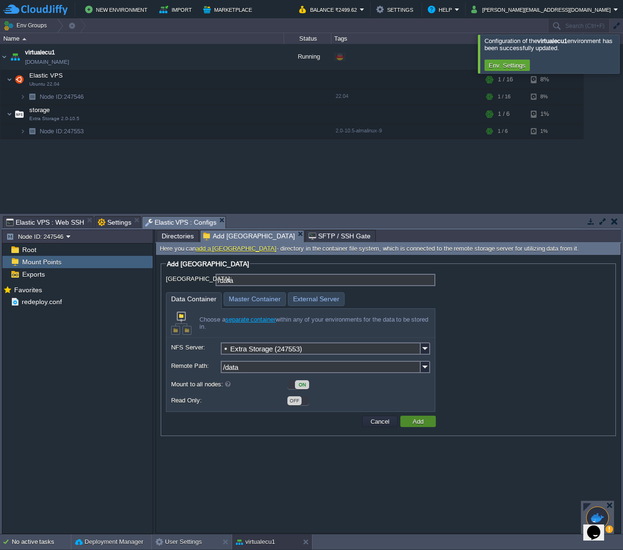
click at [419, 424] on button "Add" at bounding box center [418, 421] width 17 height 9
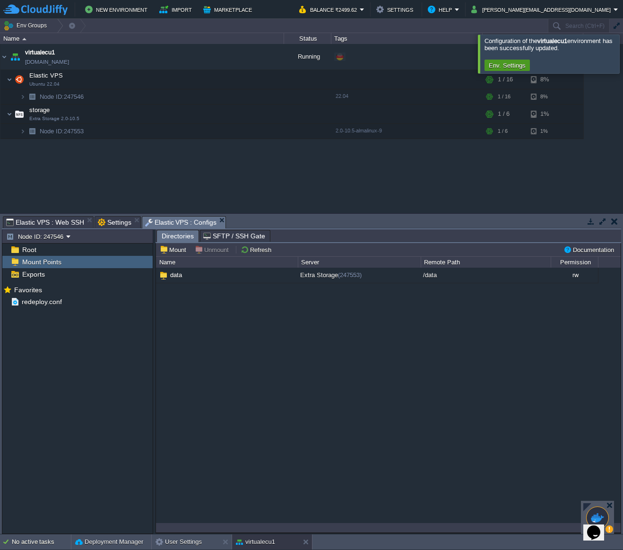
click at [499, 66] on button "Env. Settings" at bounding box center [507, 65] width 43 height 9
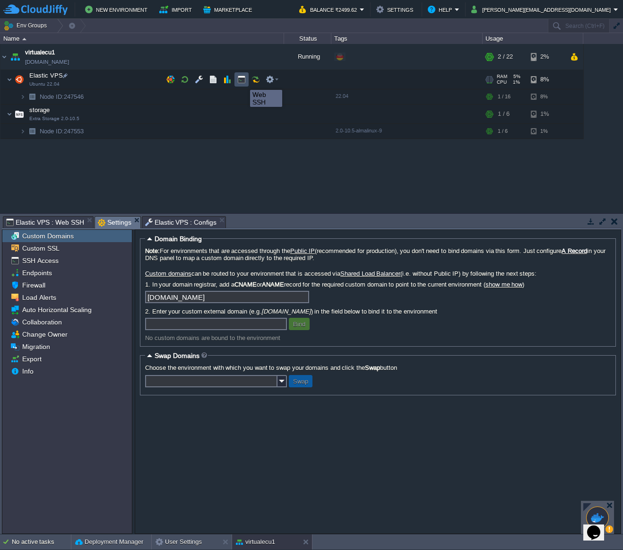
click at [243, 81] on button "button" at bounding box center [241, 79] width 9 height 9
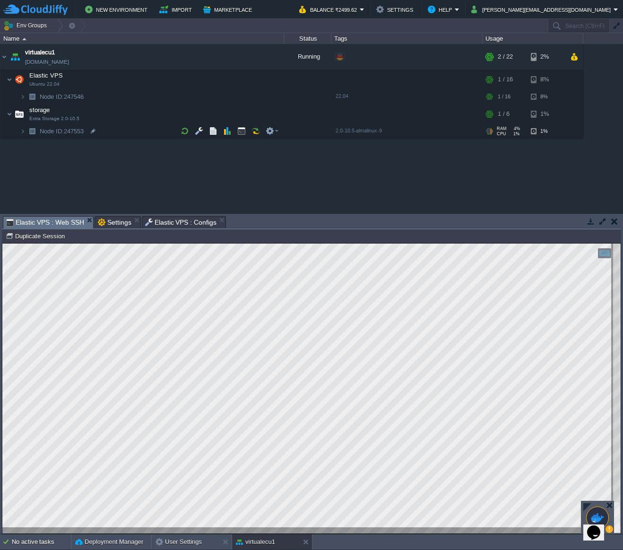
click at [83, 529] on div at bounding box center [311, 389] width 619 height 290
drag, startPoint x: 4, startPoint y: 696, endPoint x: 1, endPoint y: 442, distance: 254.4
click at [2, 244] on html "Copy: Ctrl + Shift + C Paste: Ctrl + V Settings: Ctrl + Shift + Alt 0" at bounding box center [311, 244] width 619 height 0
click at [183, 244] on html "Copy: Ctrl + Shift + C Paste: Ctrl + V Settings: Ctrl + Shift + Alt 0" at bounding box center [311, 244] width 619 height 0
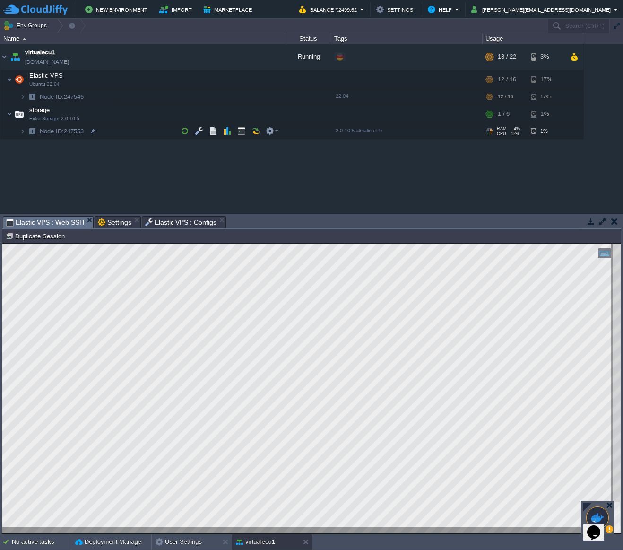
scroll to position [211, 123]
click at [2, 244] on html "Copy: Ctrl + Shift + C Paste: Ctrl + V Settings: Ctrl + Shift + Alt 0" at bounding box center [311, 244] width 619 height 0
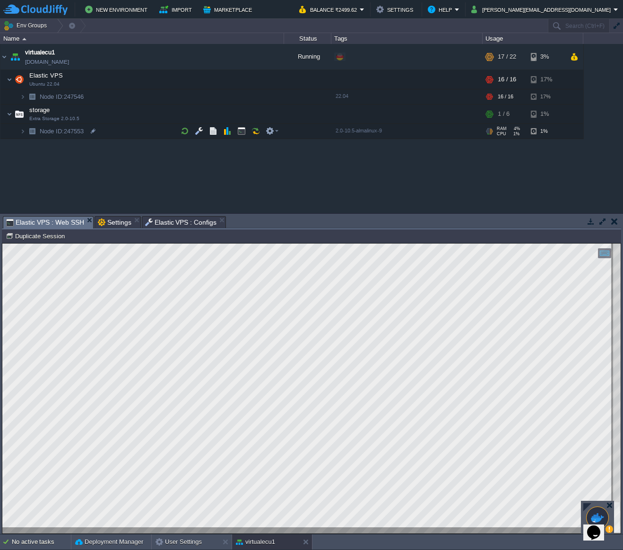
click at [2, 244] on html "Copy: Ctrl + Shift + C Paste: Ctrl + V Settings: Ctrl + Shift + Alt 0" at bounding box center [311, 244] width 619 height 0
type textarea "✔ Container virtualecu-keycloak-1 Started 6.6s root@node247546-virtualecu1:/dat…"
click at [262, 59] on button "button" at bounding box center [260, 56] width 9 height 9
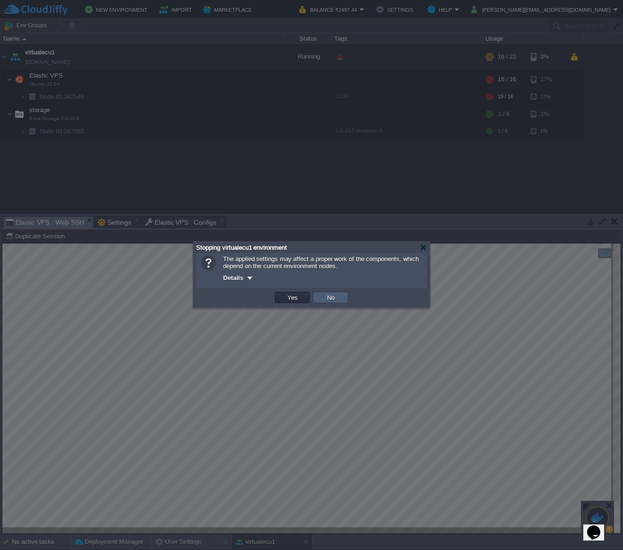
click at [336, 300] on button "No" at bounding box center [330, 297] width 13 height 9
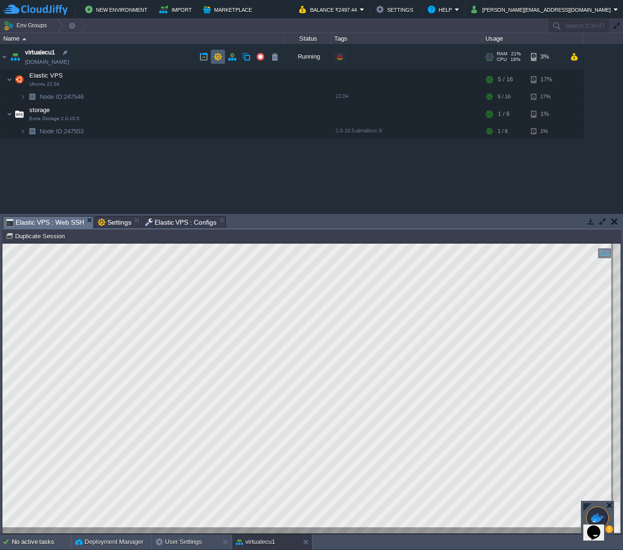
click at [223, 59] on td at bounding box center [218, 57] width 14 height 14
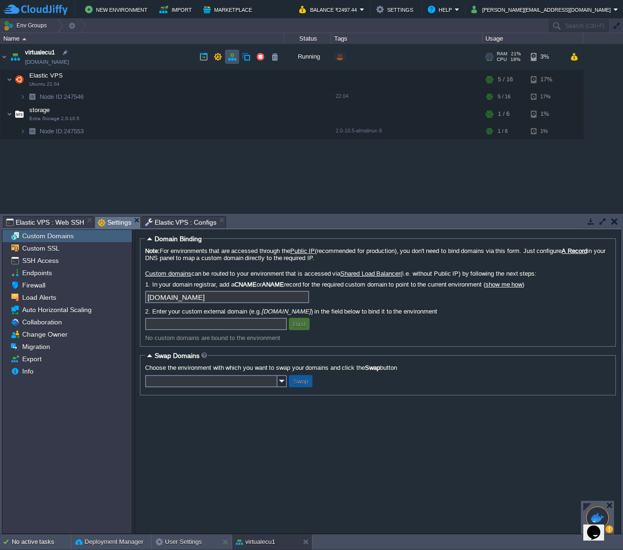
click at [232, 59] on button "button" at bounding box center [232, 56] width 9 height 9
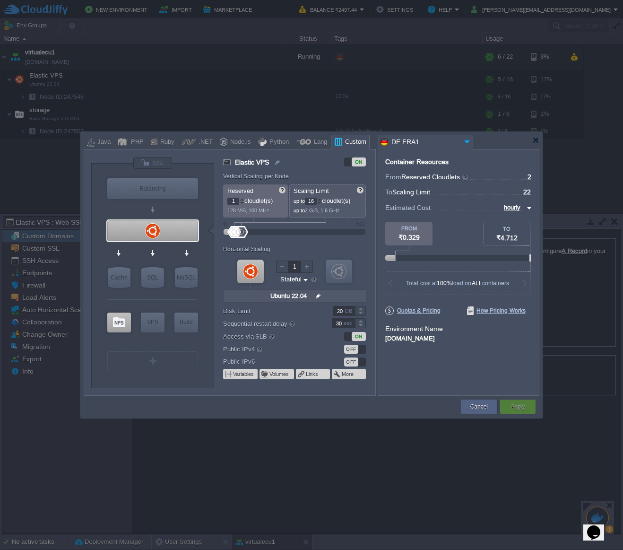
click at [313, 201] on input "16" at bounding box center [311, 201] width 12 height 7
click at [322, 201] on div at bounding box center [319, 202] width 5 height 3
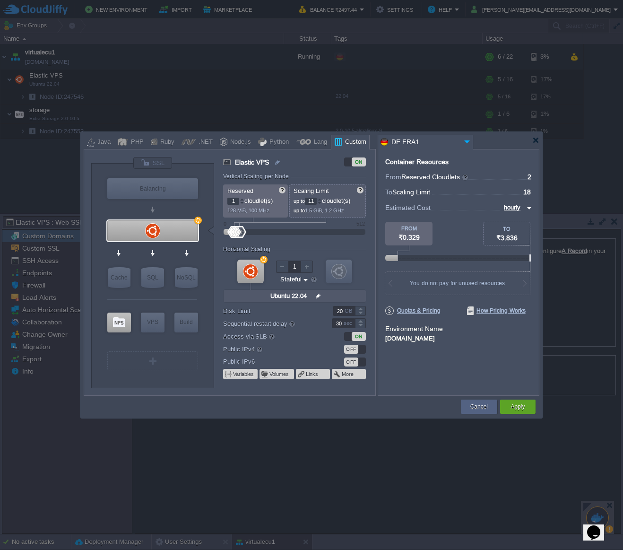
click at [322, 201] on div at bounding box center [319, 202] width 5 height 3
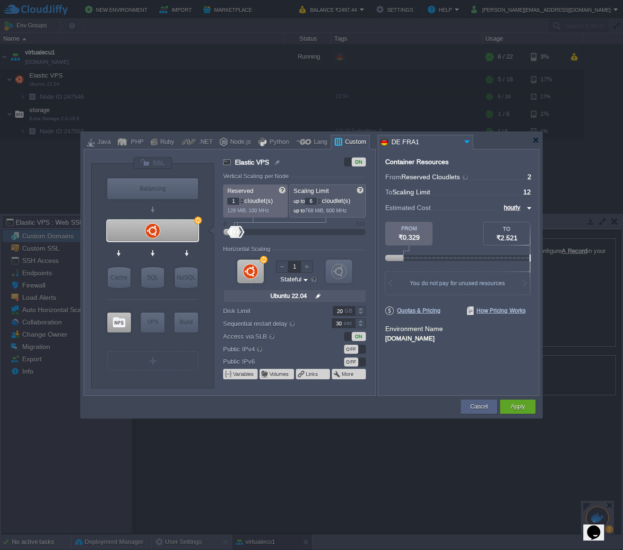
click at [322, 201] on div at bounding box center [319, 202] width 5 height 3
type input "2"
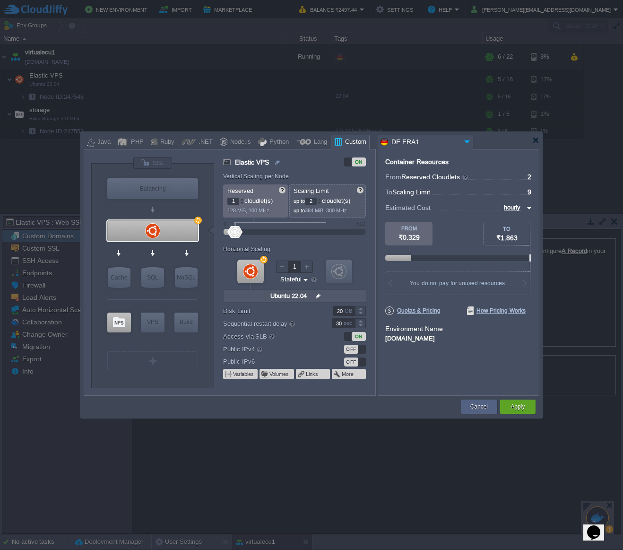
click at [322, 201] on div at bounding box center [319, 202] width 5 height 3
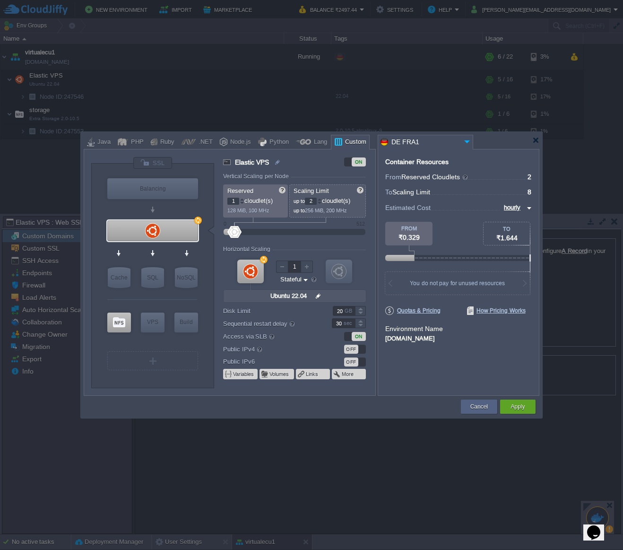
click at [321, 202] on div at bounding box center [319, 202] width 5 height 3
click at [518, 404] on button "Apply" at bounding box center [518, 406] width 14 height 9
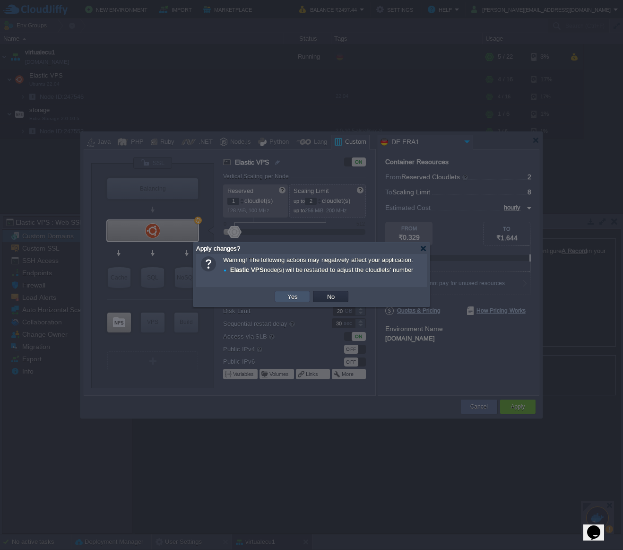
click at [297, 295] on button "Yes" at bounding box center [293, 296] width 16 height 9
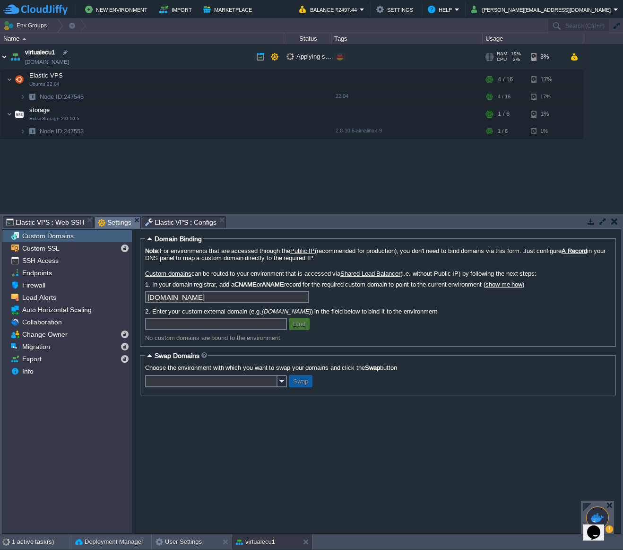
click at [3, 56] on img at bounding box center [4, 57] width 8 height 26
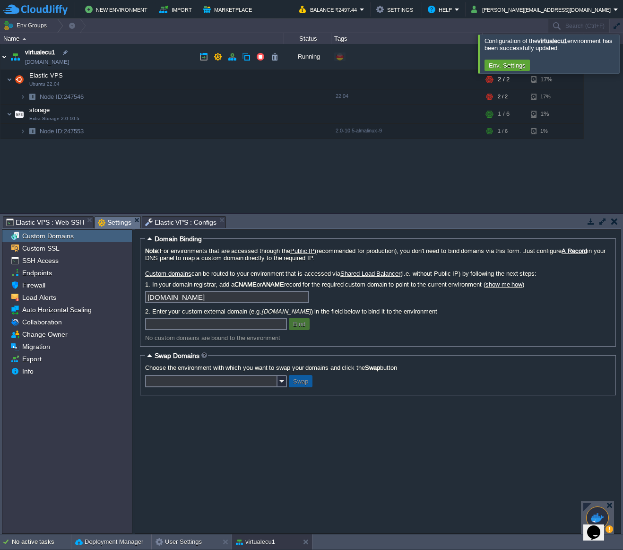
click at [7, 54] on img at bounding box center [4, 57] width 8 height 26
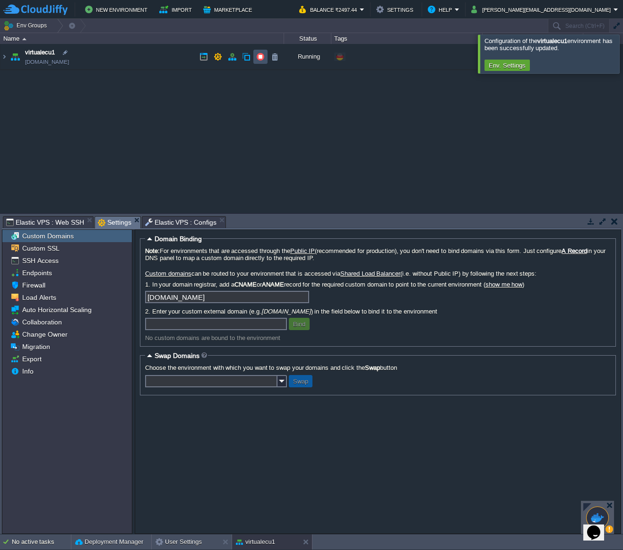
click at [259, 59] on button "button" at bounding box center [260, 56] width 9 height 9
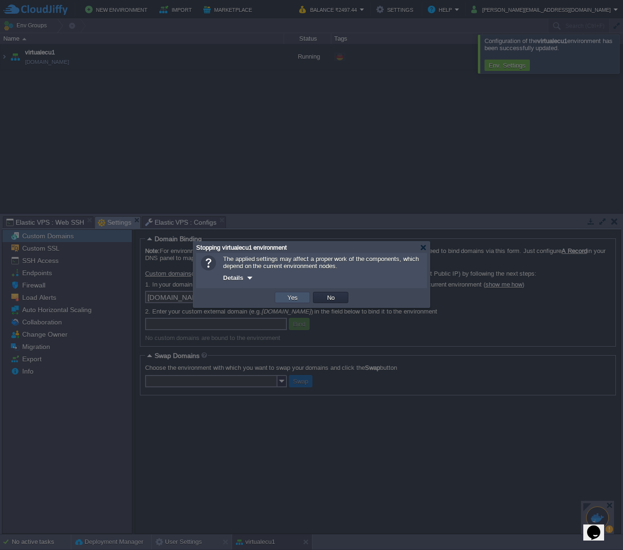
click at [299, 301] on button "Yes" at bounding box center [293, 297] width 16 height 9
